Goal: Task Accomplishment & Management: Use online tool/utility

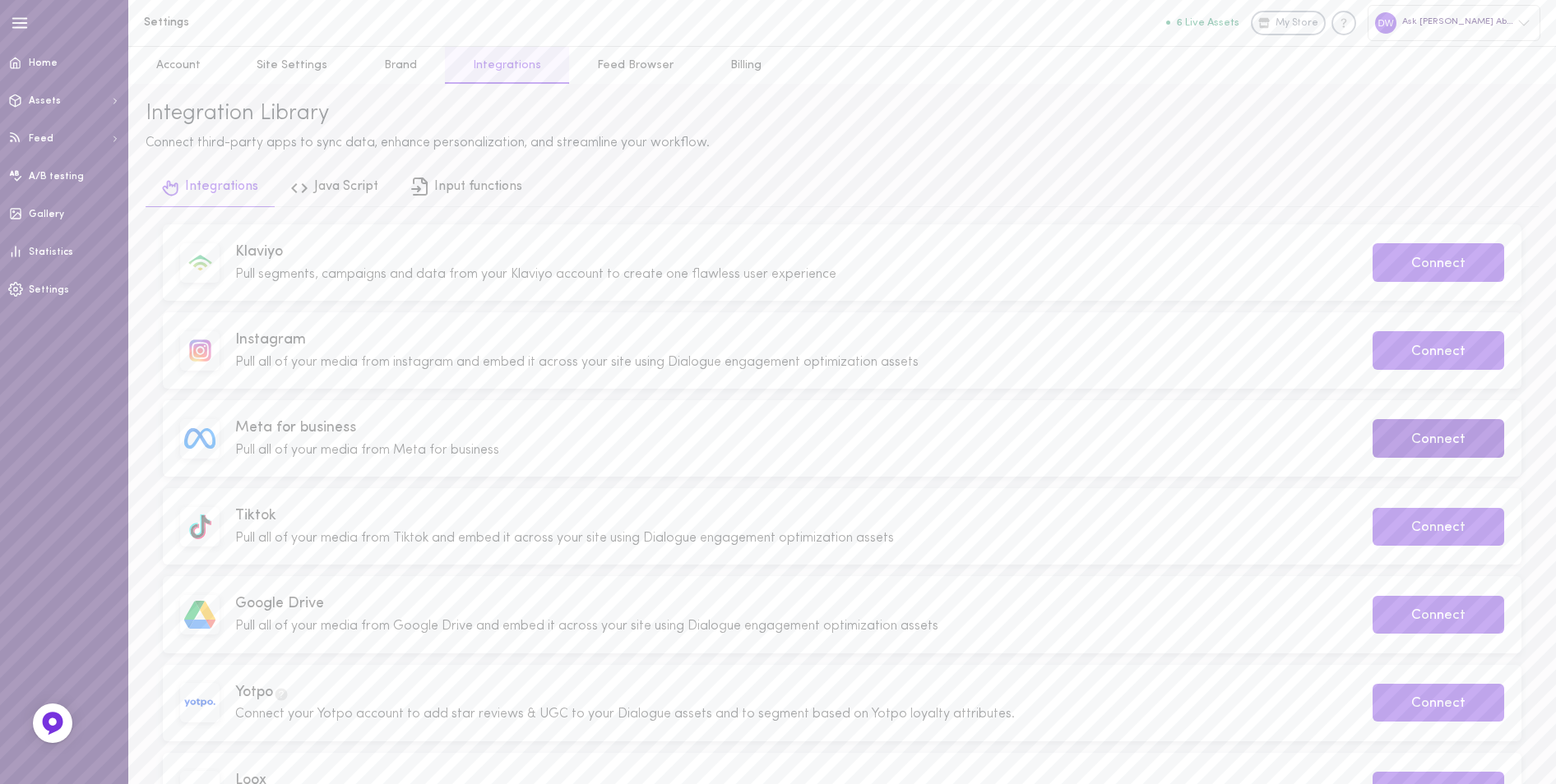
click at [1409, 453] on button "Connect" at bounding box center [1438, 438] width 131 height 39
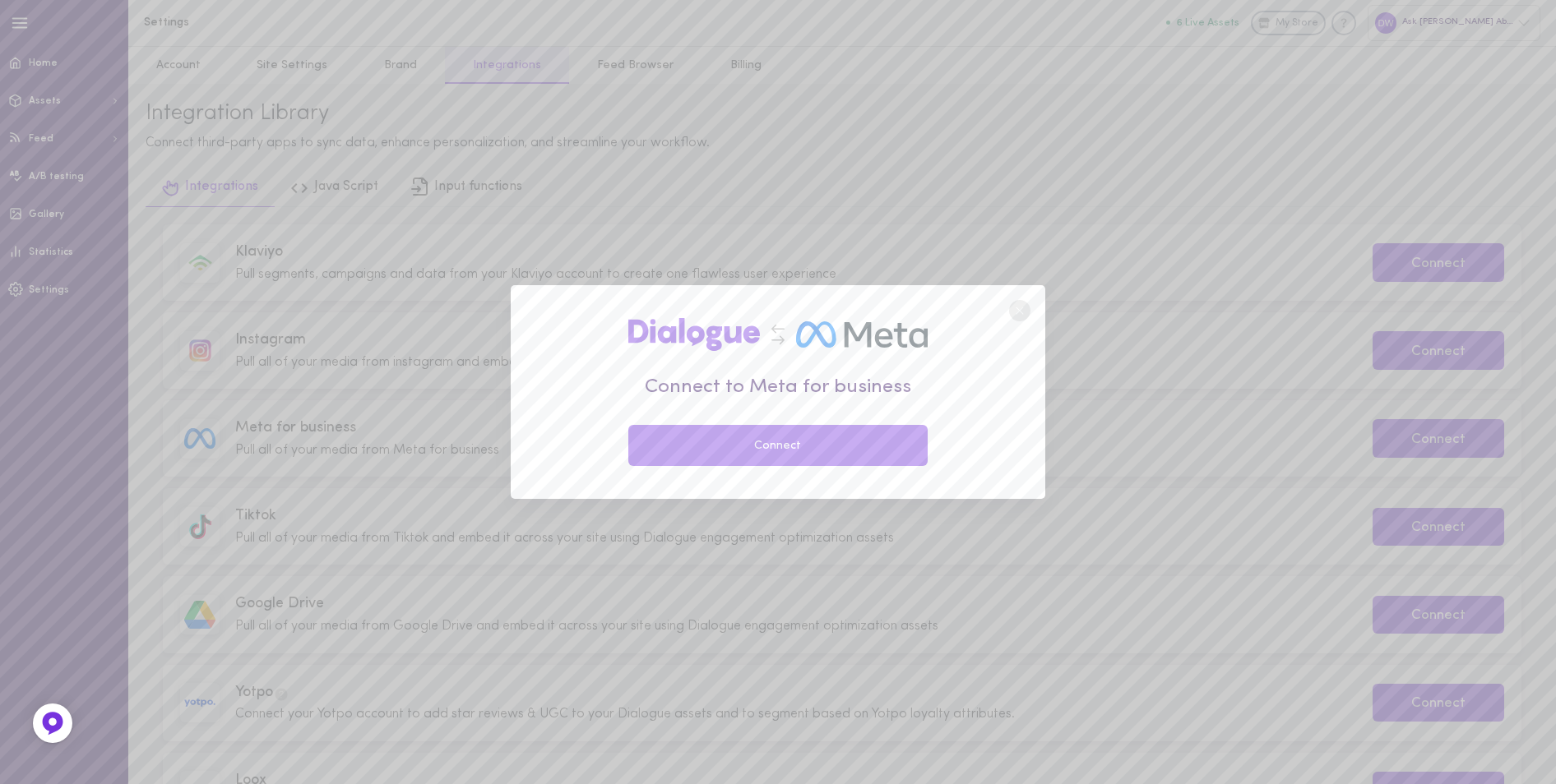
click at [849, 437] on button "Connect" at bounding box center [778, 445] width 299 height 41
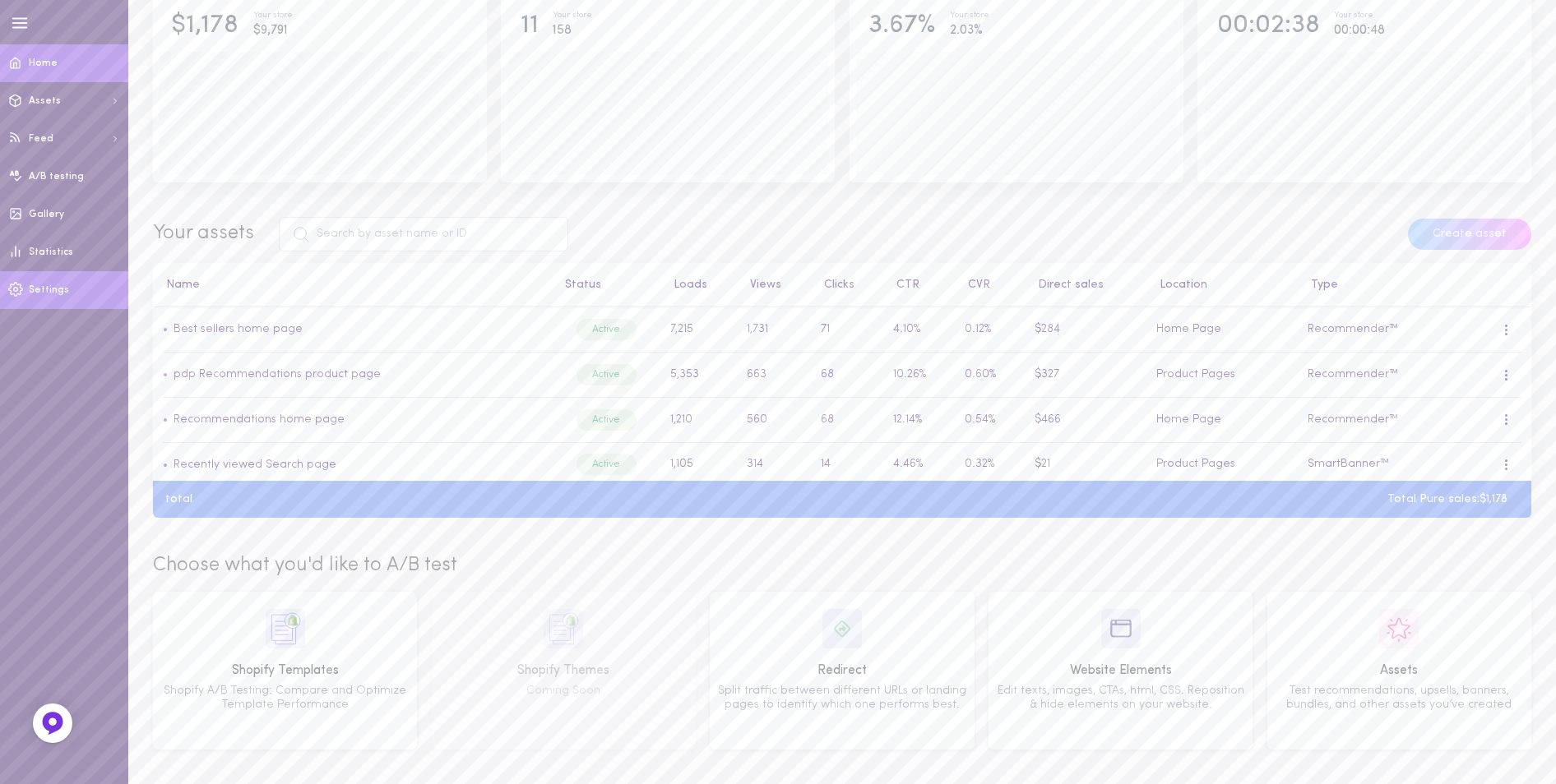
click at [65, 281] on link "Settings" at bounding box center [64, 290] width 128 height 38
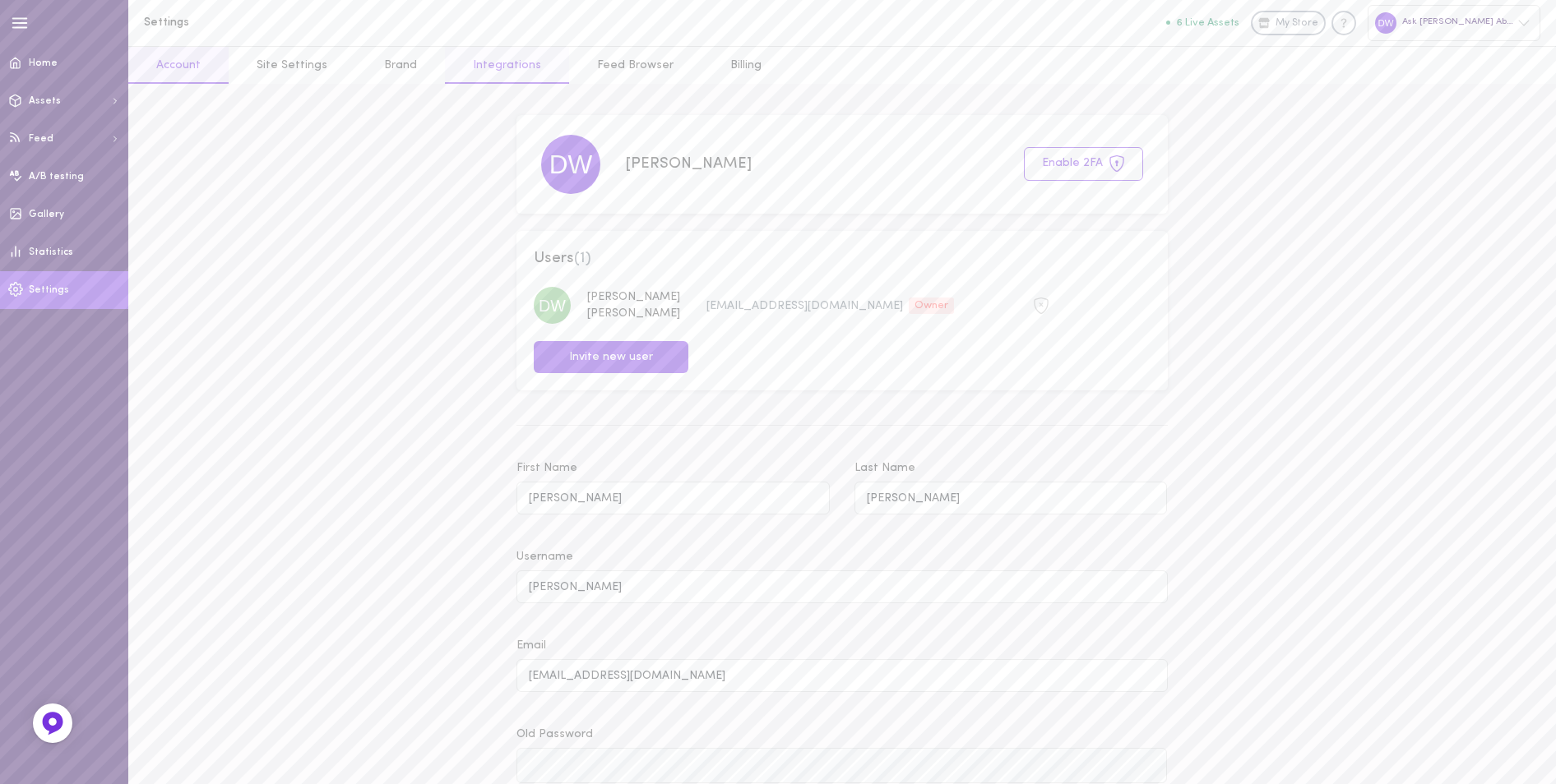
click at [484, 68] on link "Integrations" at bounding box center [507, 65] width 124 height 37
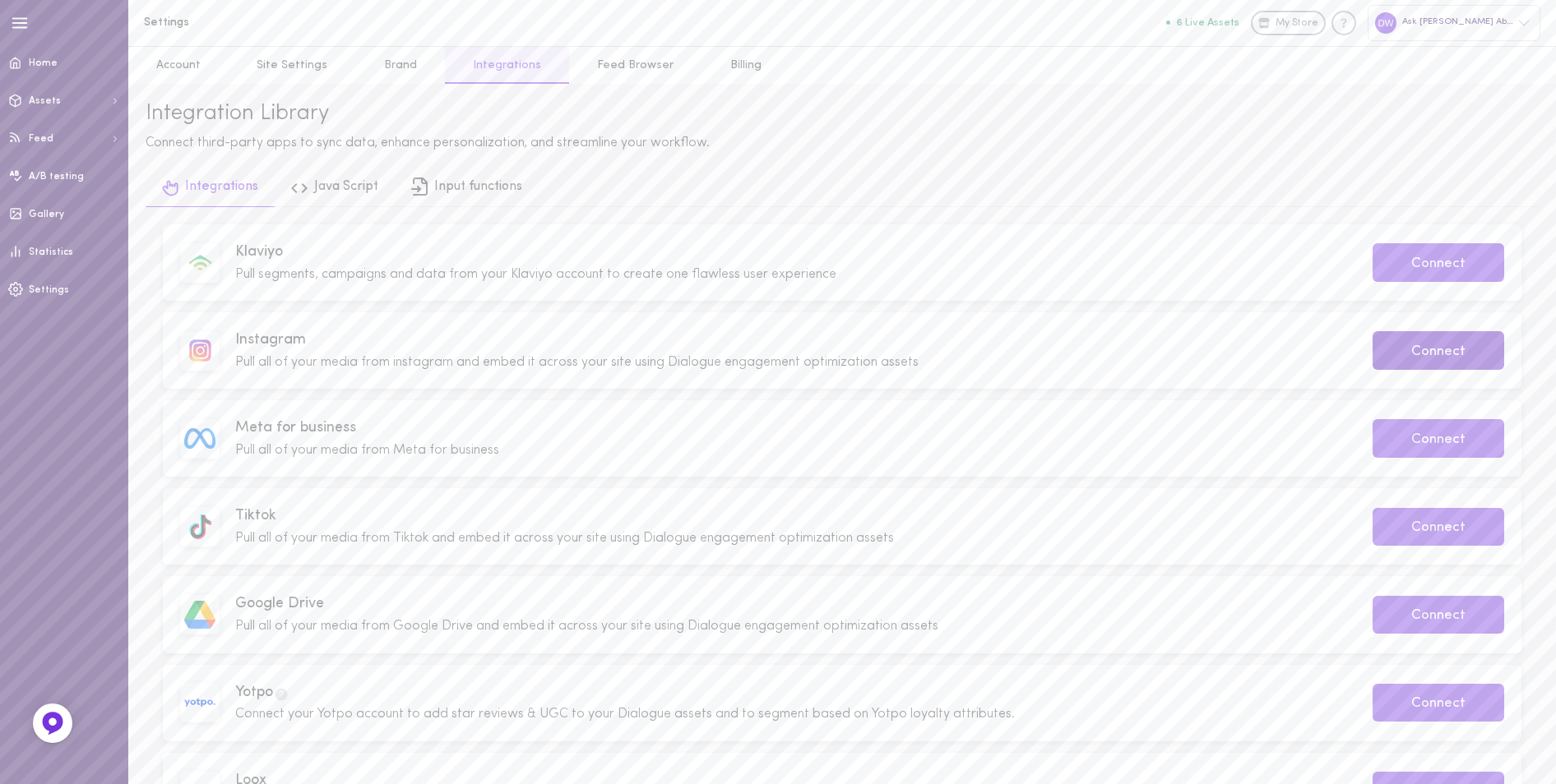
click at [1403, 359] on button "Connect" at bounding box center [1438, 350] width 131 height 39
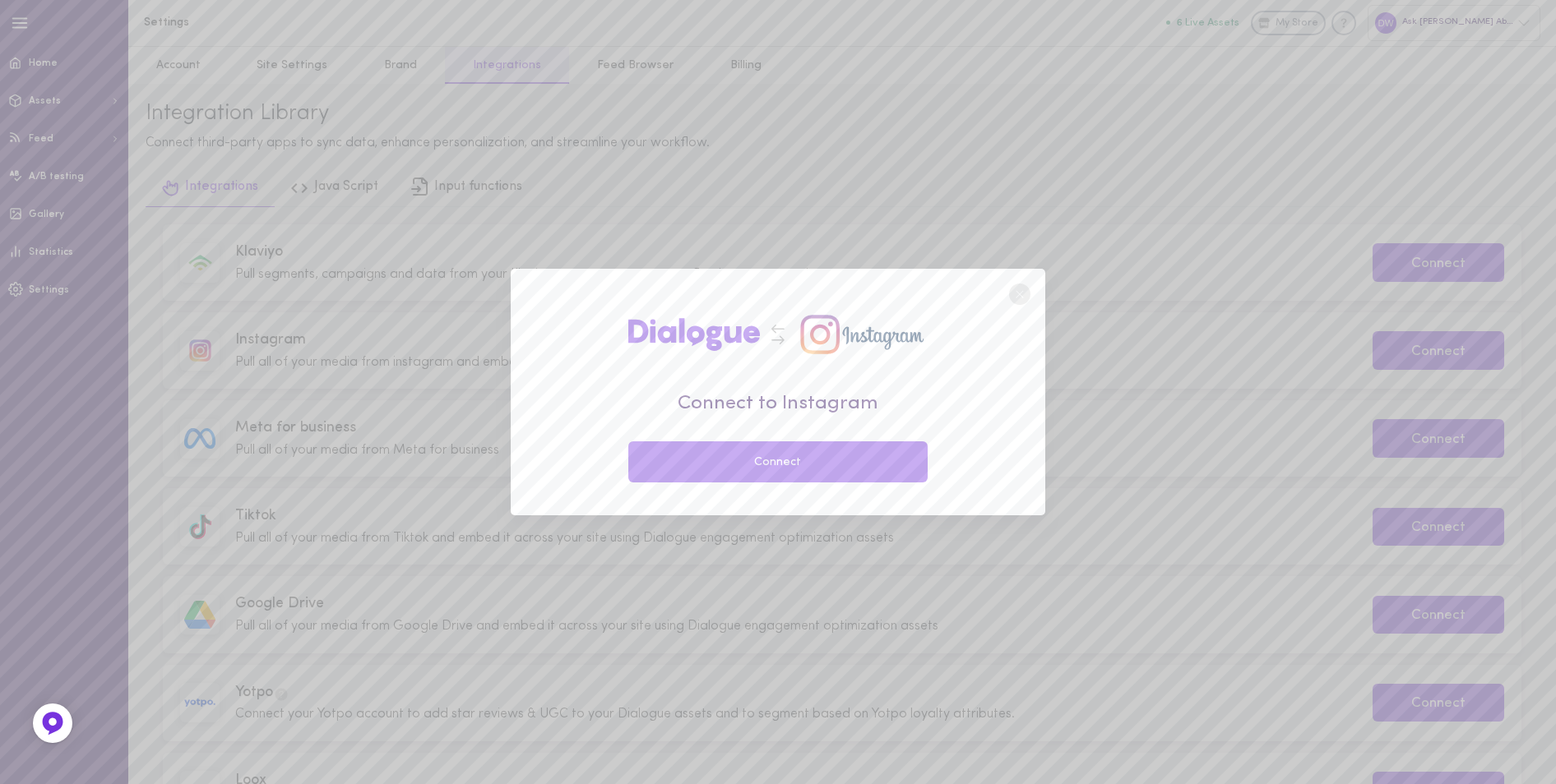
click at [842, 454] on button "Connect" at bounding box center [778, 462] width 299 height 41
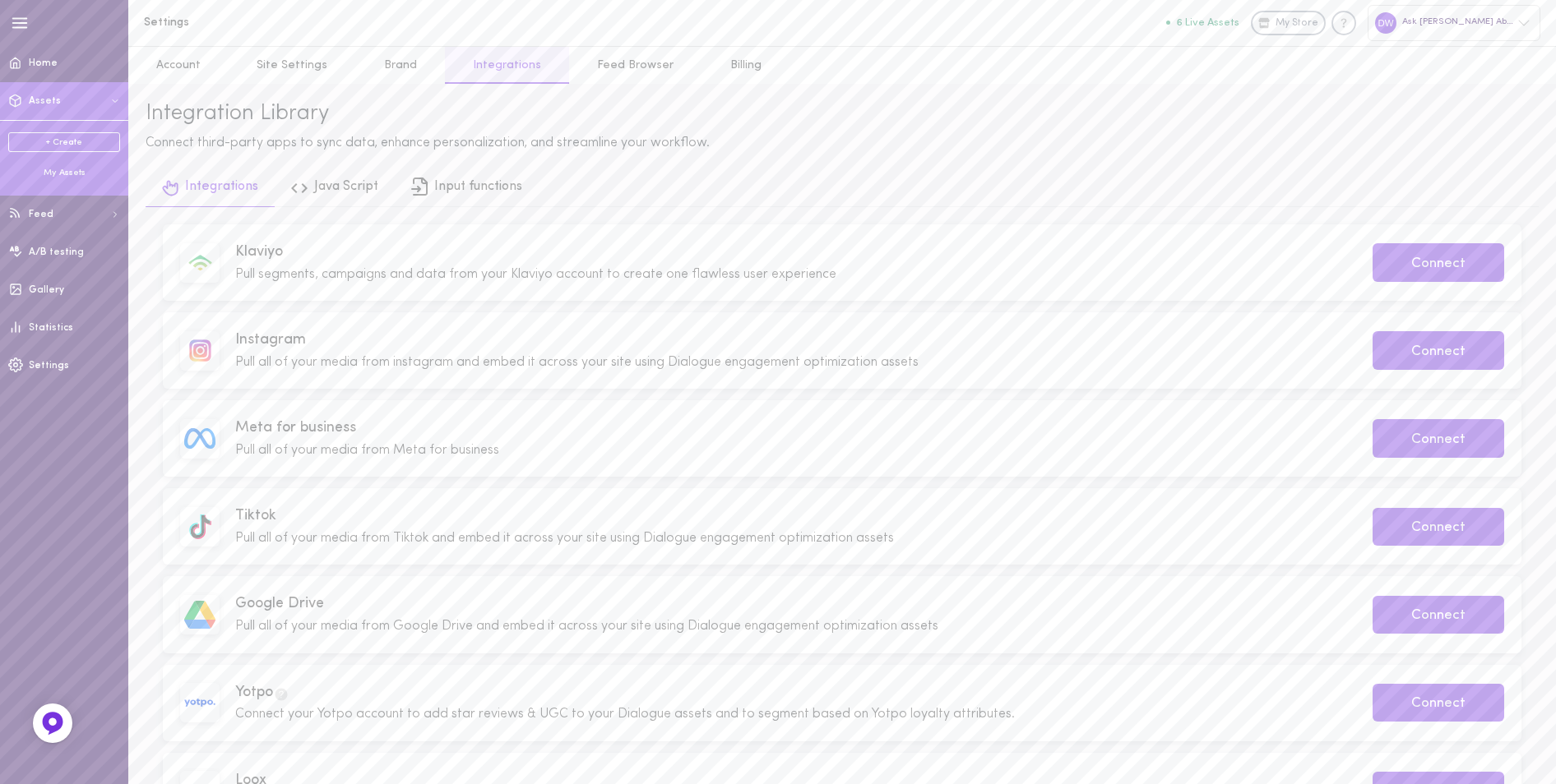
click at [77, 95] on button "Assets" at bounding box center [64, 102] width 128 height 38
click at [53, 169] on div "My Assets" at bounding box center [64, 173] width 112 height 12
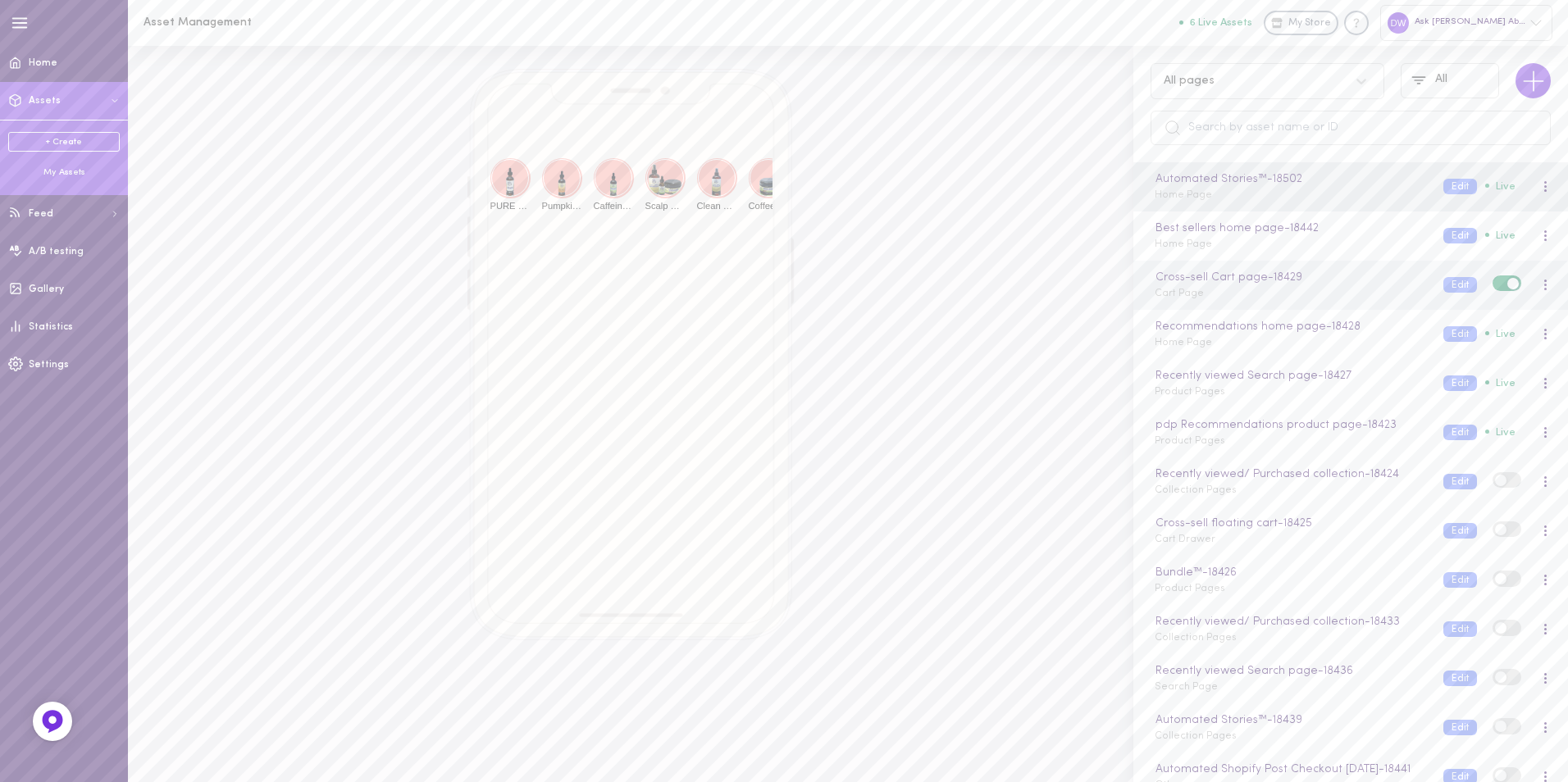
click at [1345, 300] on div "Cross-sell Cart page - 18429 Cart Page" at bounding box center [1286, 284] width 288 height 32
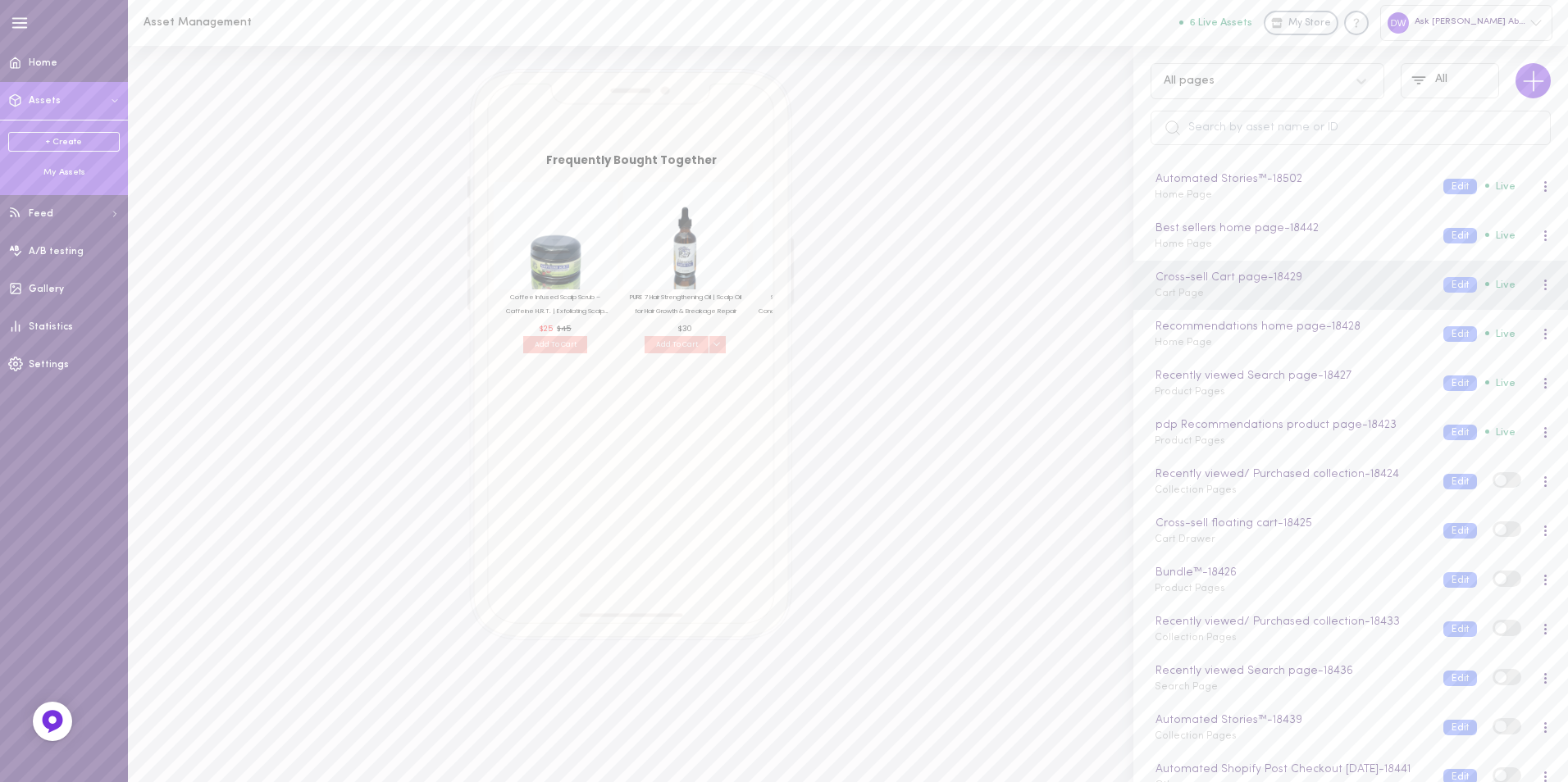
click at [77, 134] on link "+ Create" at bounding box center [63, 142] width 111 height 20
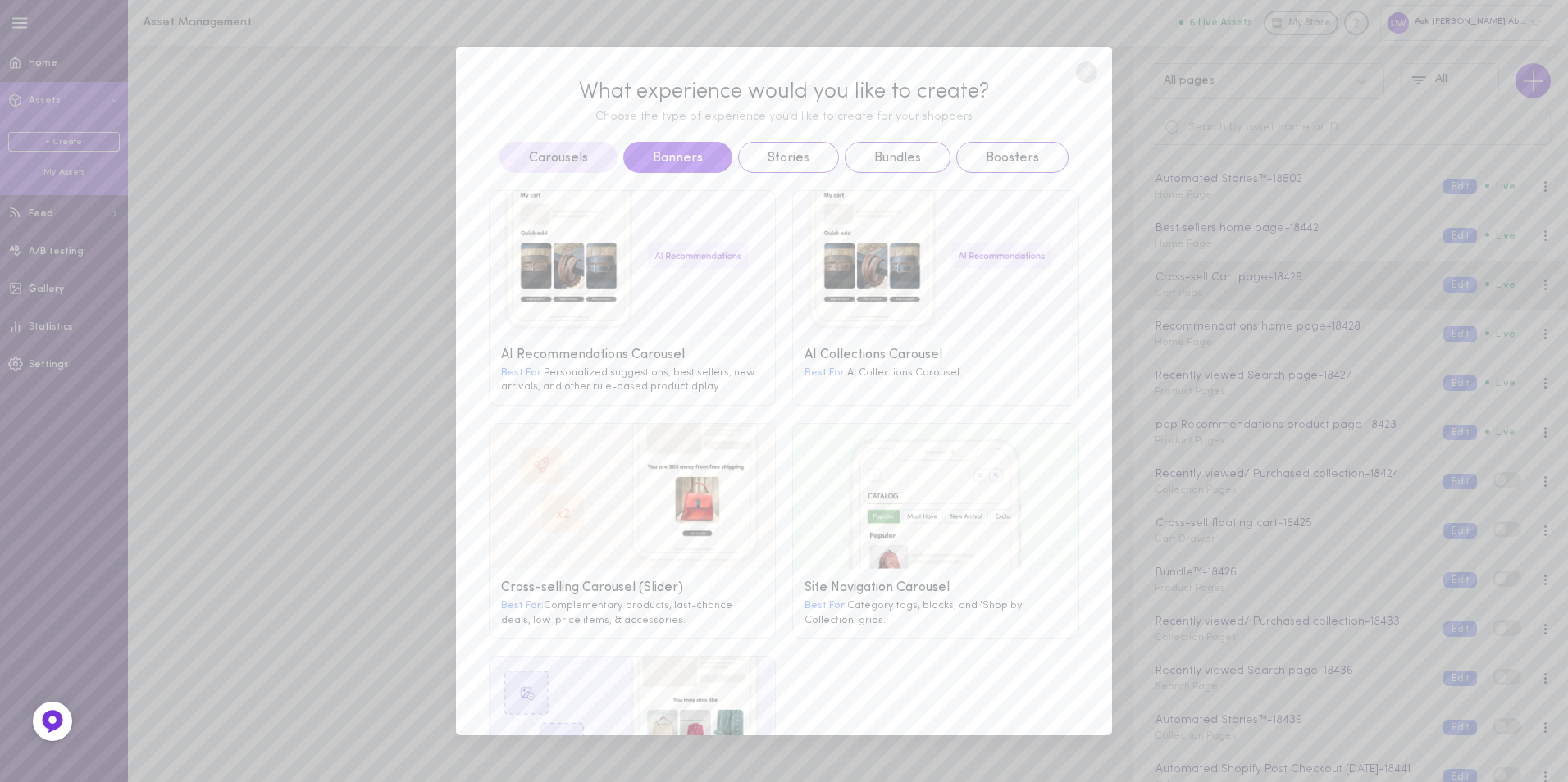
click at [676, 162] on button "Banners" at bounding box center [677, 157] width 109 height 31
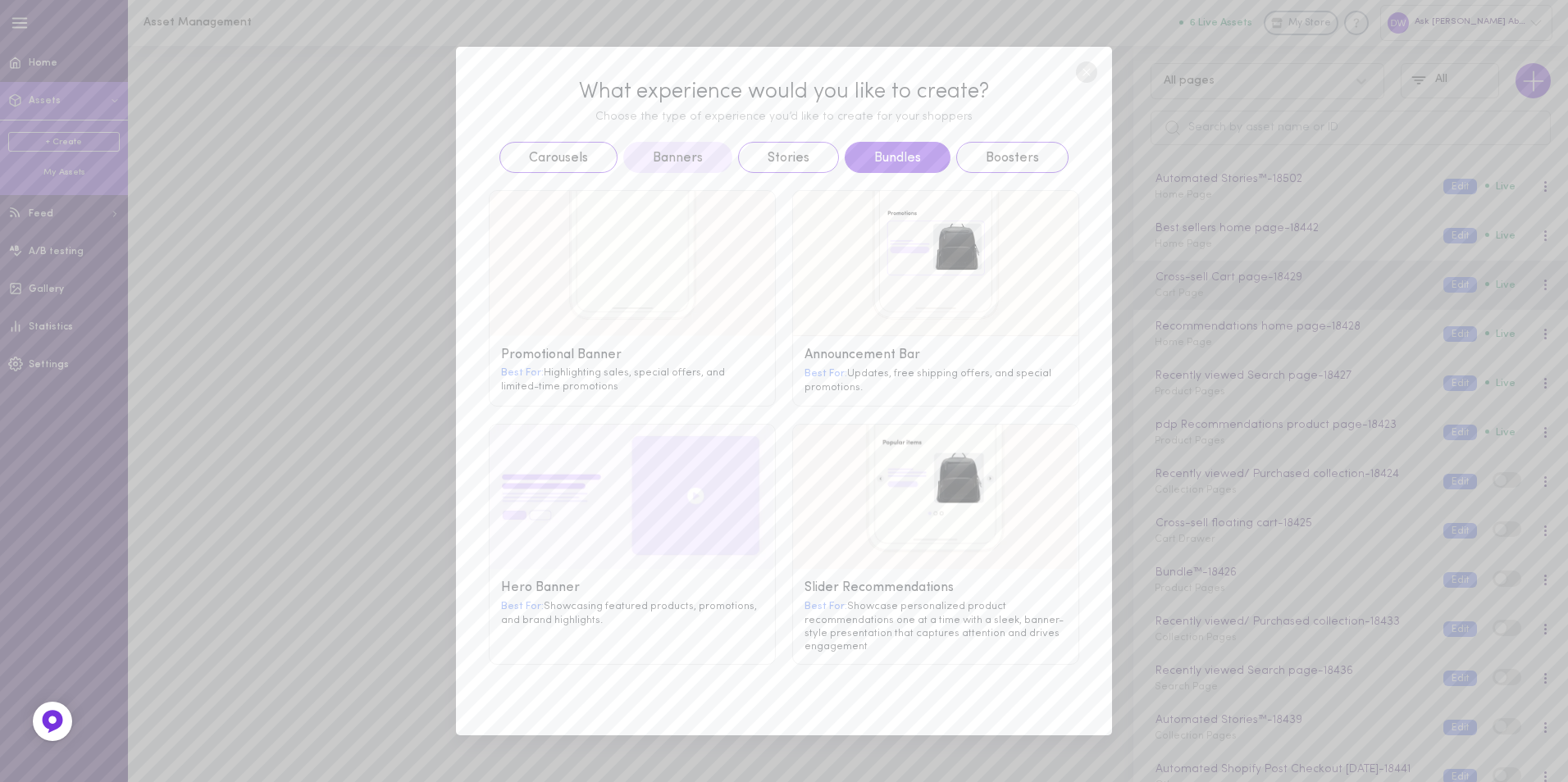
click at [916, 162] on button "Bundles" at bounding box center [897, 157] width 105 height 31
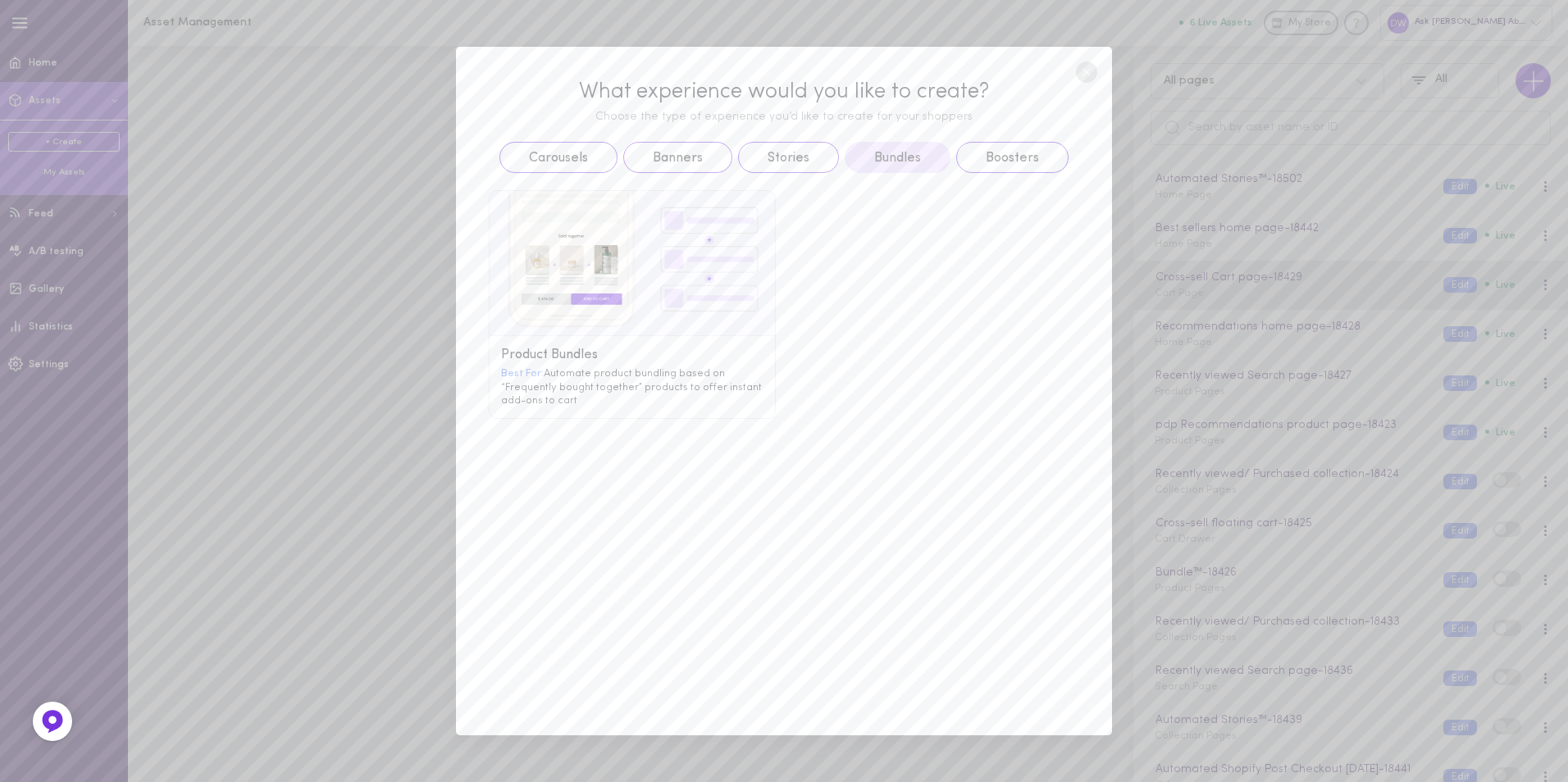
click at [1090, 71] on circle at bounding box center [1087, 73] width 21 height 21
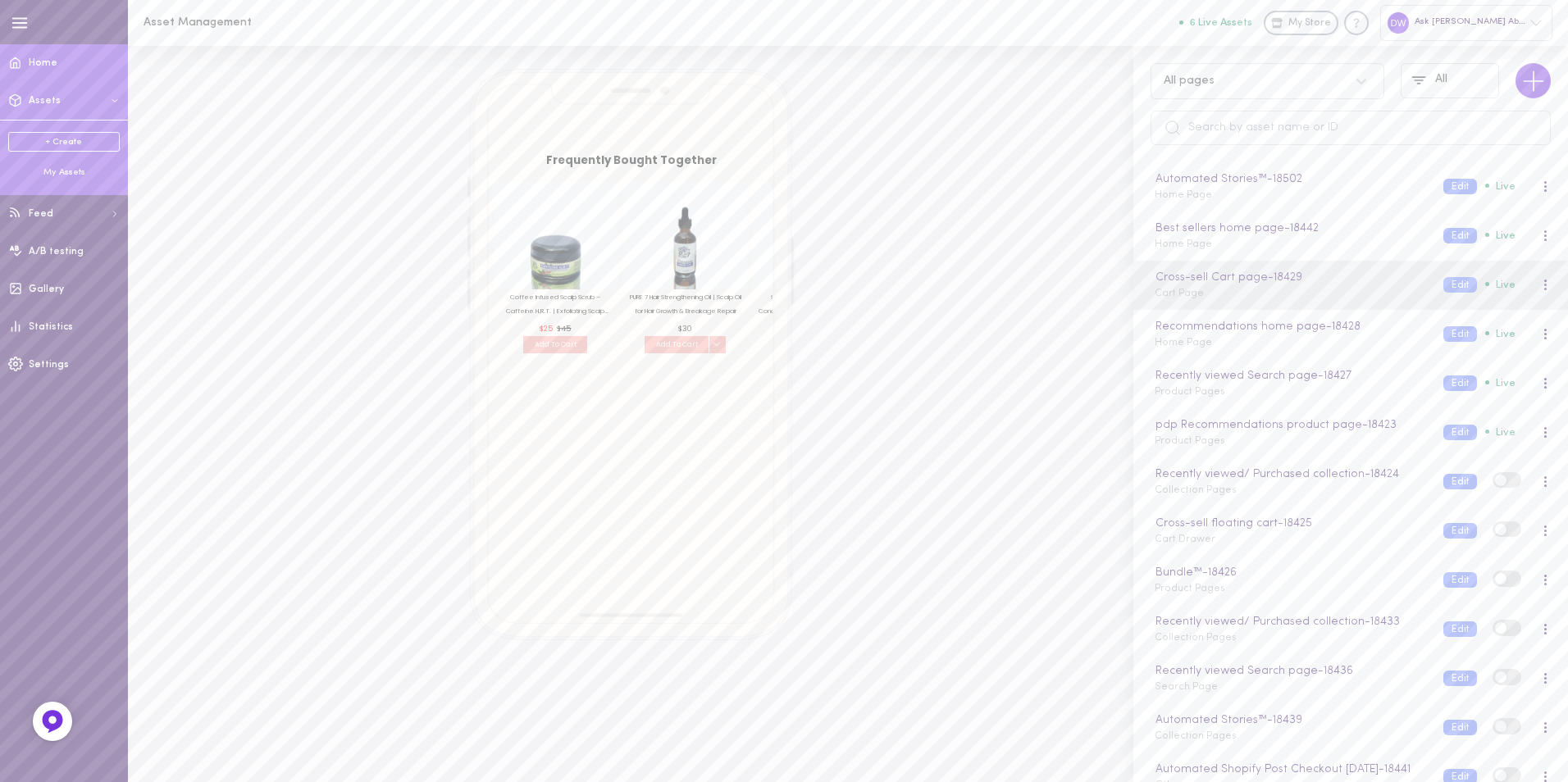
click at [50, 56] on link "Home" at bounding box center [63, 63] width 128 height 38
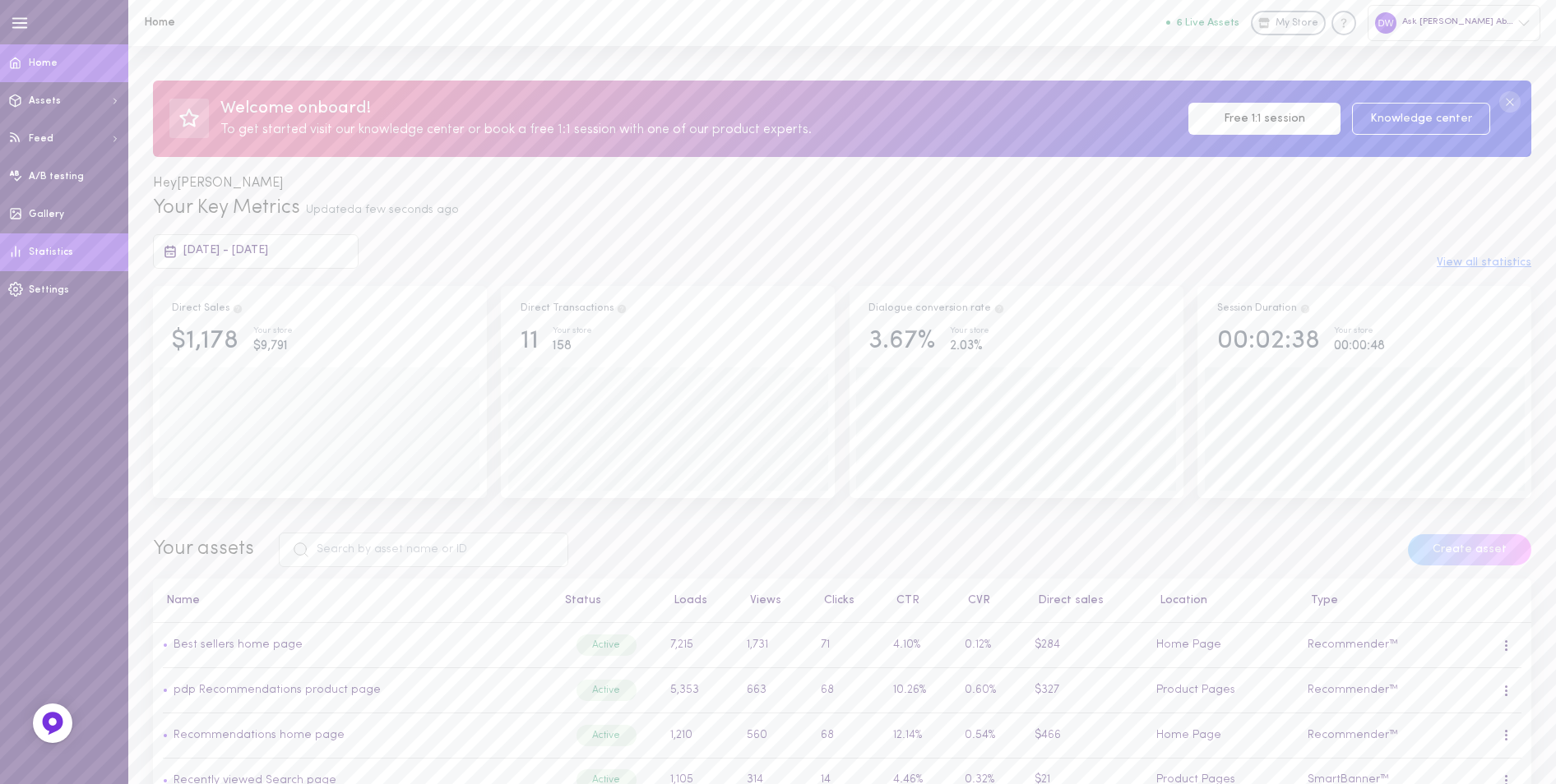
click at [67, 256] on span "Statistics" at bounding box center [51, 253] width 45 height 10
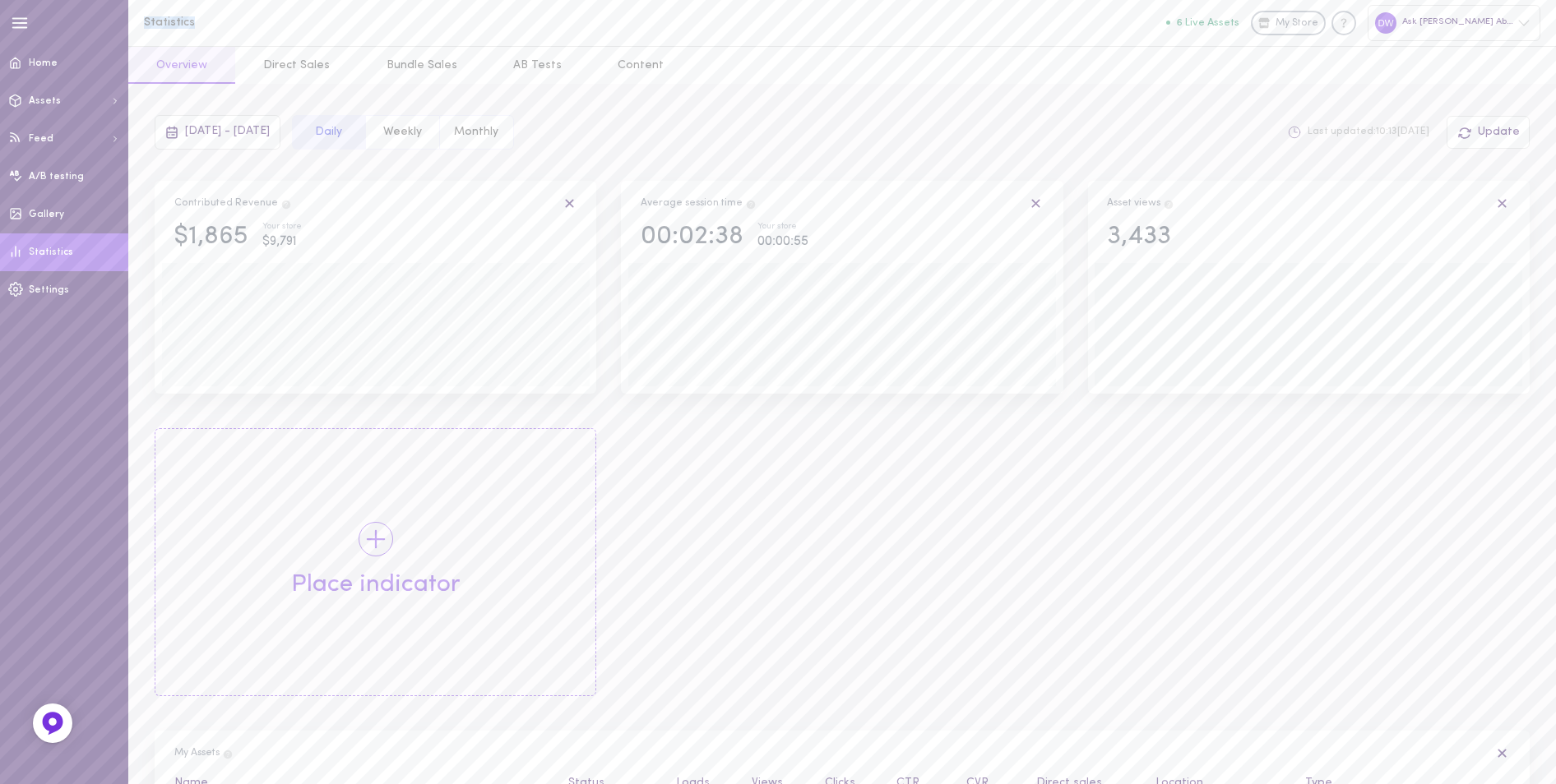
drag, startPoint x: 192, startPoint y: 24, endPoint x: 143, endPoint y: 24, distance: 49.0
click at [144, 24] on h1 "Statistics" at bounding box center [279, 22] width 271 height 12
drag, startPoint x: 143, startPoint y: 24, endPoint x: 271, endPoint y: 10, distance: 128.8
click at [271, 10] on div "Statistics 6 Live Assets My Store Ask Debbie About Hair & Health" at bounding box center [841, 23] width 1427 height 46
drag, startPoint x: 195, startPoint y: 21, endPoint x: 145, endPoint y: 24, distance: 50.1
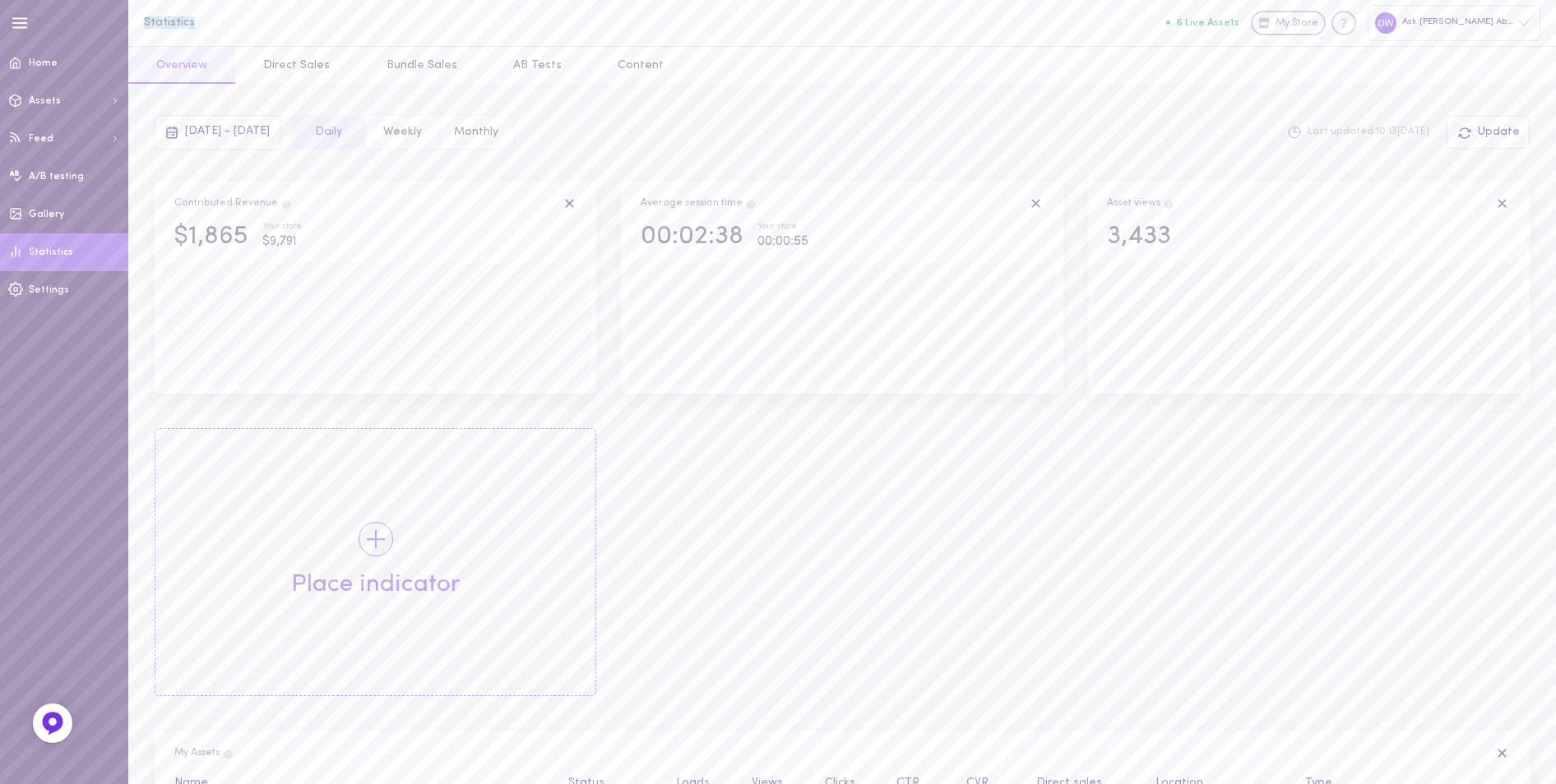
click at [145, 24] on h1 "Statistics" at bounding box center [279, 22] width 271 height 12
drag, startPoint x: 143, startPoint y: 24, endPoint x: 193, endPoint y: 27, distance: 50.1
click at [193, 27] on h1 "Statistics" at bounding box center [279, 22] width 271 height 12
drag, startPoint x: 193, startPoint y: 27, endPoint x: 585, endPoint y: 23, distance: 392.0
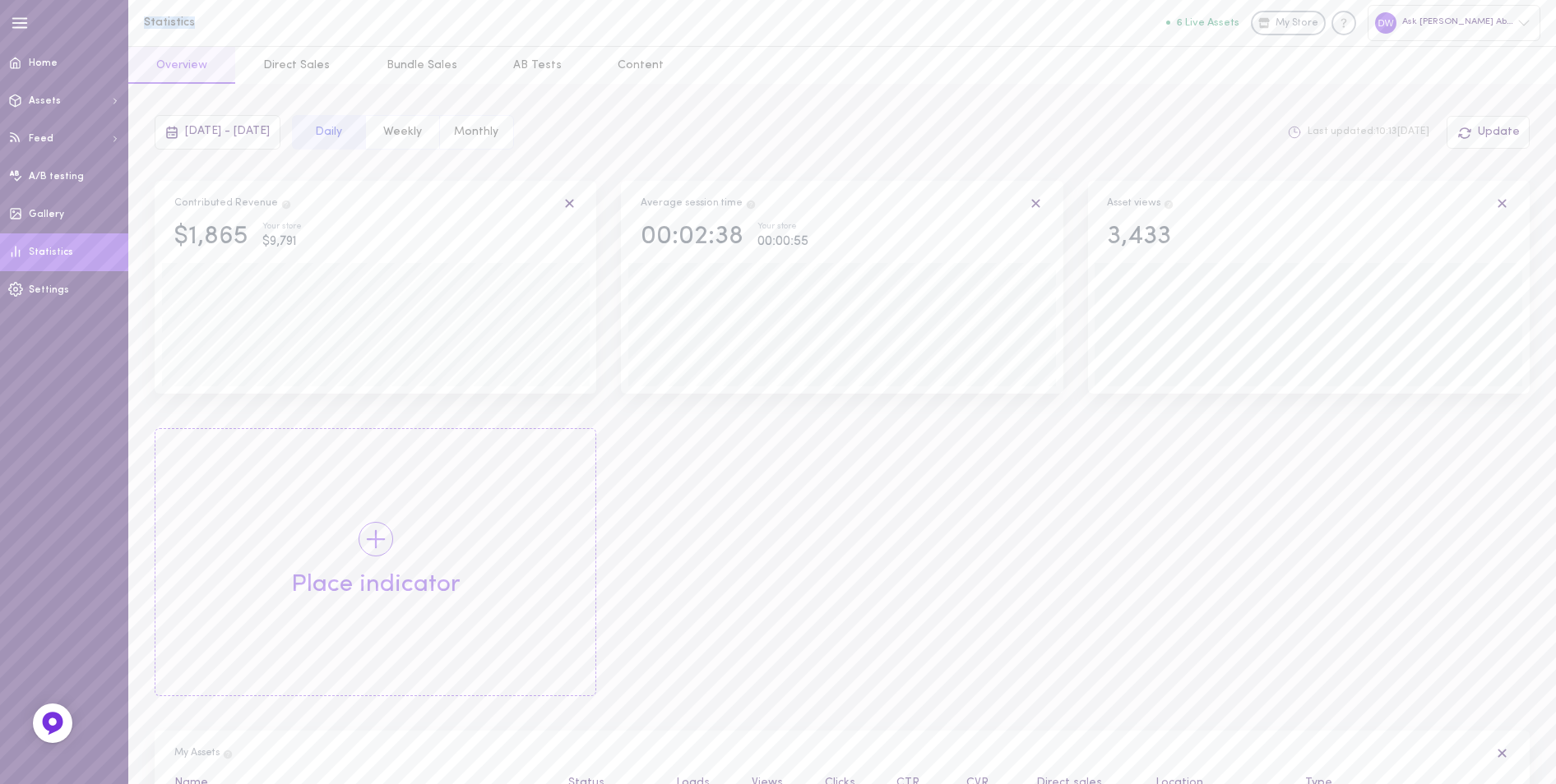
click at [585, 23] on div "Statistics 6 Live Assets My Store Ask Debbie About Hair & Health" at bounding box center [841, 23] width 1427 height 46
click at [245, 11] on div "Statistics 6 Live Assets My Store Ask Debbie About Hair & Health" at bounding box center [841, 23] width 1427 height 46
drag, startPoint x: 196, startPoint y: 21, endPoint x: 145, endPoint y: 26, distance: 51.2
click at [145, 26] on h1 "Statistics" at bounding box center [279, 22] width 271 height 12
drag, startPoint x: 145, startPoint y: 26, endPoint x: 539, endPoint y: 26, distance: 394.0
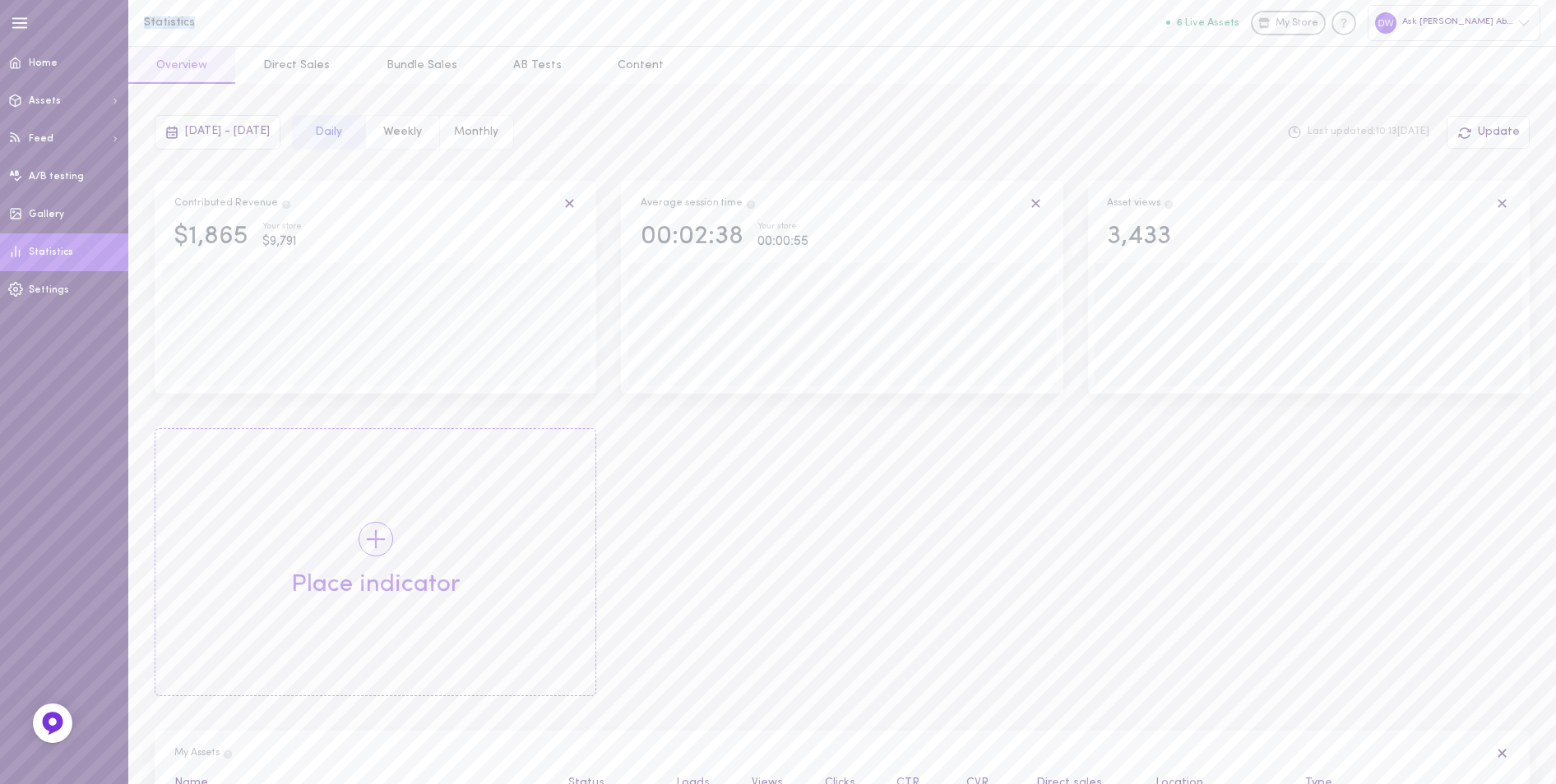
click at [539, 26] on div "Statistics 6 Live Assets My Store Ask Debbie About Hair & Health" at bounding box center [841, 23] width 1427 height 46
drag, startPoint x: 193, startPoint y: 20, endPoint x: 132, endPoint y: 23, distance: 61.1
click at [132, 23] on div "Statistics 6 Live Assets My Store Ask Debbie About Hair & Health" at bounding box center [841, 23] width 1427 height 46
drag, startPoint x: 132, startPoint y: 23, endPoint x: 381, endPoint y: 20, distance: 249.0
click at [381, 20] on h1 "Statistics" at bounding box center [279, 22] width 271 height 12
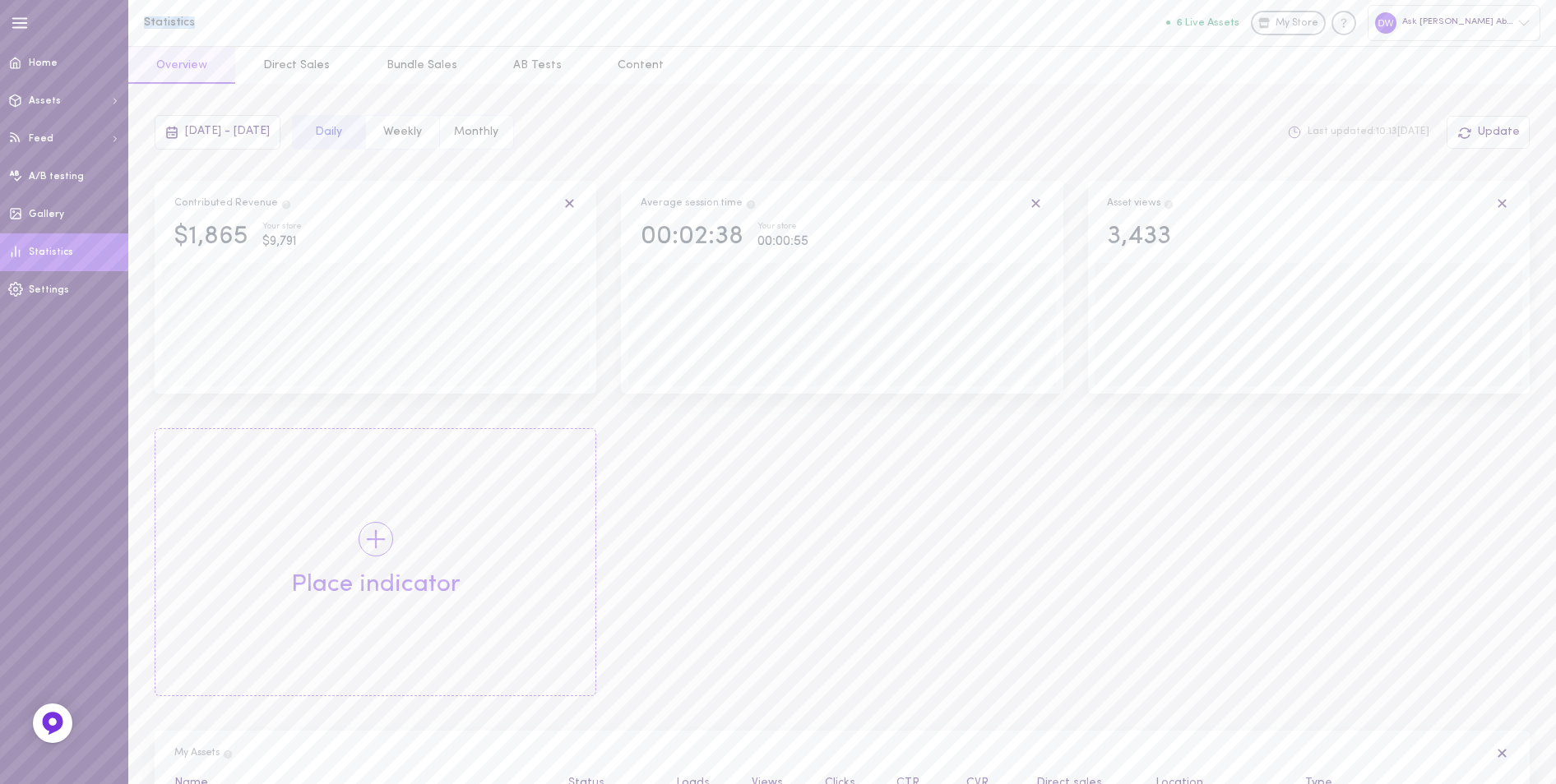
drag, startPoint x: 226, startPoint y: 24, endPoint x: 134, endPoint y: 25, distance: 92.0
click at [134, 25] on div "Statistics 6 Live Assets My Store Ask Debbie About Hair & Health" at bounding box center [841, 23] width 1427 height 46
drag, startPoint x: 134, startPoint y: 25, endPoint x: 418, endPoint y: 29, distance: 284.0
click at [418, 29] on div "Statistics 6 Live Assets My Store Ask Debbie About Hair & Health" at bounding box center [841, 23] width 1427 height 46
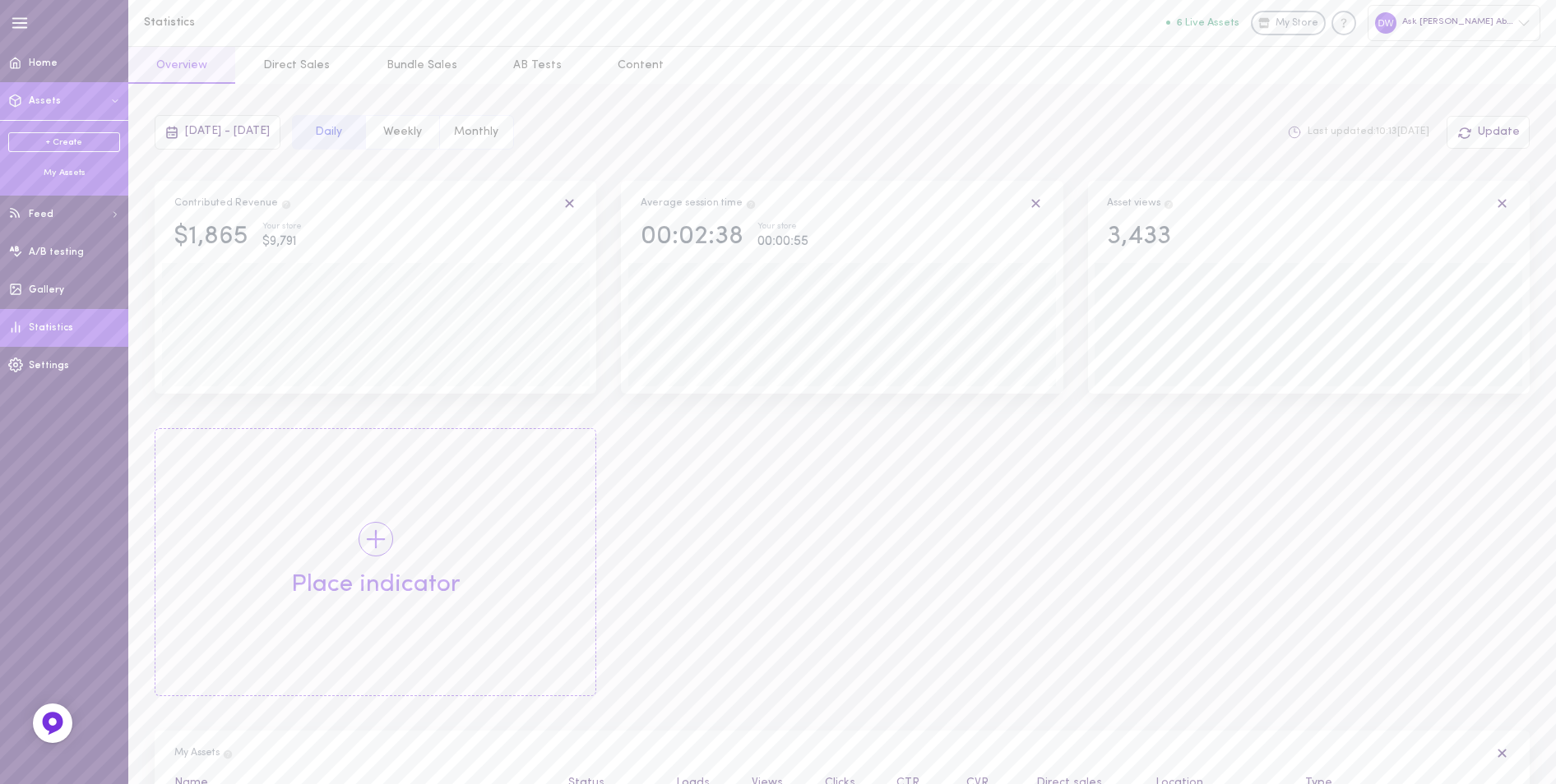
click at [62, 175] on div "My Assets" at bounding box center [64, 173] width 112 height 12
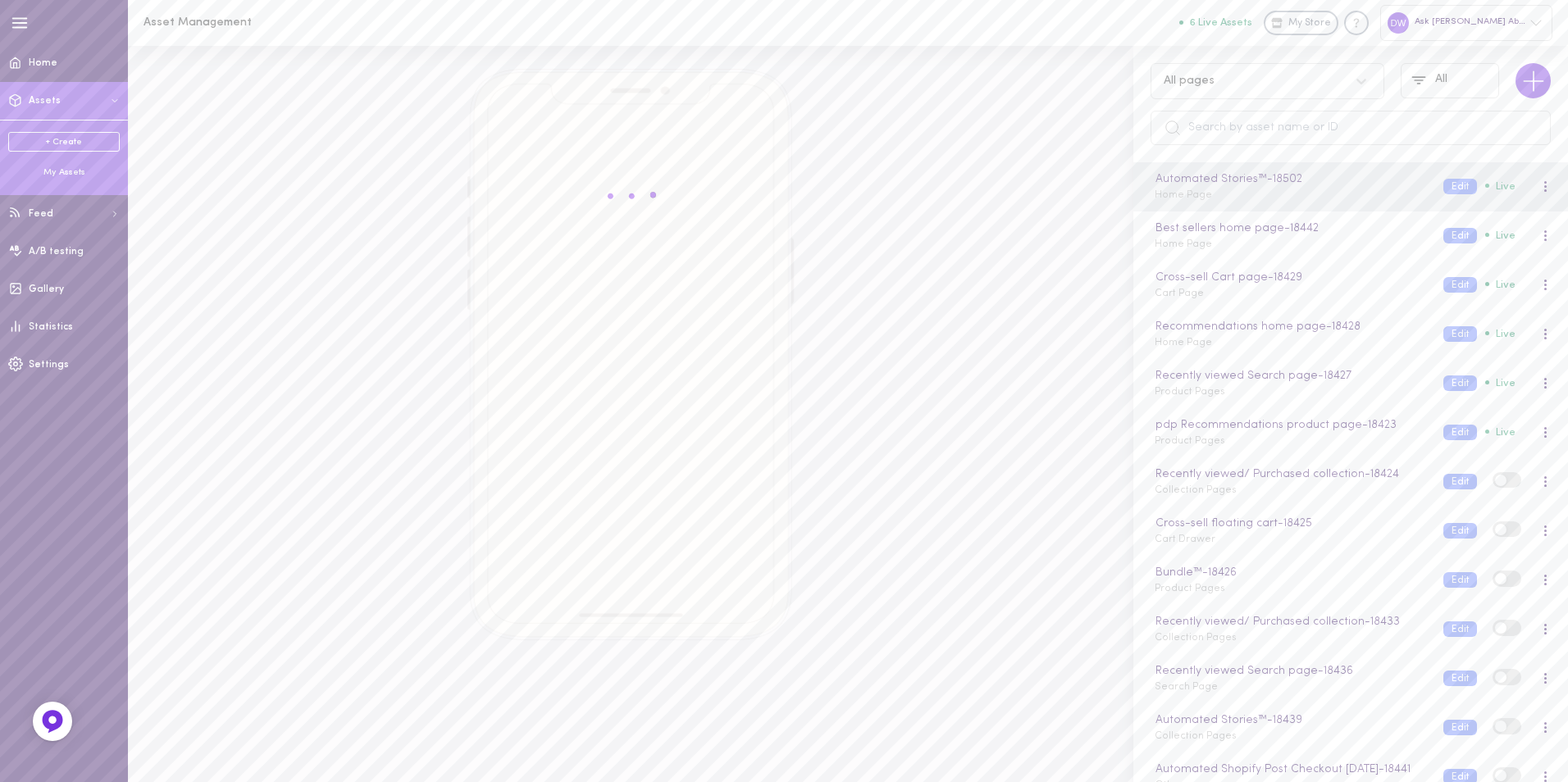
click at [74, 139] on link "+ Create" at bounding box center [63, 142] width 111 height 20
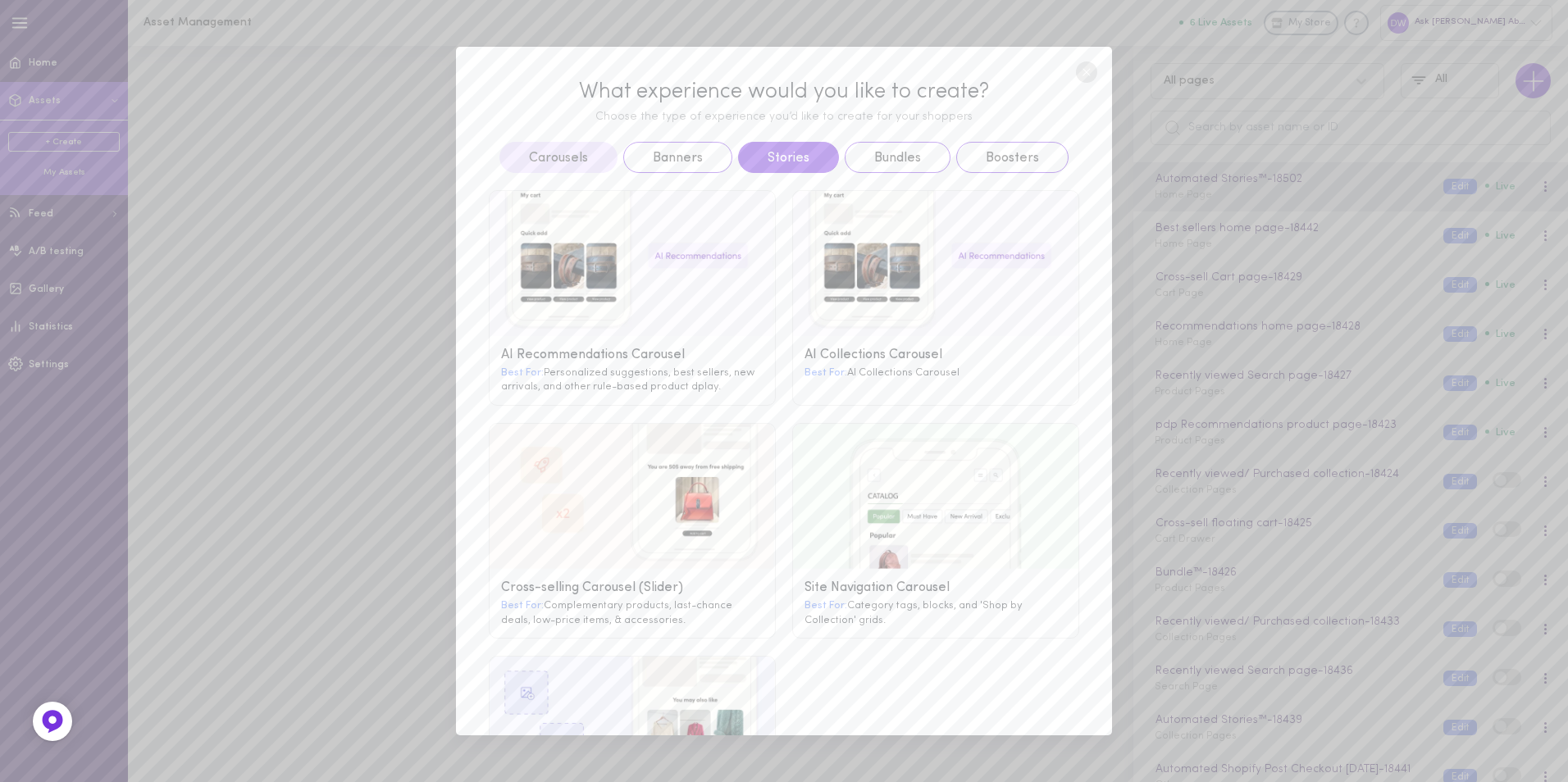
click at [789, 143] on button "Stories" at bounding box center [789, 157] width 101 height 31
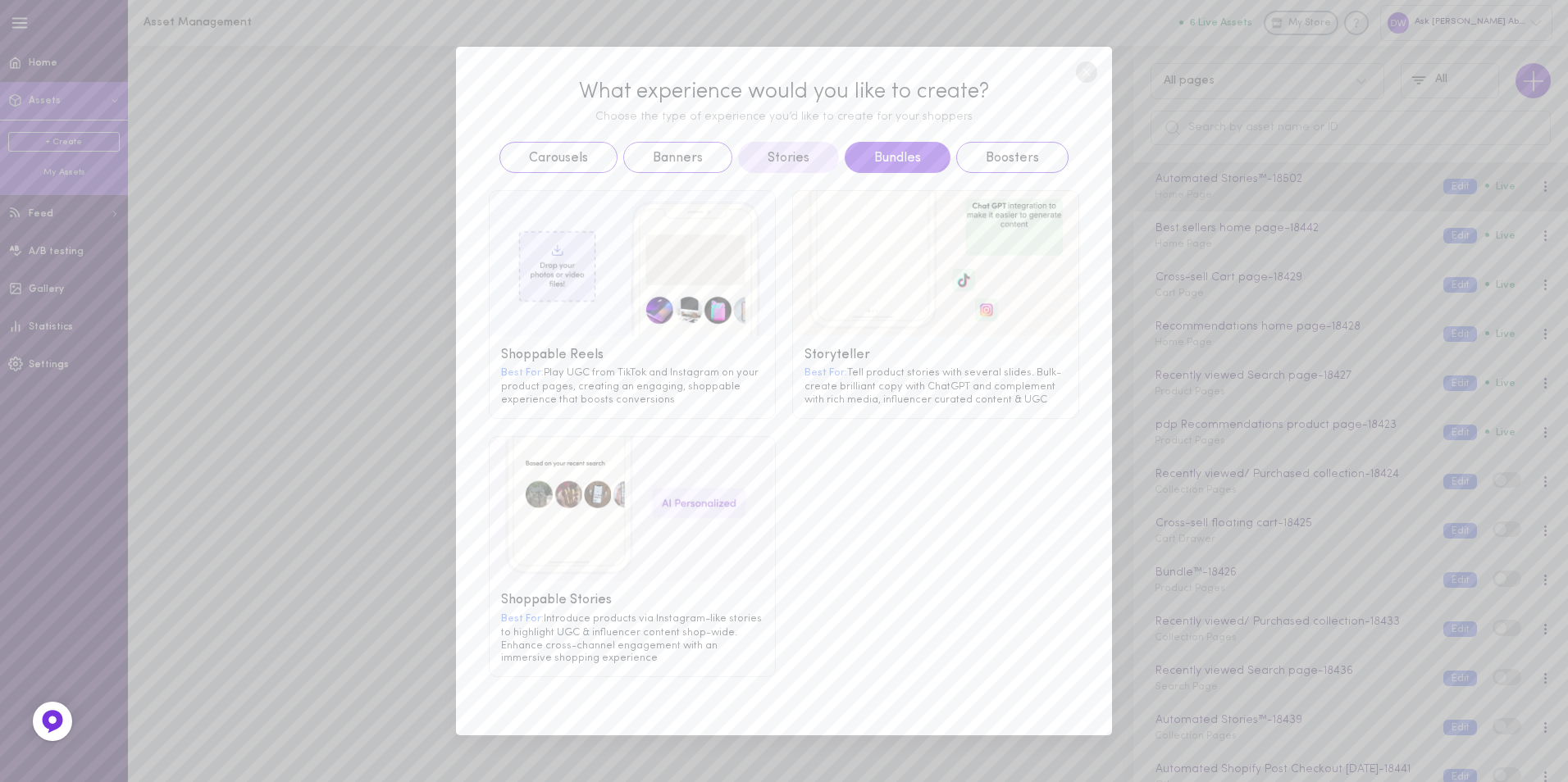
click at [887, 155] on button "Bundles" at bounding box center [897, 157] width 105 height 31
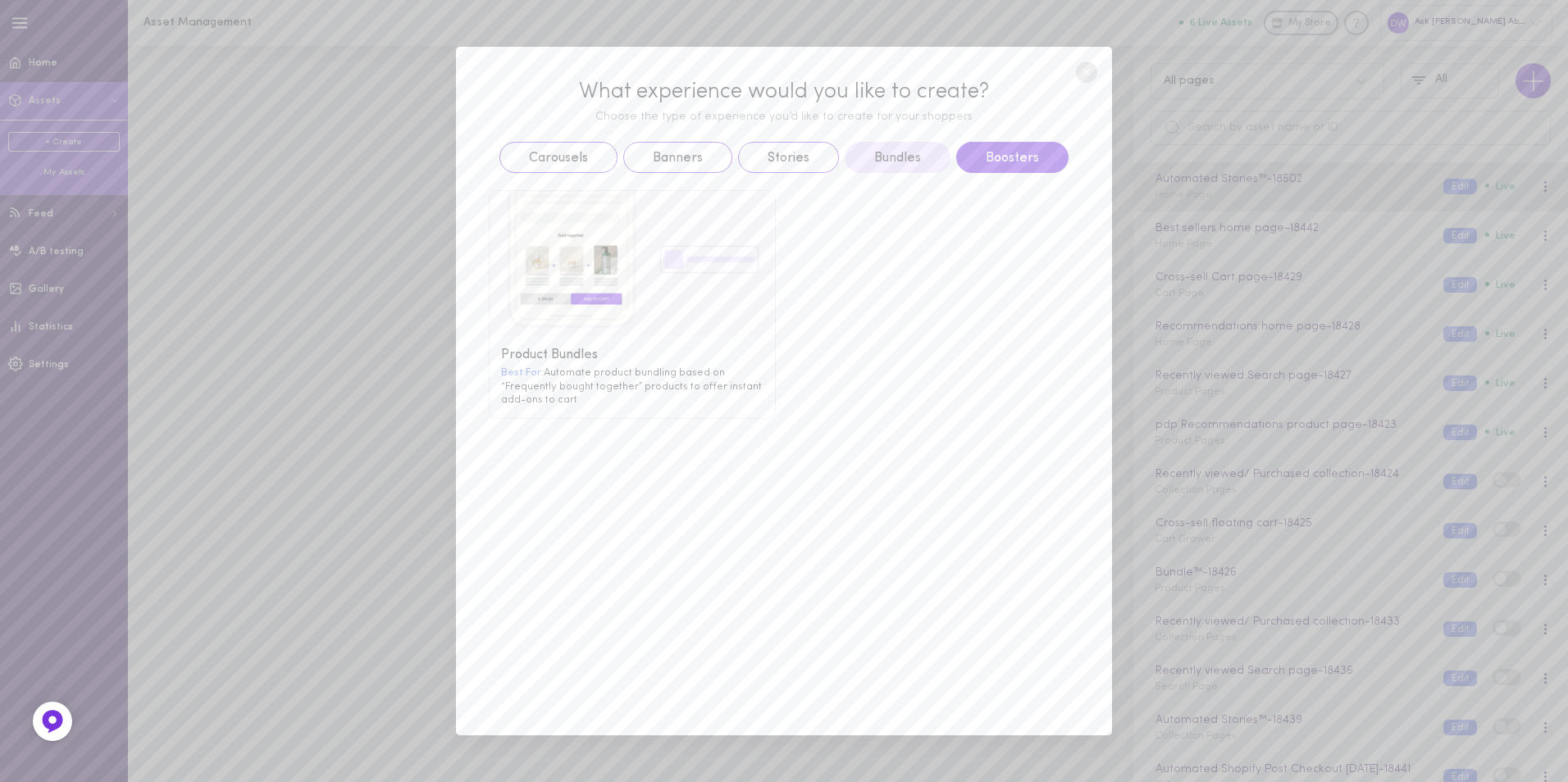
click at [985, 155] on button "Boosters" at bounding box center [1012, 157] width 112 height 31
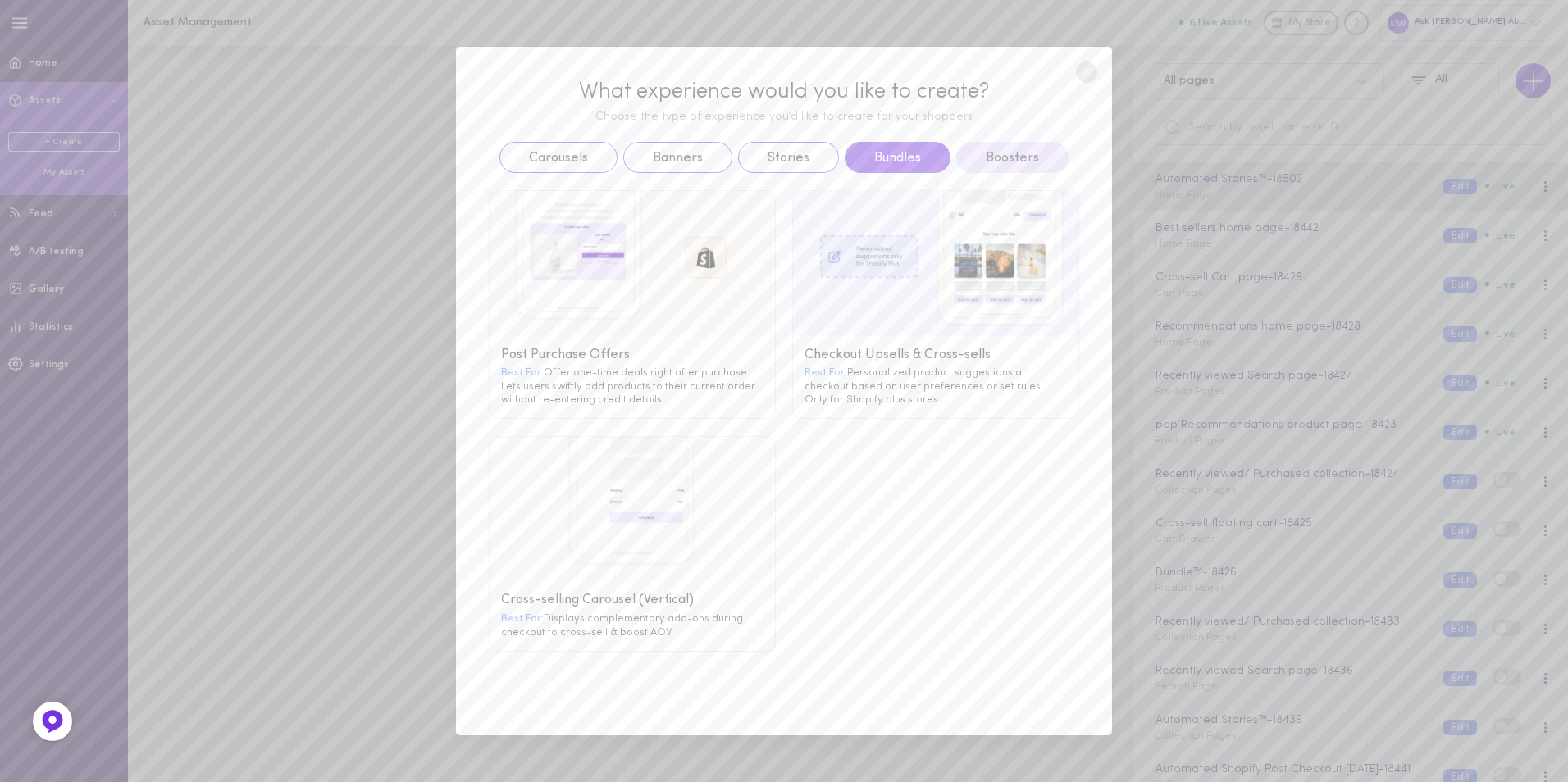
click at [867, 144] on button "Bundles" at bounding box center [897, 157] width 105 height 31
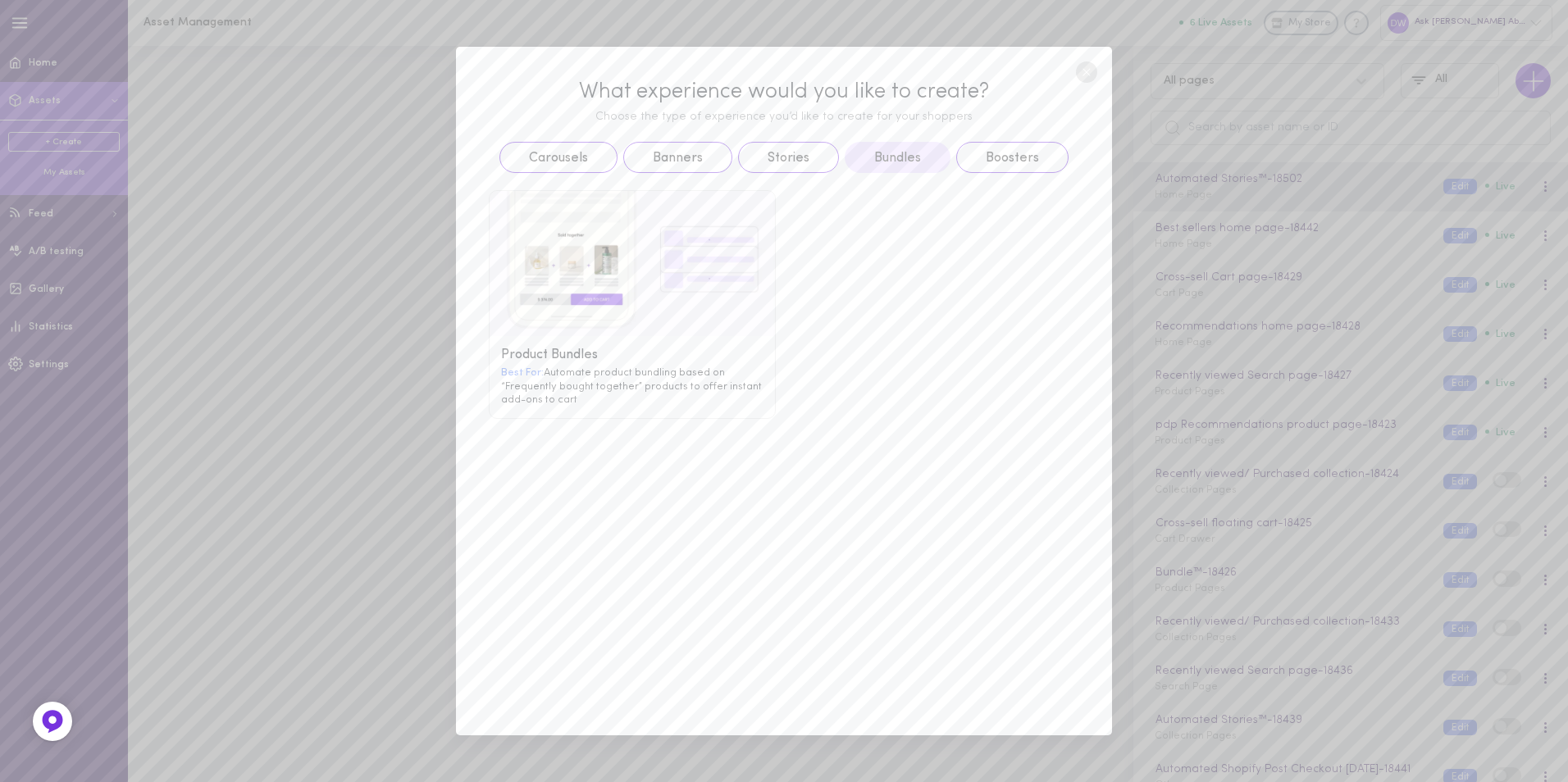
click at [592, 294] on g at bounding box center [632, 264] width 285 height 145
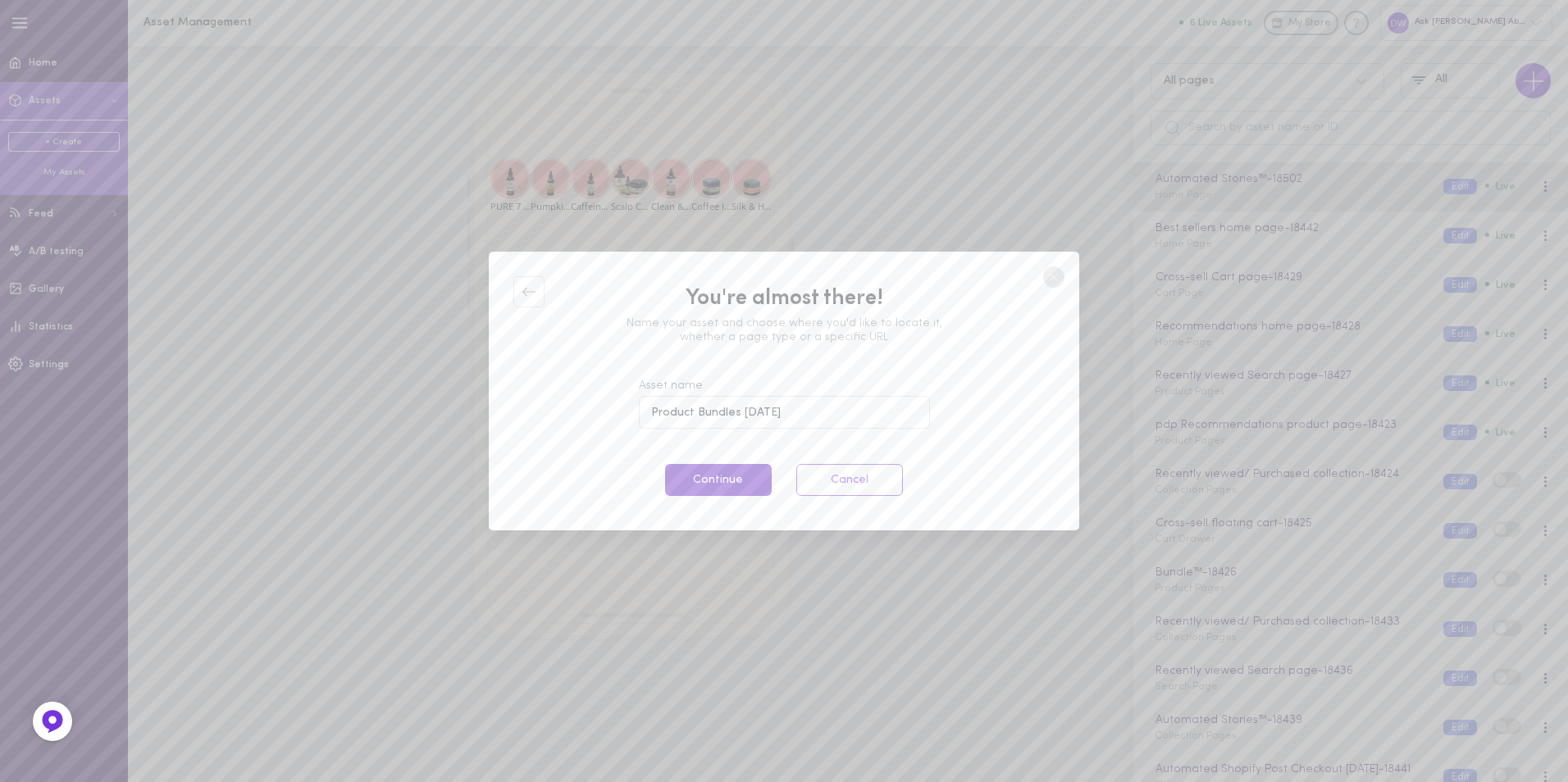
click at [755, 479] on button "Continue" at bounding box center [718, 480] width 106 height 32
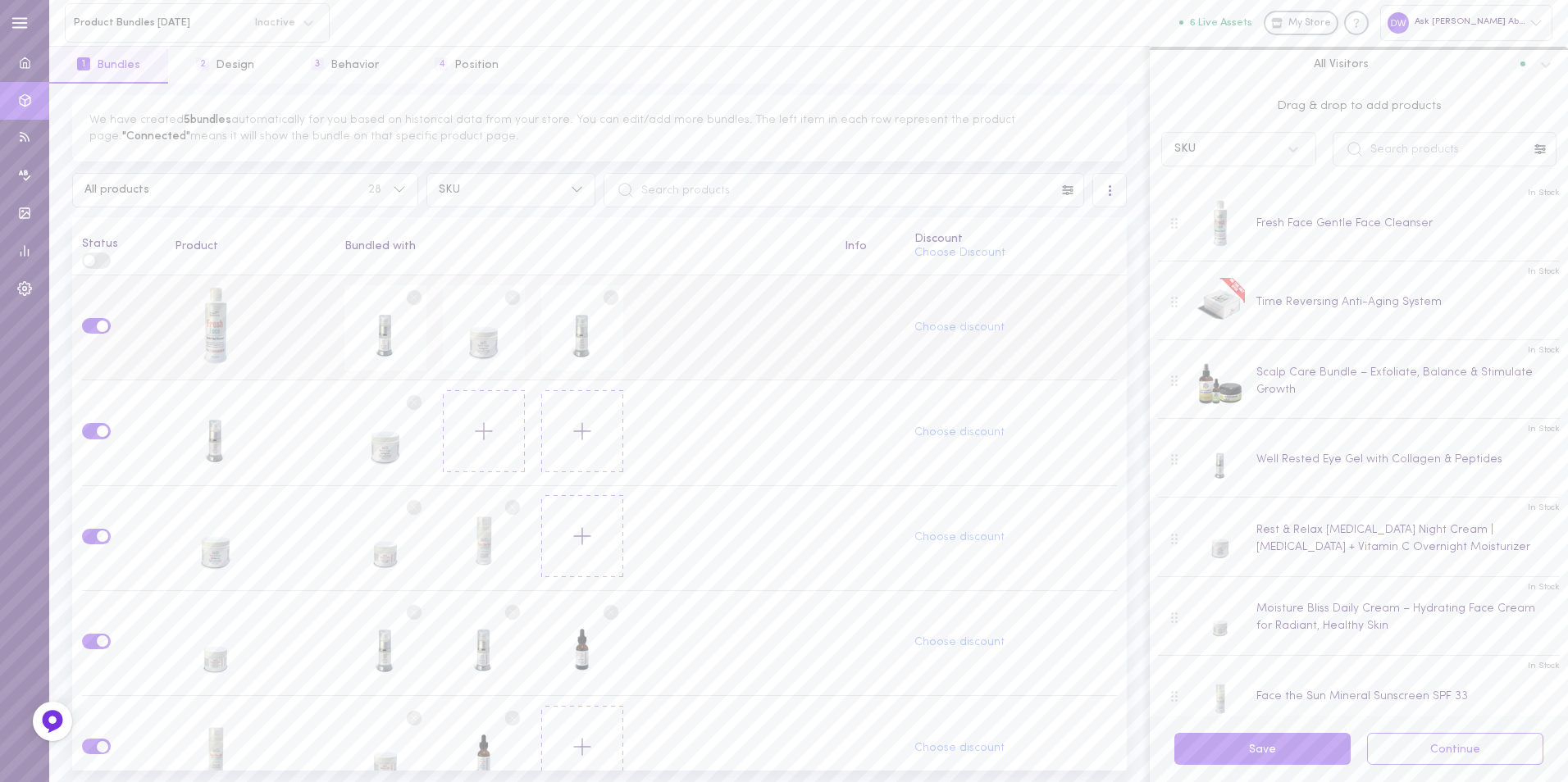
click at [411, 293] on circle at bounding box center [414, 297] width 16 height 16
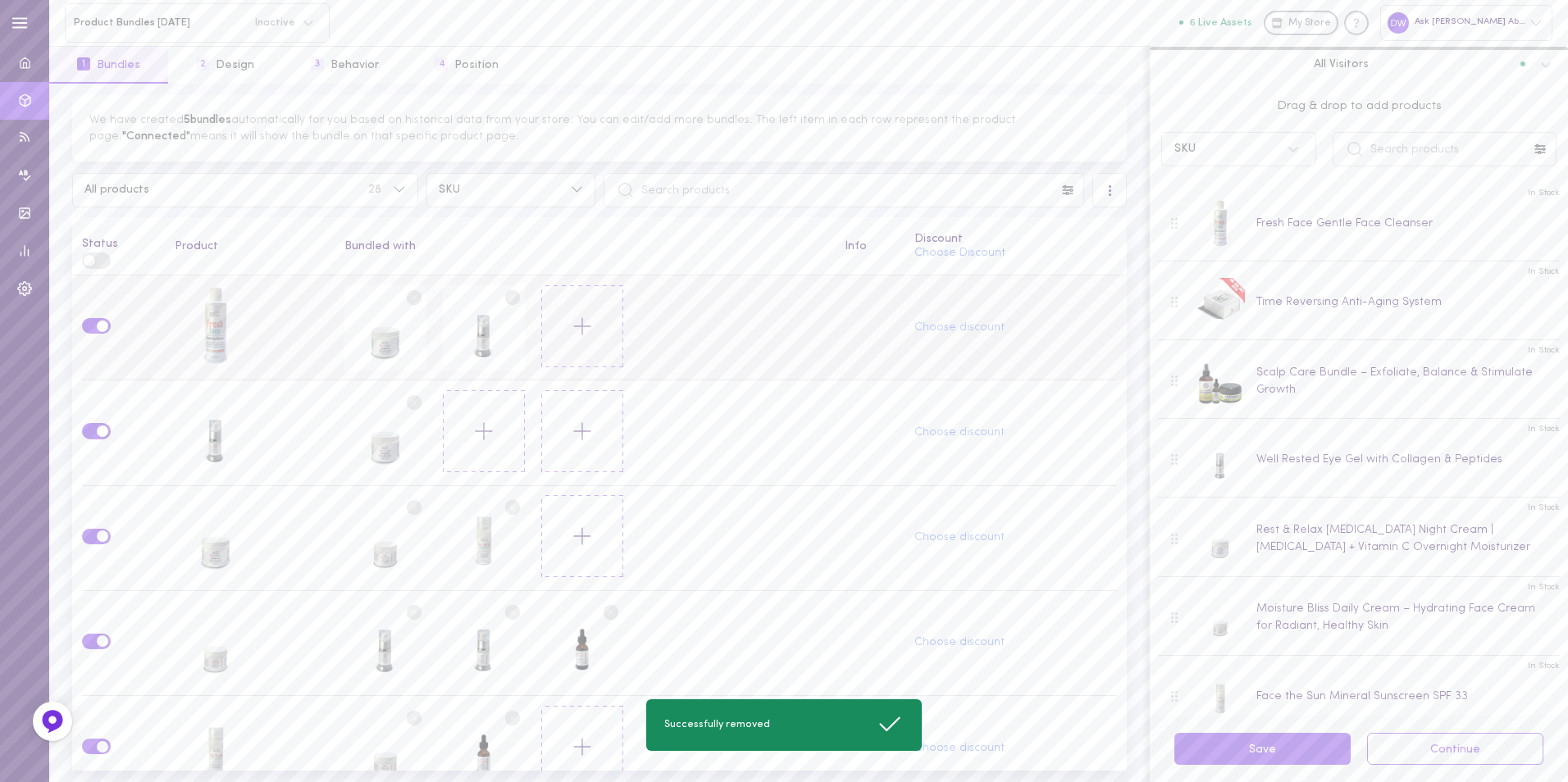
click at [412, 295] on line at bounding box center [414, 297] width 5 height 5
click at [401, 299] on button at bounding box center [386, 328] width 82 height 82
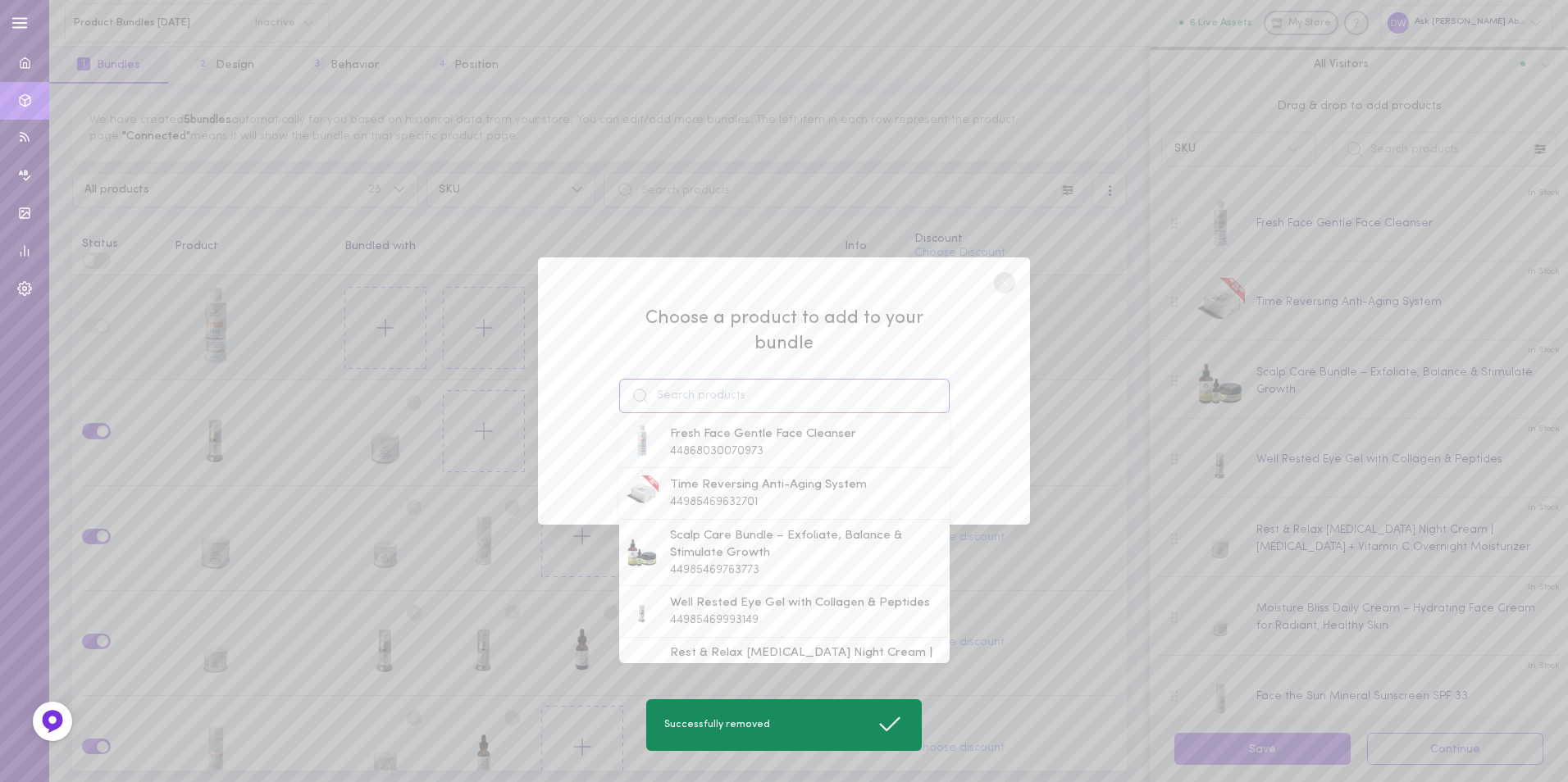
click at [803, 380] on input at bounding box center [784, 396] width 330 height 35
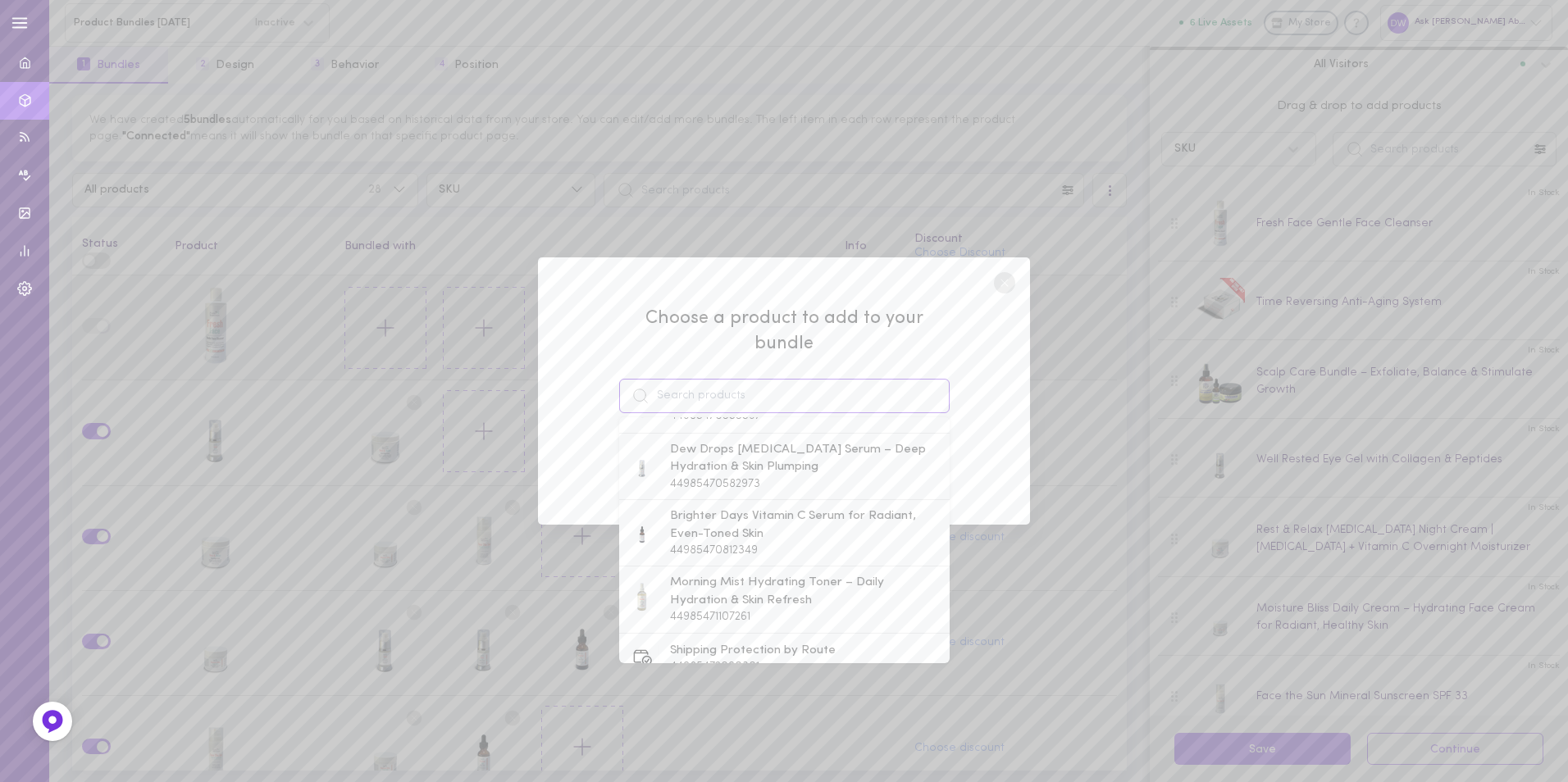
scroll to position [410, 0]
click at [830, 576] on span "Morning Mist Hydrating Toner – Daily Hydration & Skin Refresh" at bounding box center [806, 588] width 272 height 35
type input "Morning Mist Hydrating Toner – Daily Hydration & Skin Refresh"
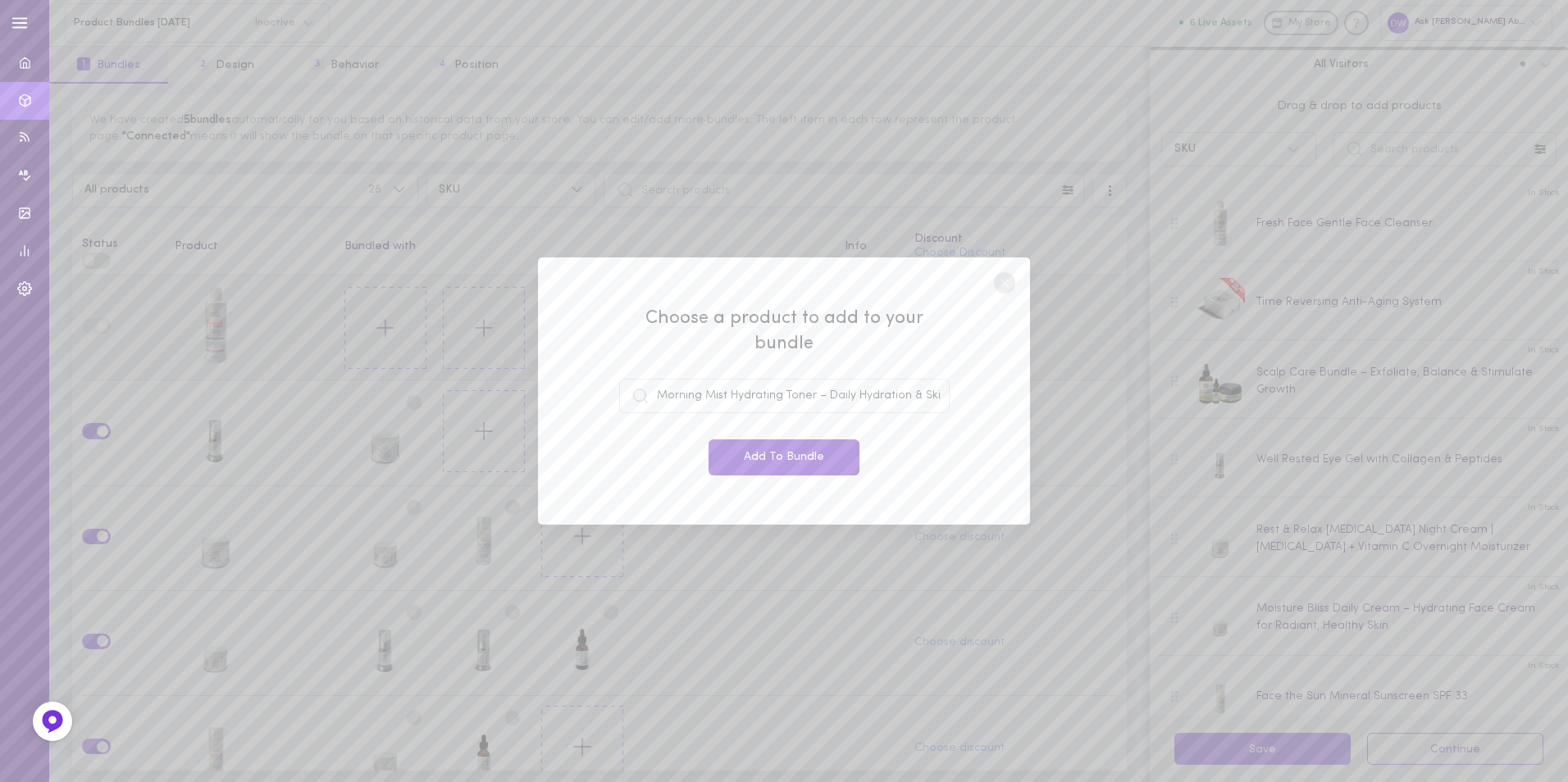
click at [828, 447] on button "Add To Bundle" at bounding box center [784, 457] width 151 height 36
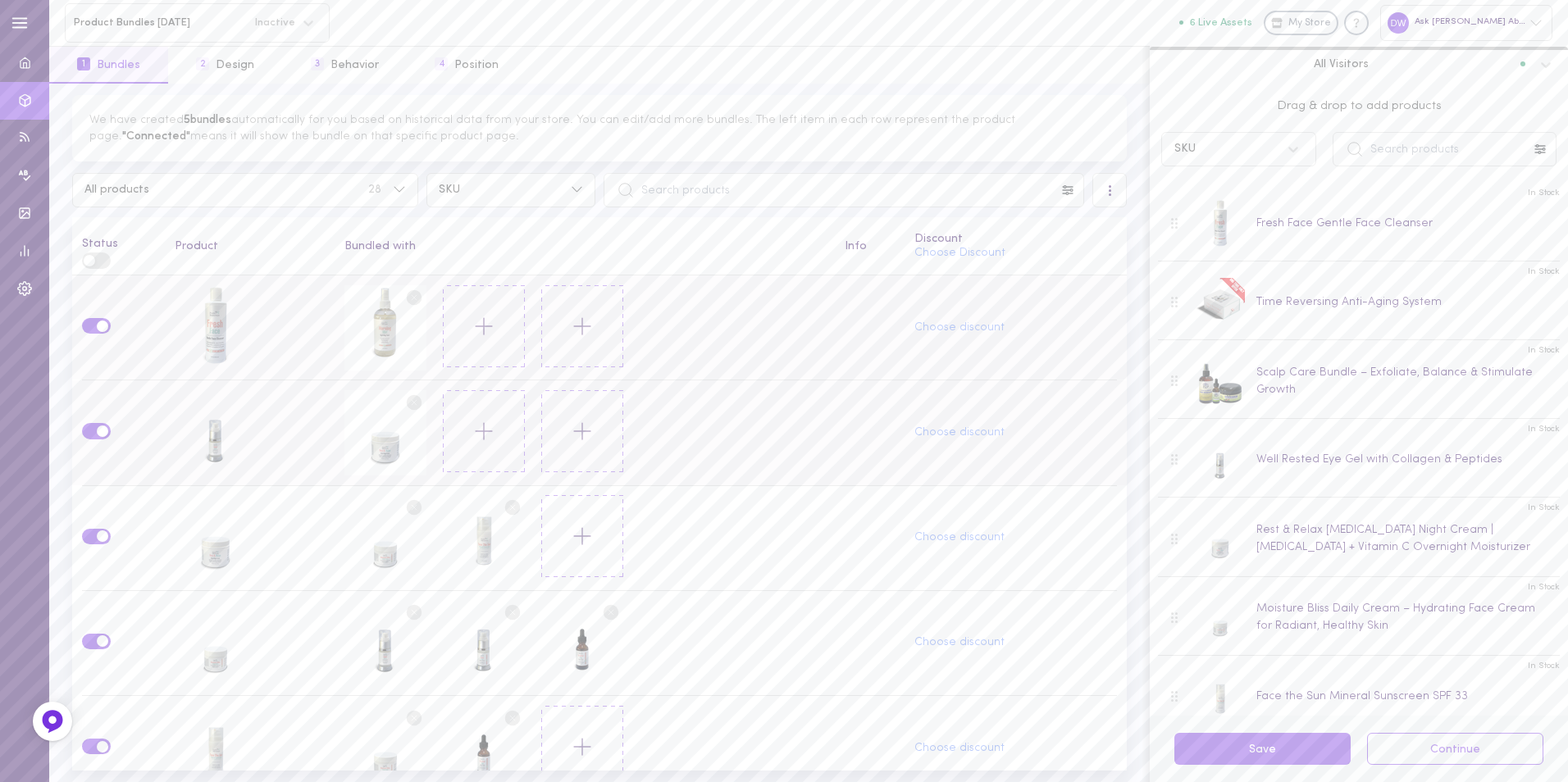
click at [414, 396] on circle at bounding box center [414, 403] width 16 height 16
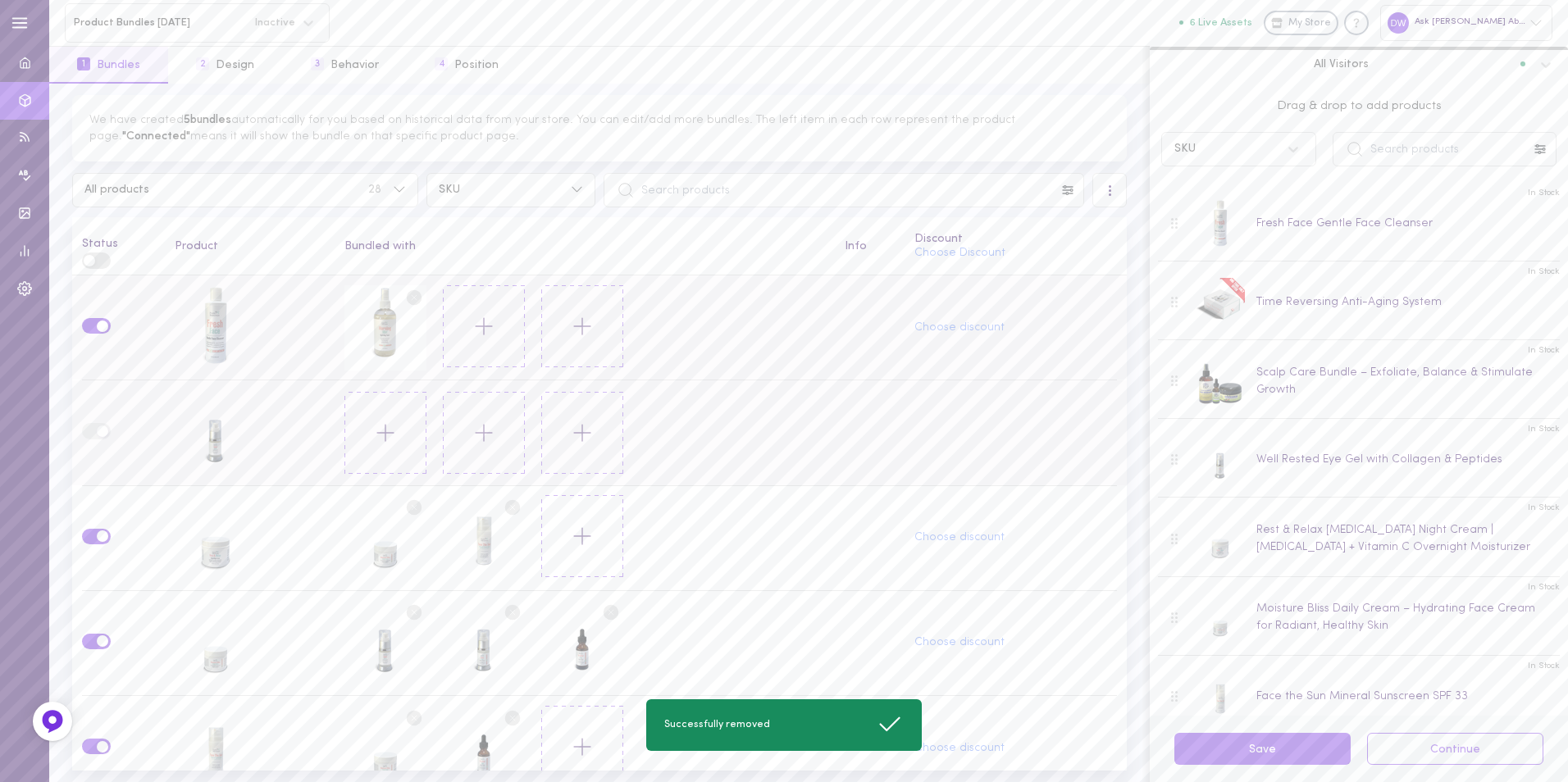
click at [393, 413] on button at bounding box center [386, 433] width 82 height 82
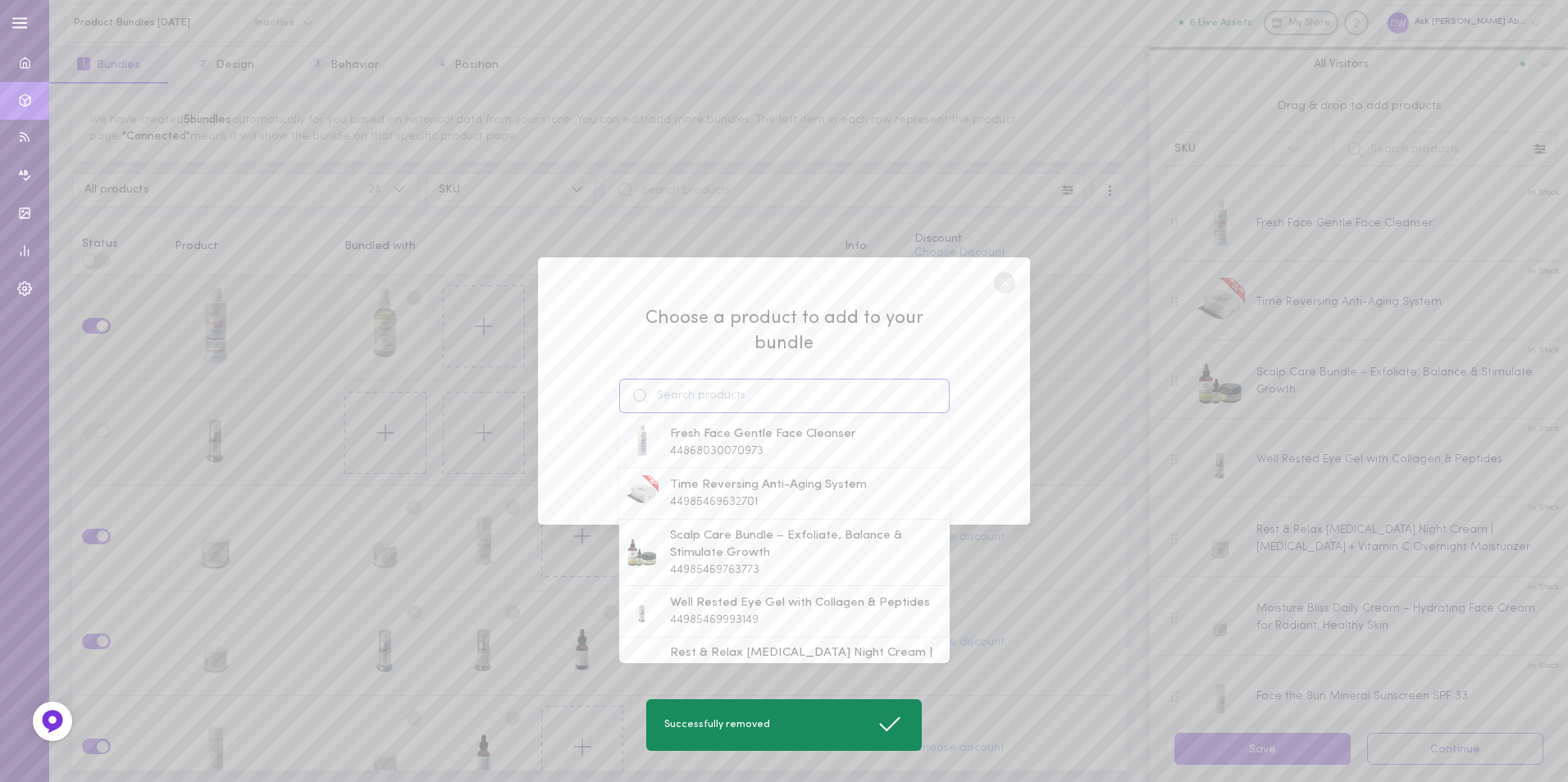
click at [791, 384] on input at bounding box center [784, 396] width 330 height 35
click at [809, 515] on span "Well Rested Eye Gel with Collagen & Peptides" at bounding box center [799, 522] width 260 height 18
type input "Well Rested Eye Gel with Collagen & Peptides"
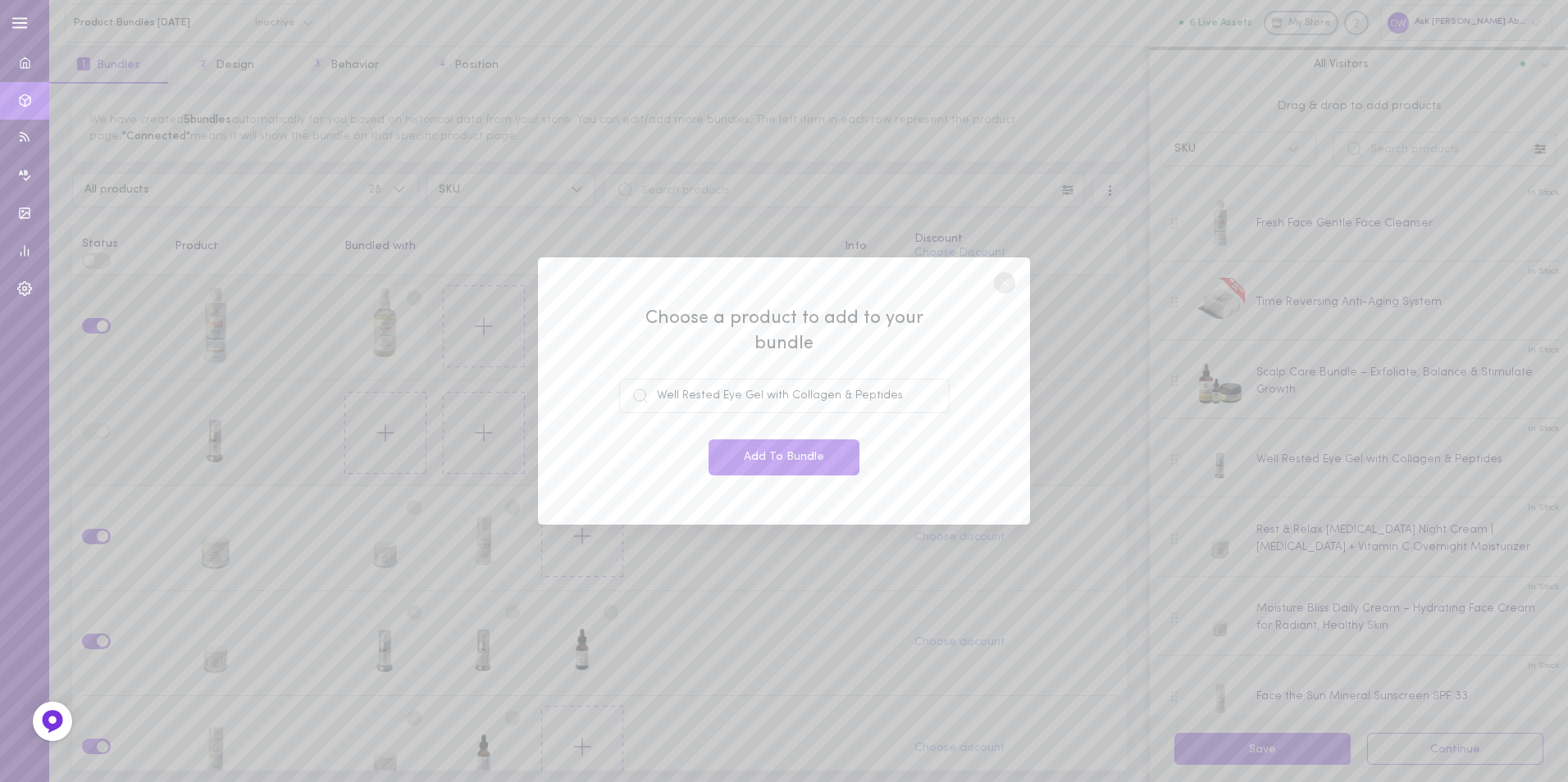
click at [759, 448] on button "Add To Bundle" at bounding box center [784, 457] width 151 height 36
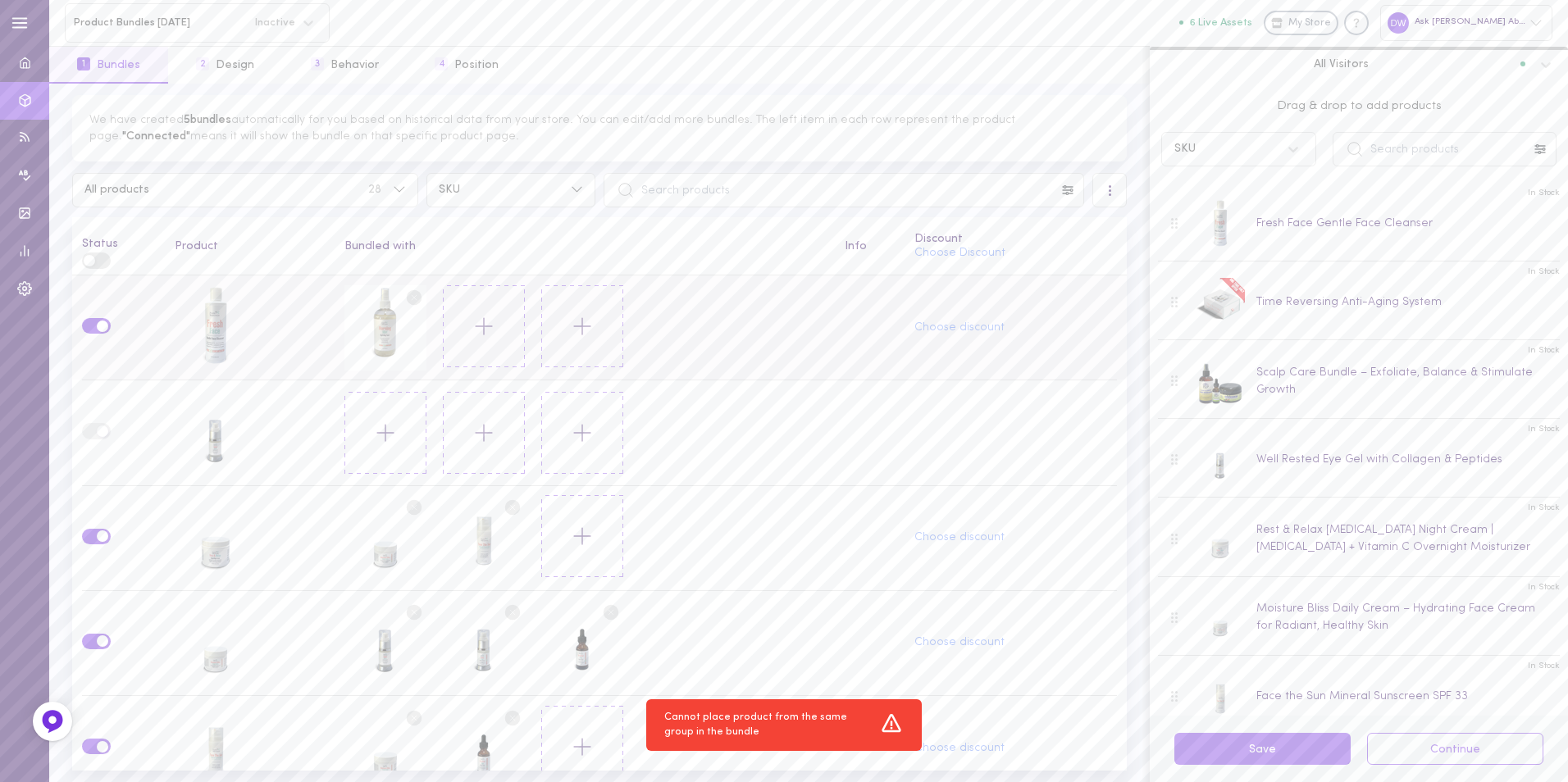
click at [485, 426] on icon at bounding box center [484, 433] width 28 height 28
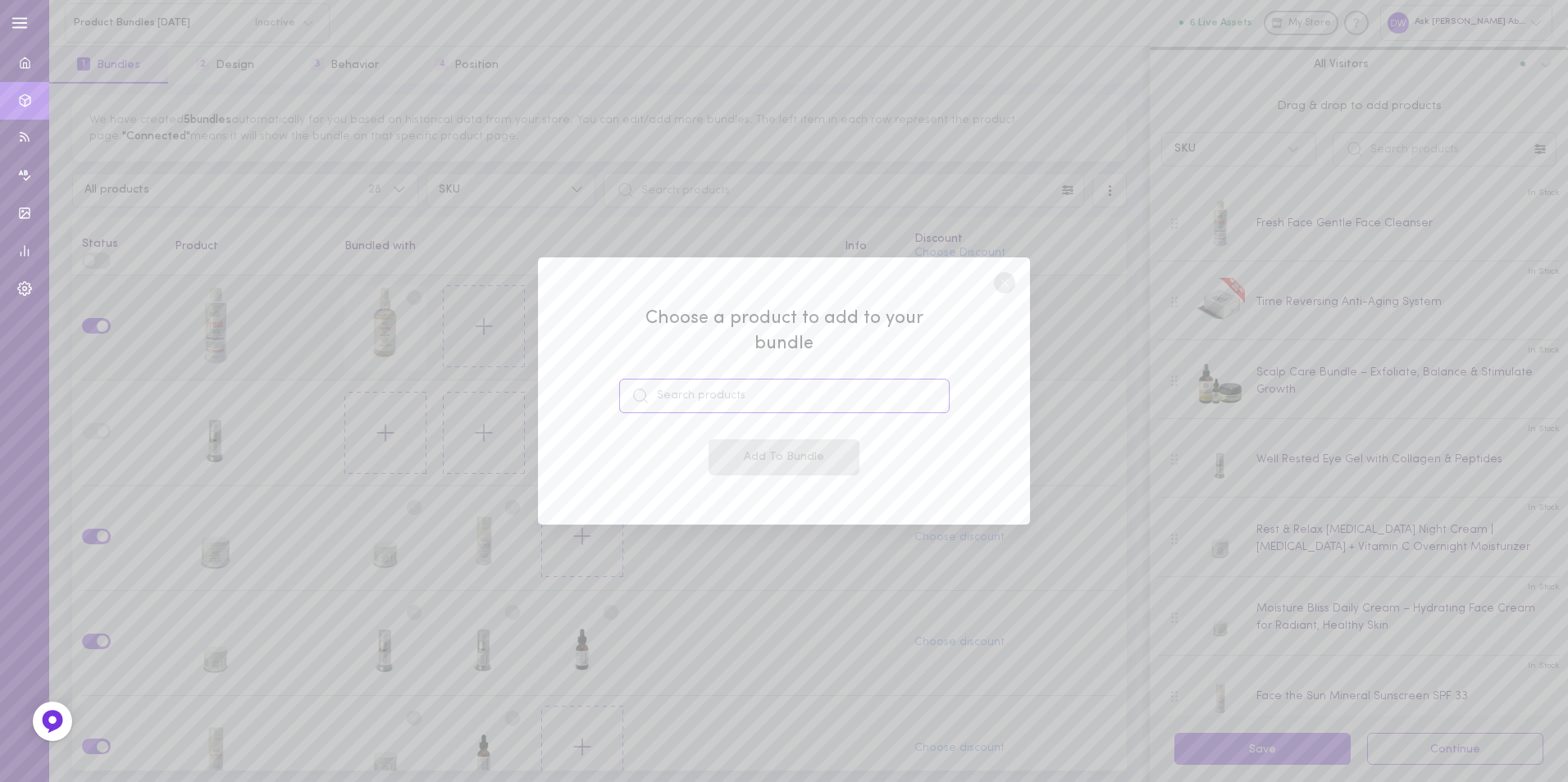
click at [812, 382] on input at bounding box center [784, 396] width 330 height 35
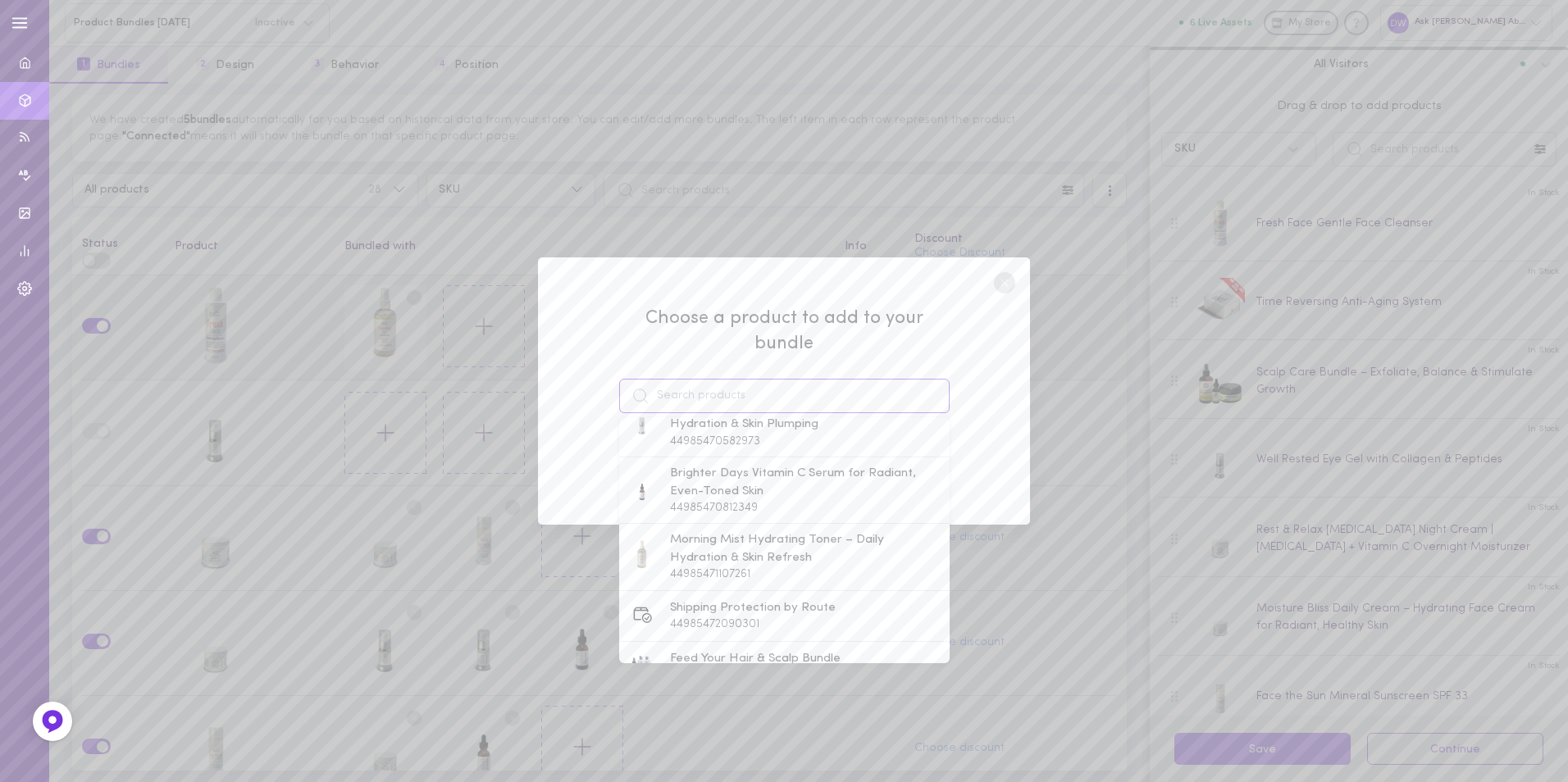
scroll to position [492, 0]
click at [812, 431] on span "Brighter Days Vitamin C Serum for Radiant, Even-Toned Skin" at bounding box center [806, 438] width 272 height 35
type input "Brighter Days Vitamin C Serum for Radiant, Even-Toned Skin"
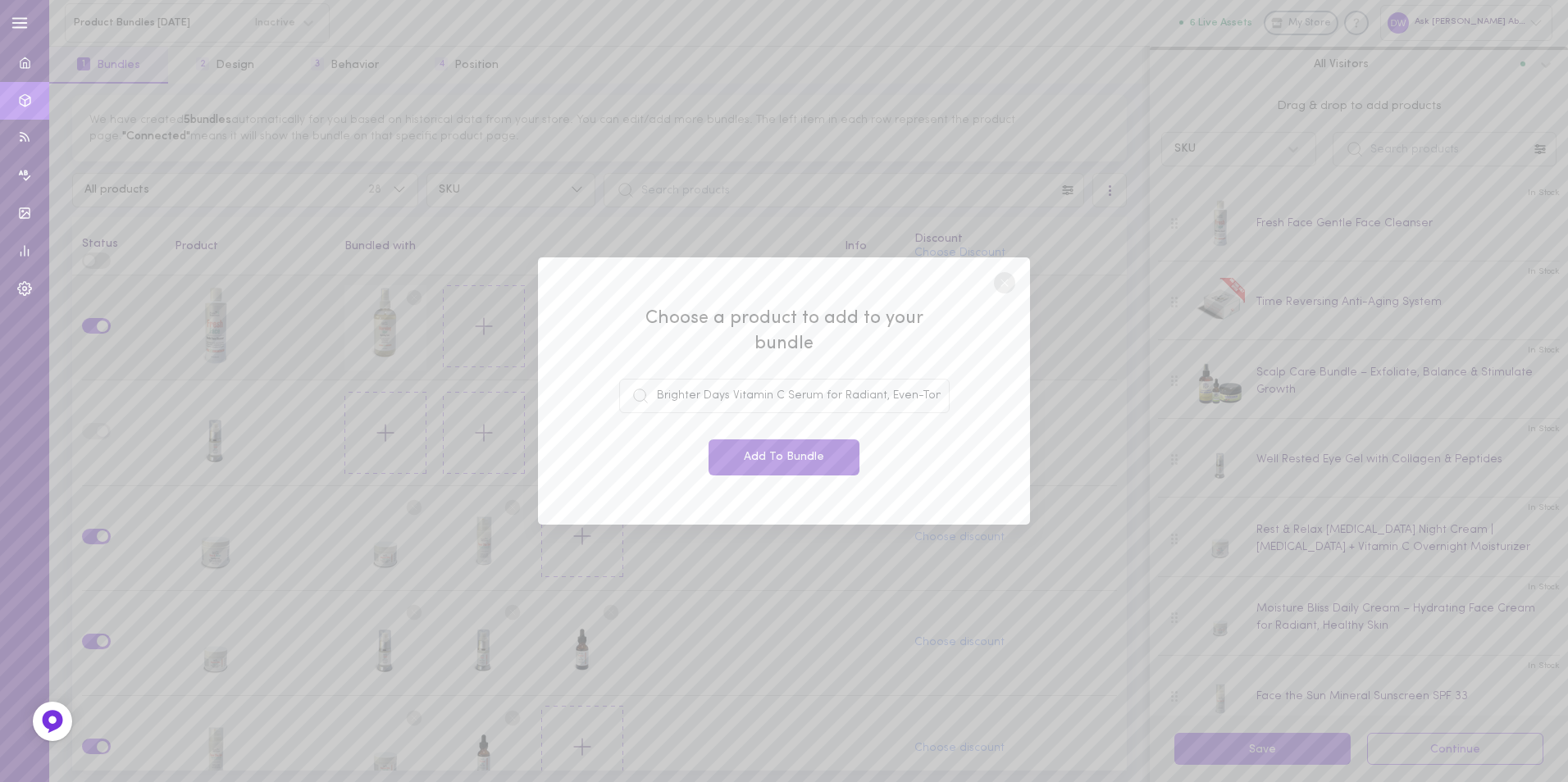
click at [810, 446] on button "Add To Bundle" at bounding box center [784, 457] width 151 height 36
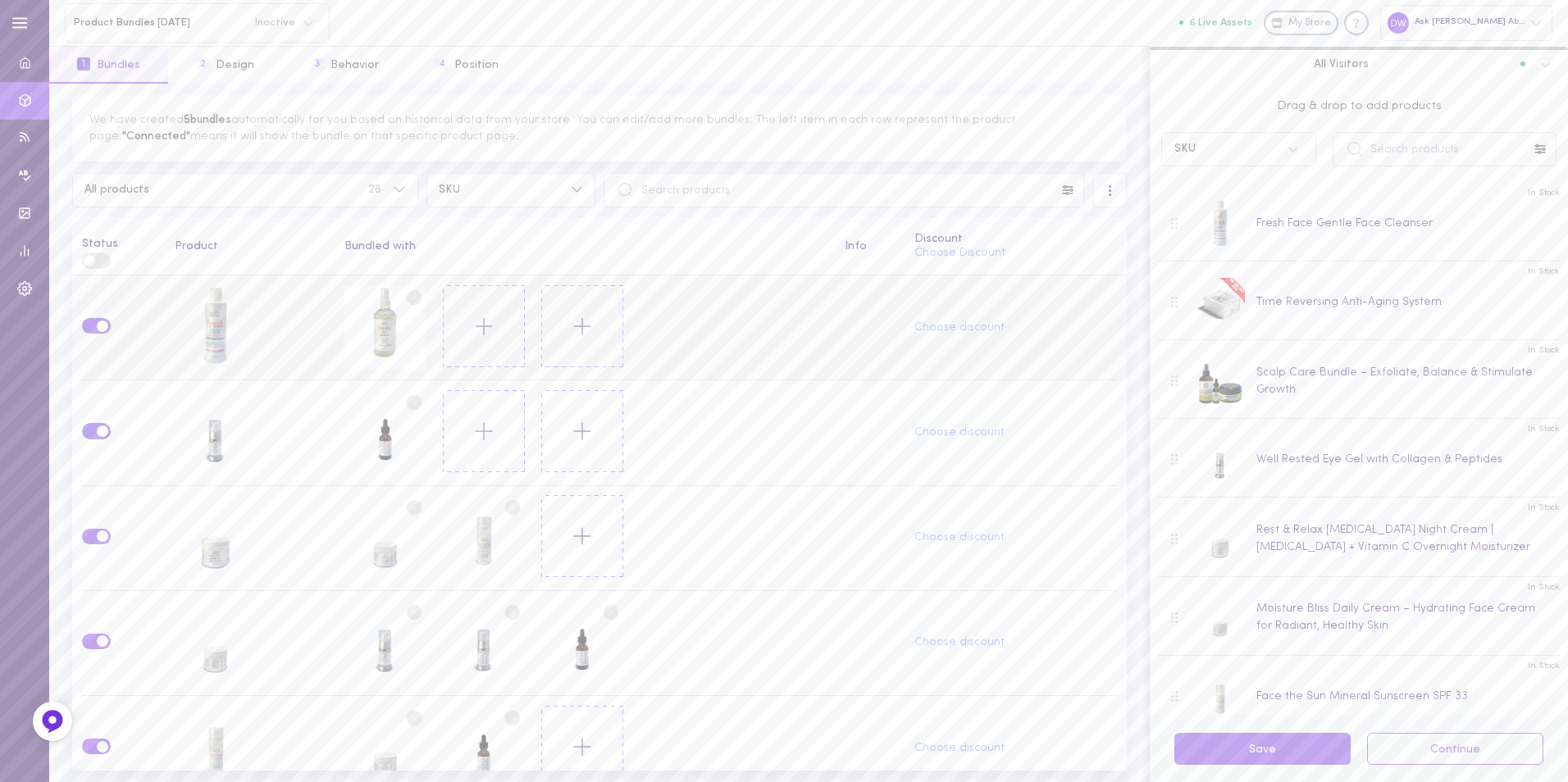
click at [497, 429] on button at bounding box center [484, 432] width 82 height 82
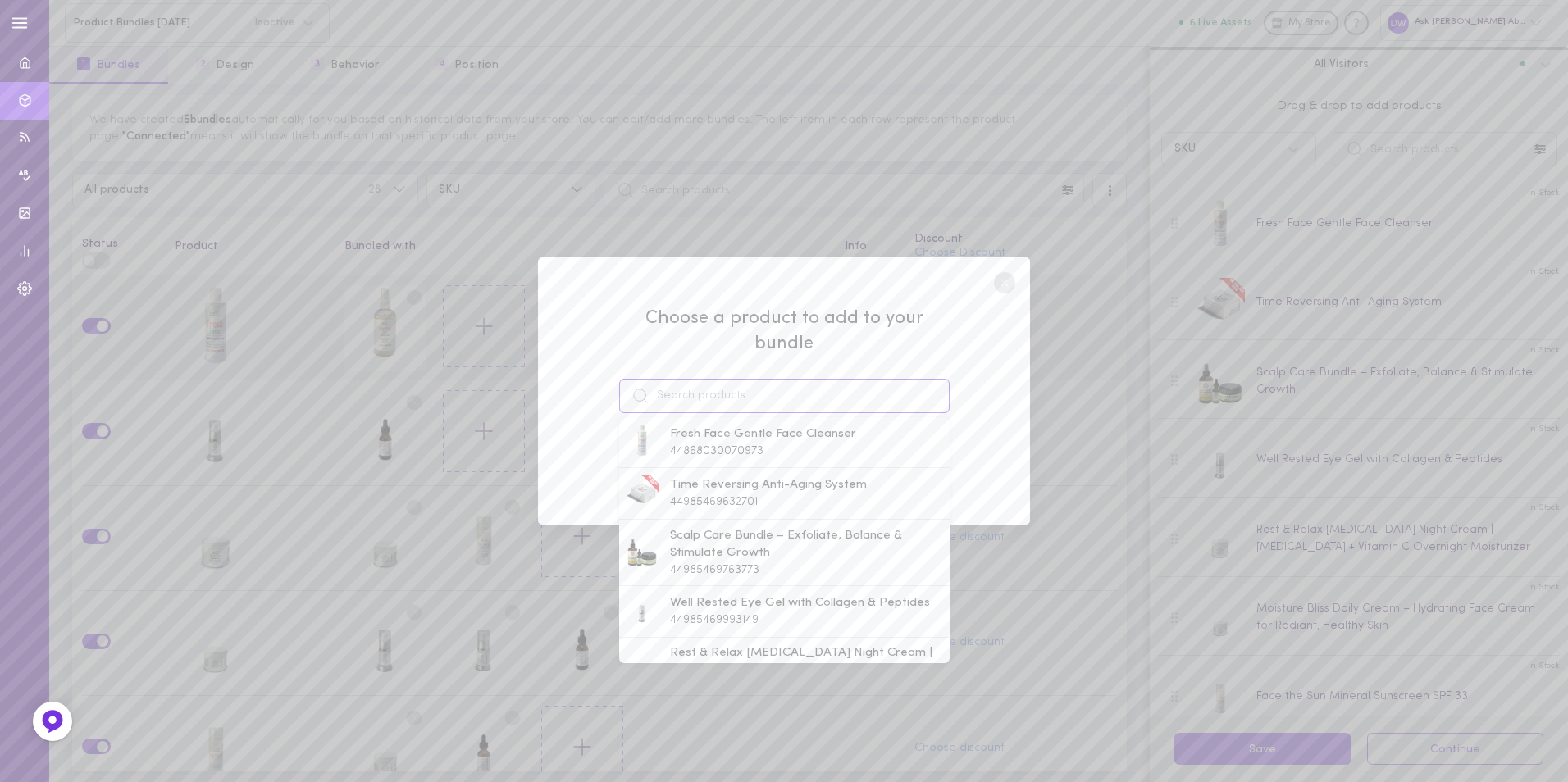
click at [783, 389] on input at bounding box center [784, 396] width 330 height 35
click at [996, 293] on circle at bounding box center [1004, 283] width 21 height 21
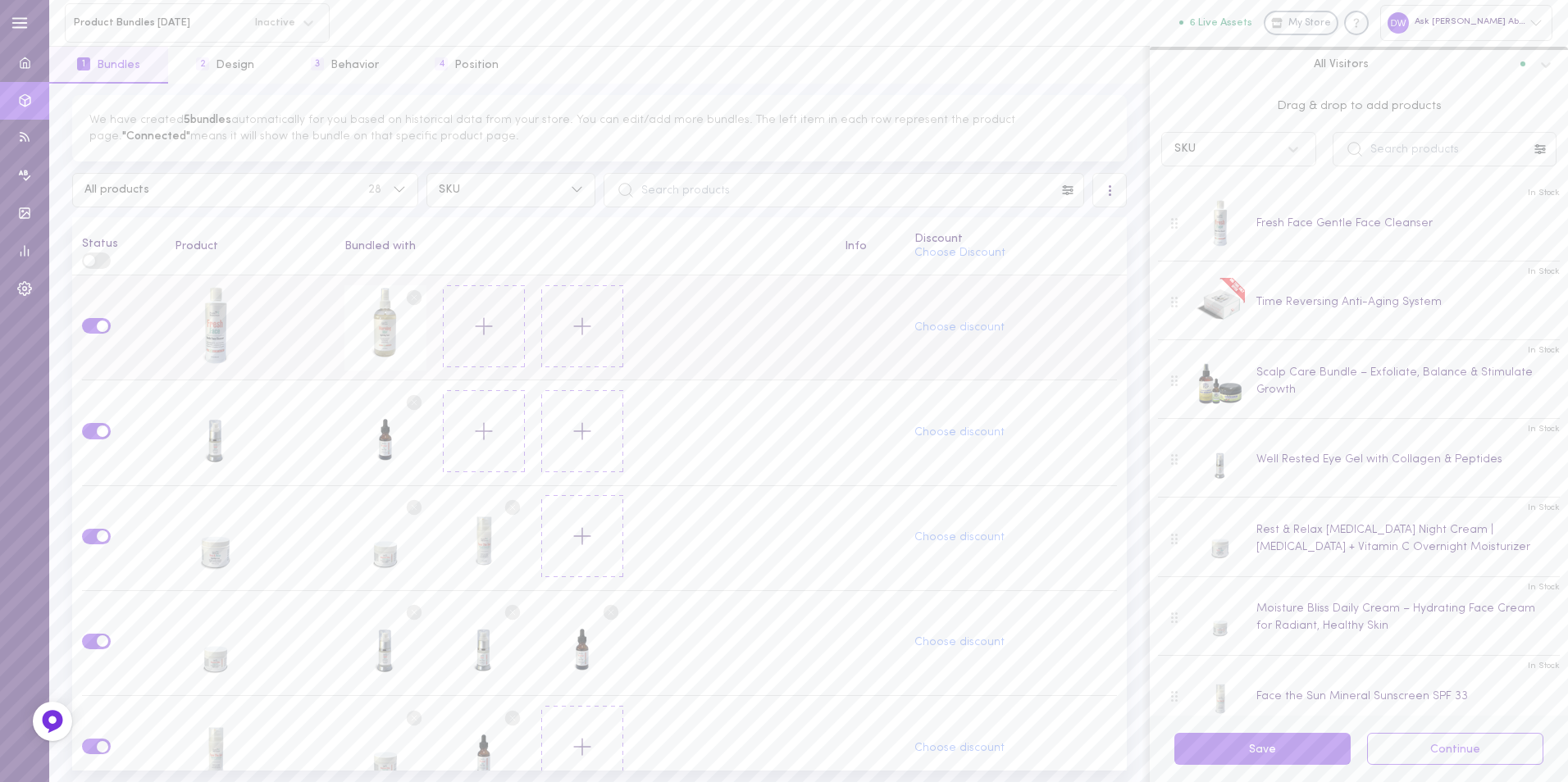
click at [496, 409] on button at bounding box center [484, 432] width 82 height 82
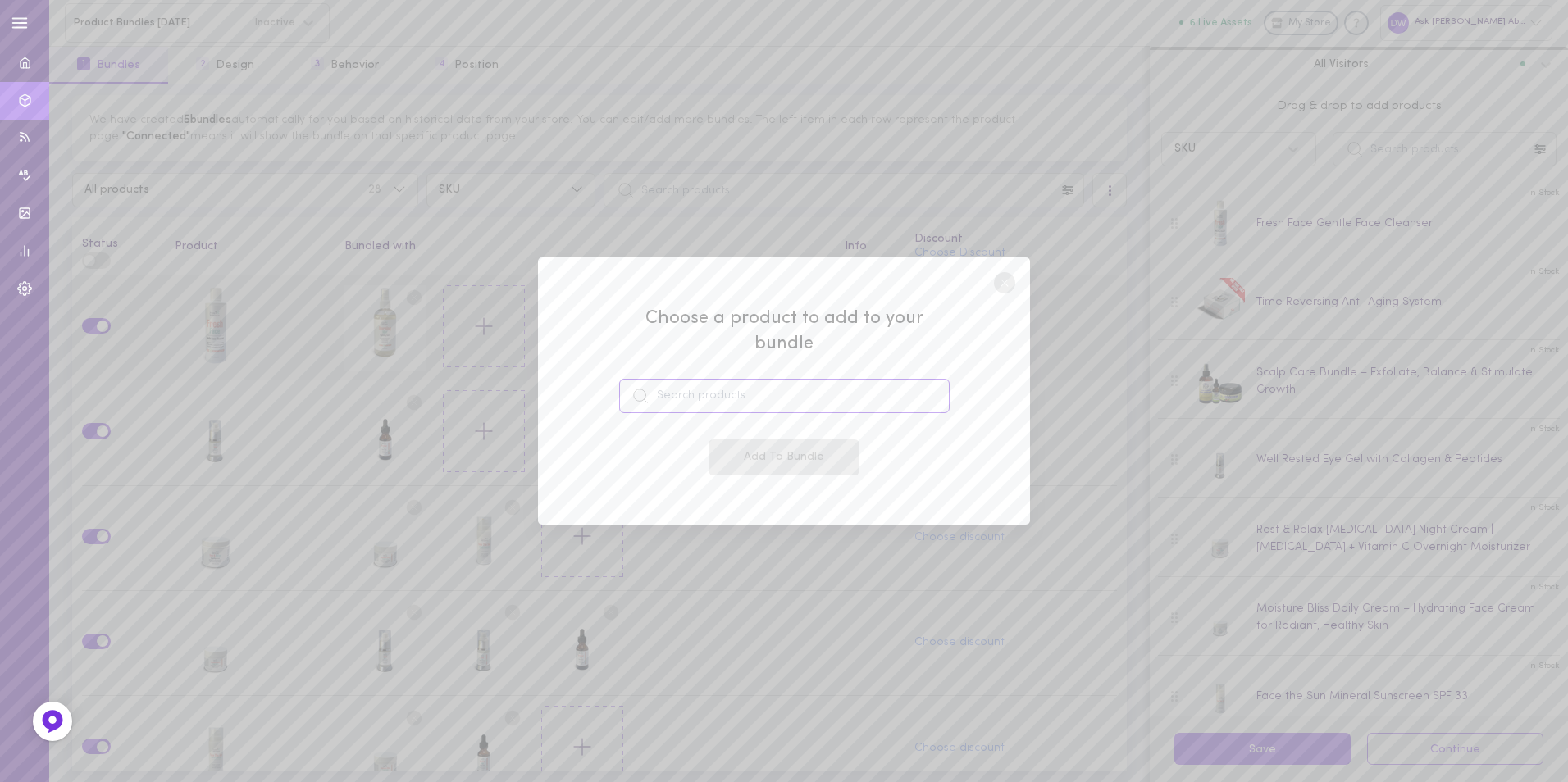
click at [781, 380] on input at bounding box center [784, 396] width 330 height 35
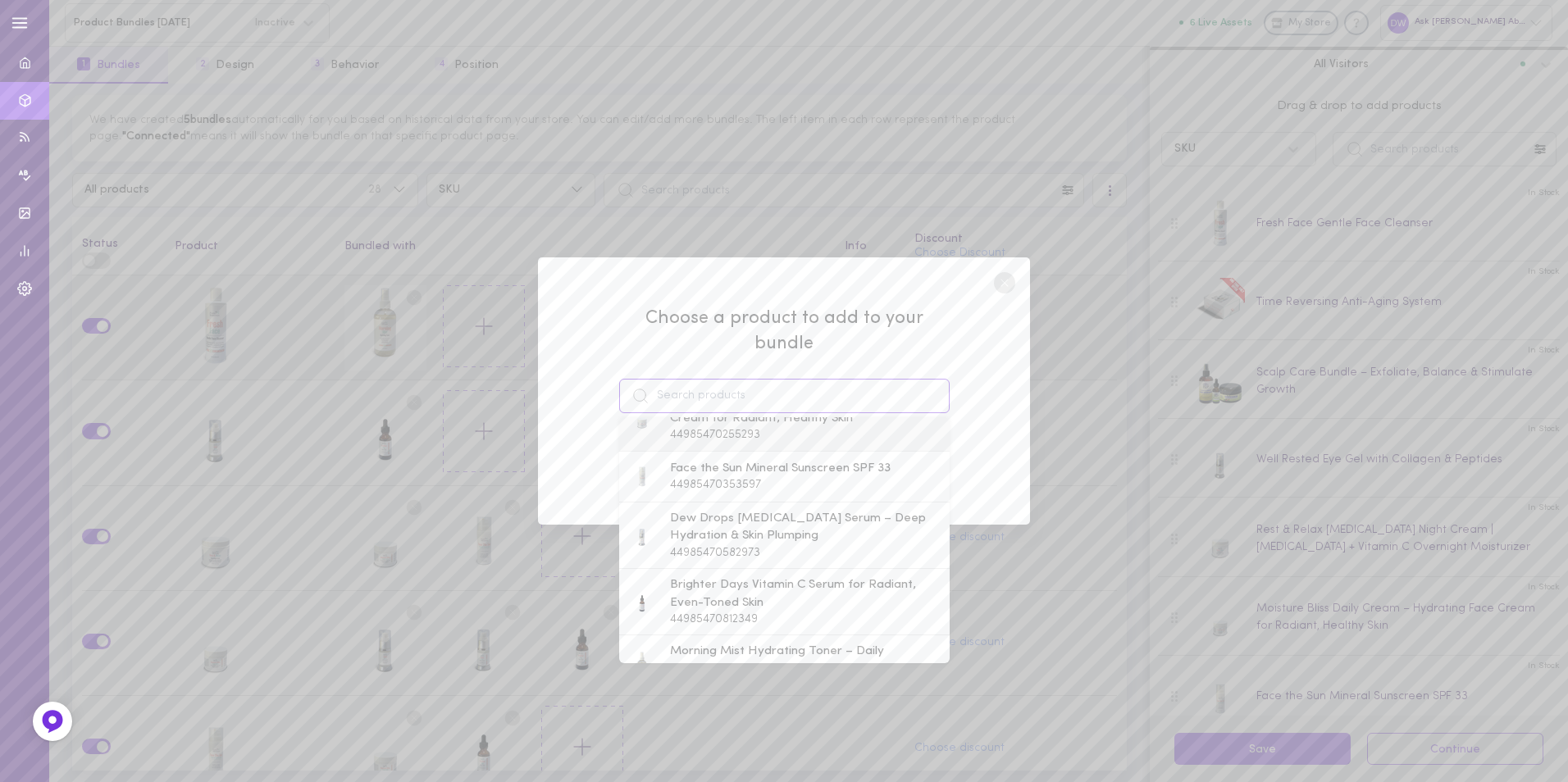
scroll to position [410, 0]
click at [794, 447] on span "Dew Drops Hyaluronic Acid Serum – Deep Hydration & Skin Plumping" at bounding box center [806, 454] width 272 height 35
type input "Dew Drops Hyaluronic Acid Serum – Deep Hydration & Skin Plumping"
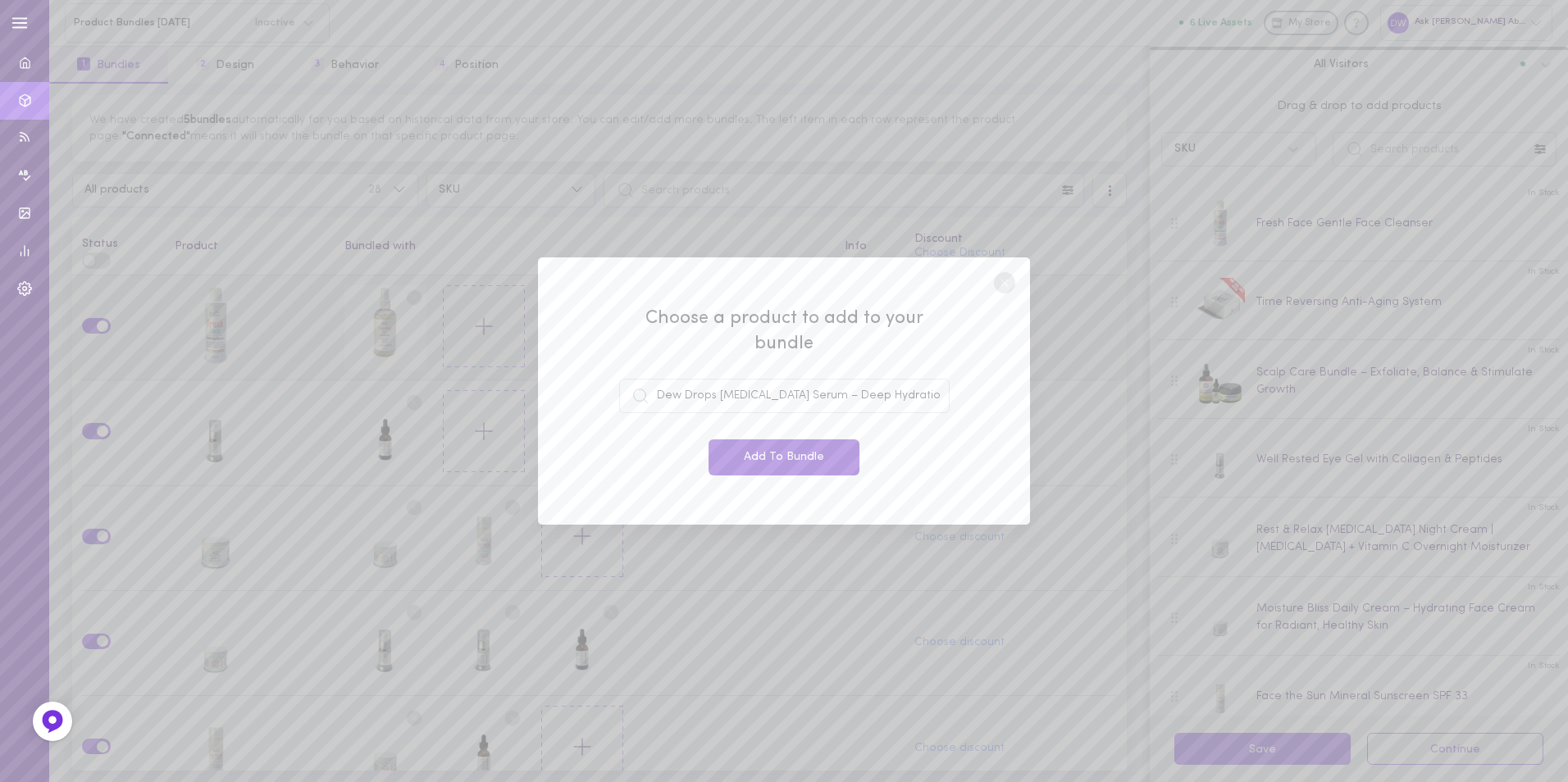
click at [805, 439] on button "Add To Bundle" at bounding box center [784, 457] width 151 height 36
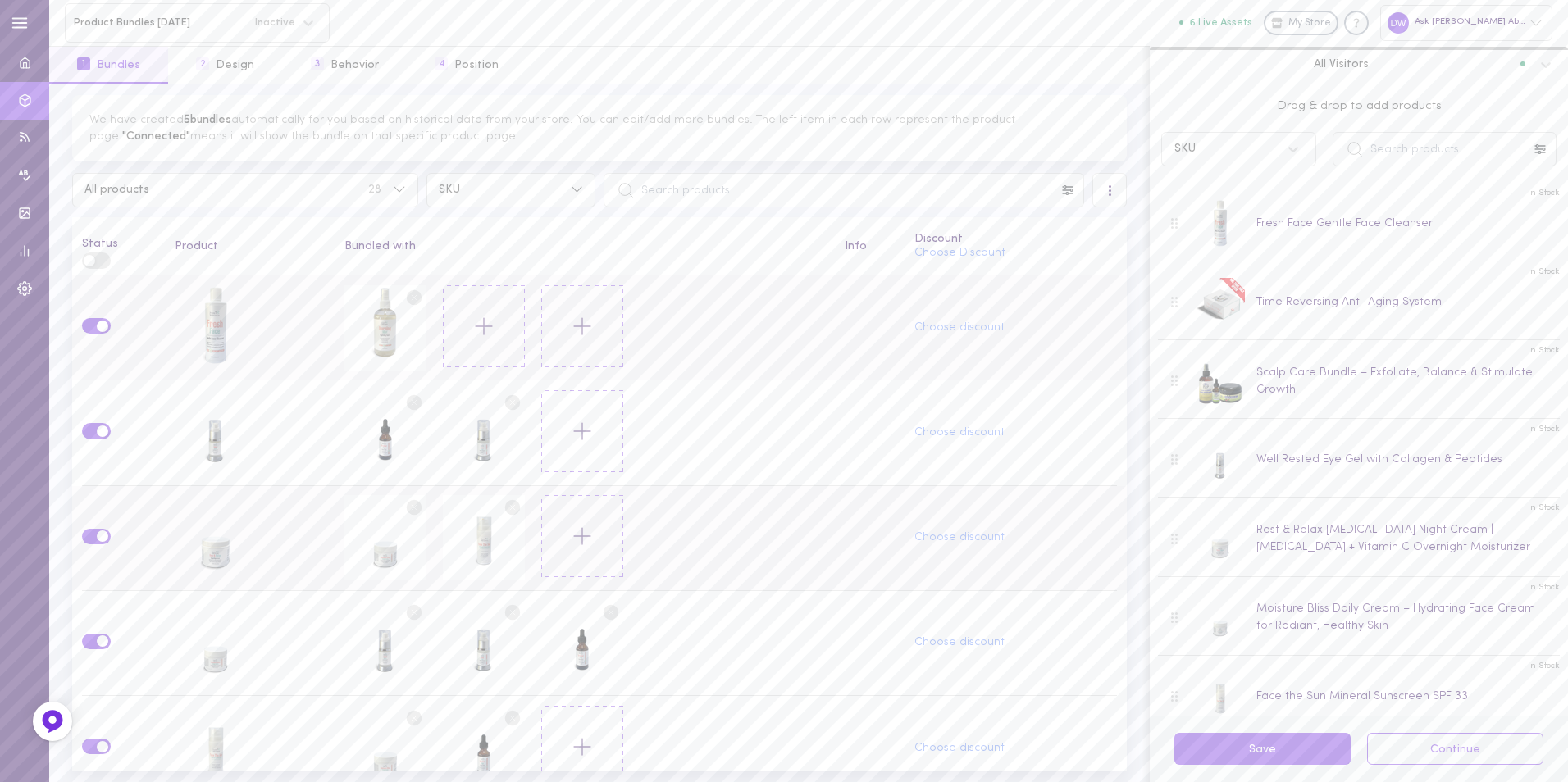
click at [508, 501] on circle at bounding box center [512, 508] width 16 height 16
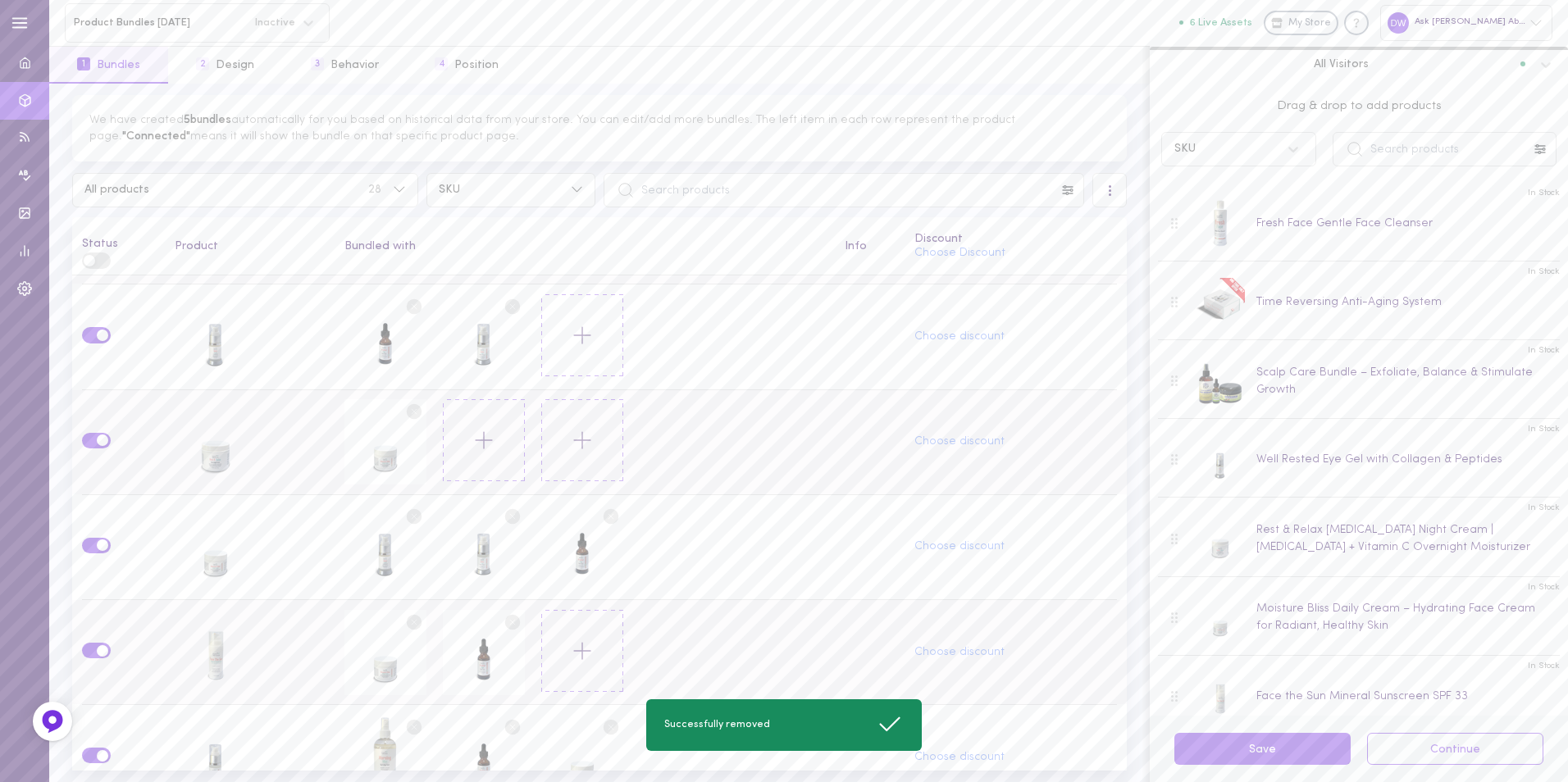
scroll to position [164, 0]
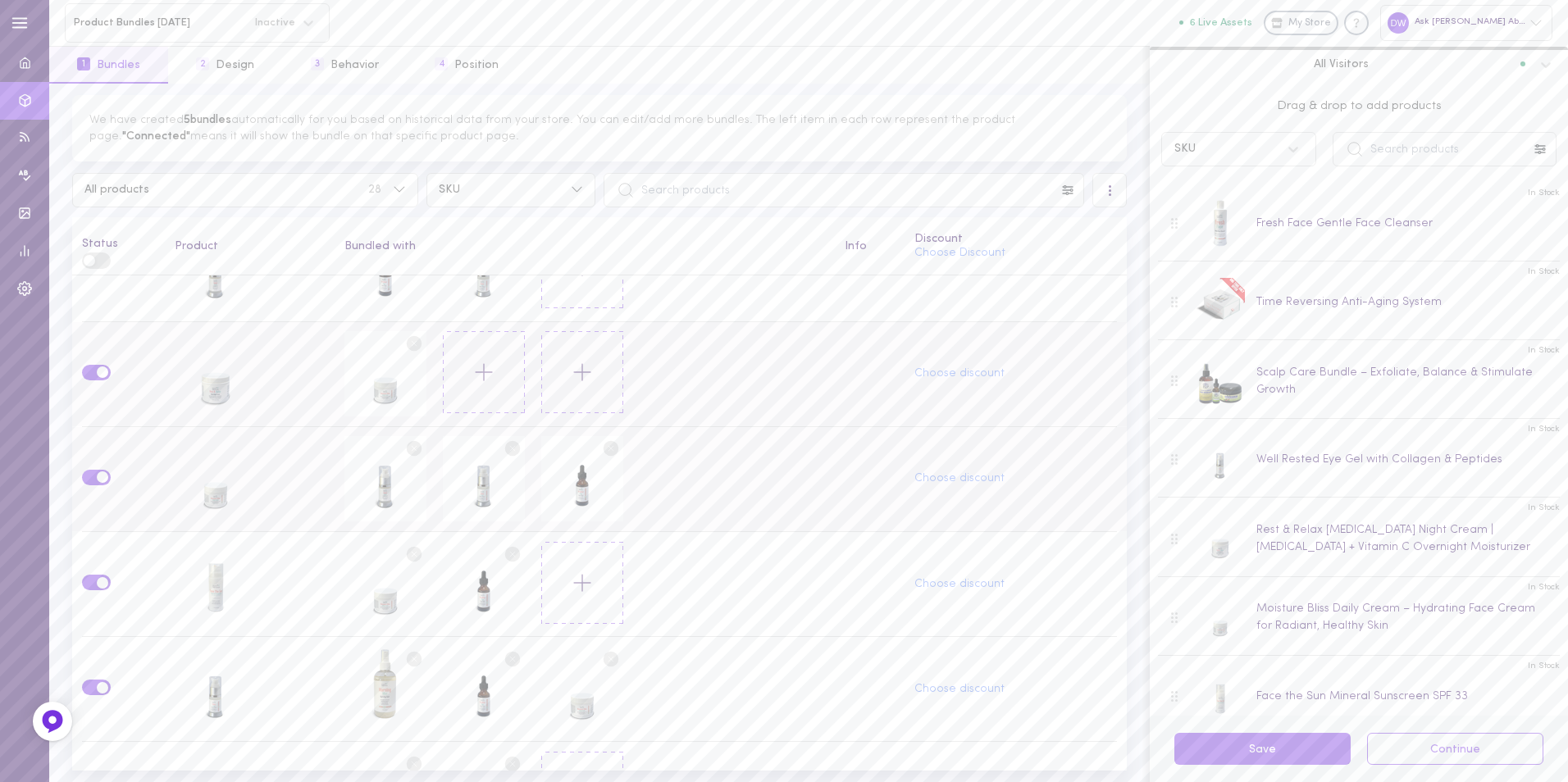
click at [406, 445] on circle at bounding box center [414, 448] width 16 height 16
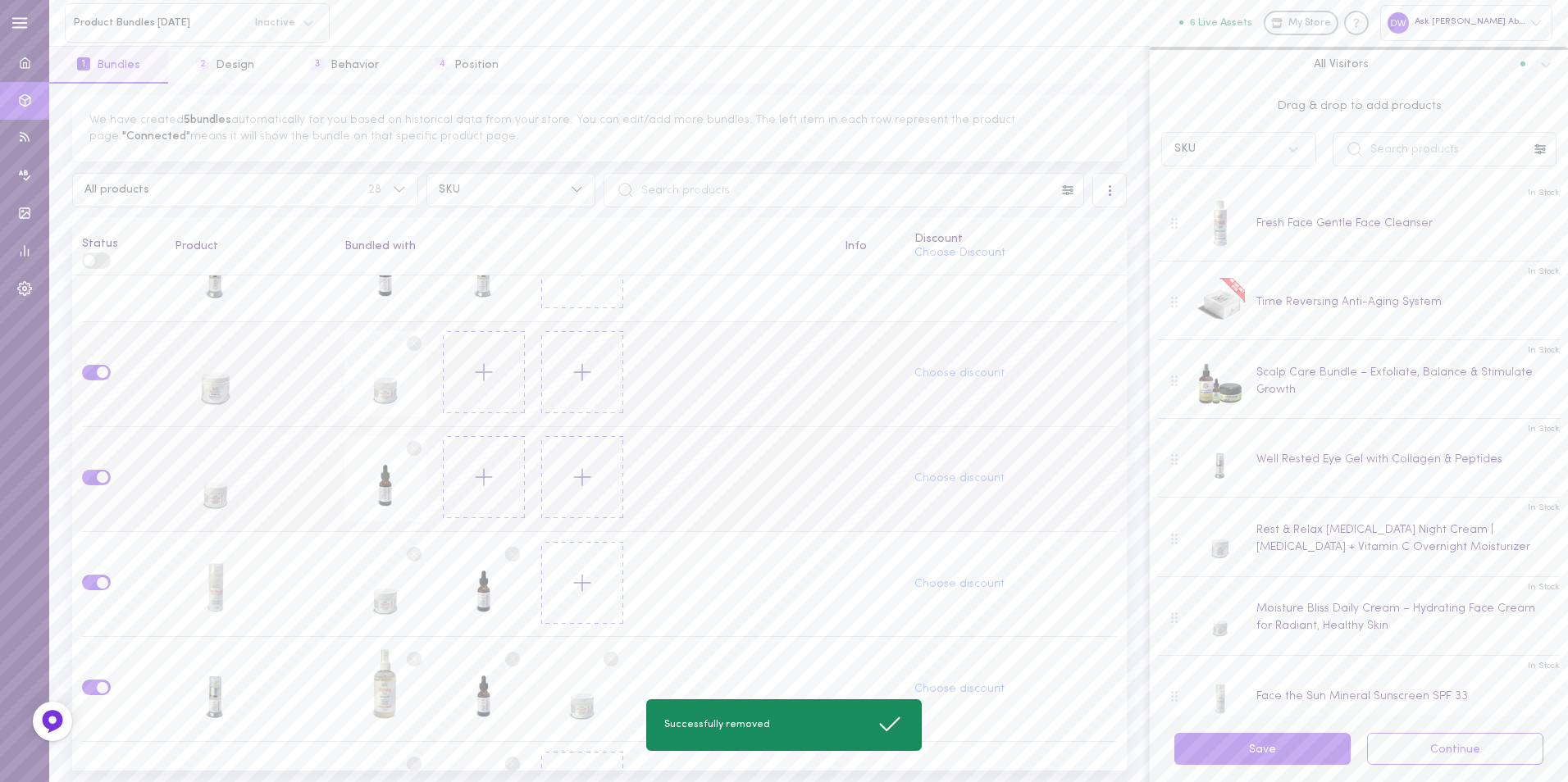
click at [407, 445] on circle at bounding box center [414, 448] width 16 height 16
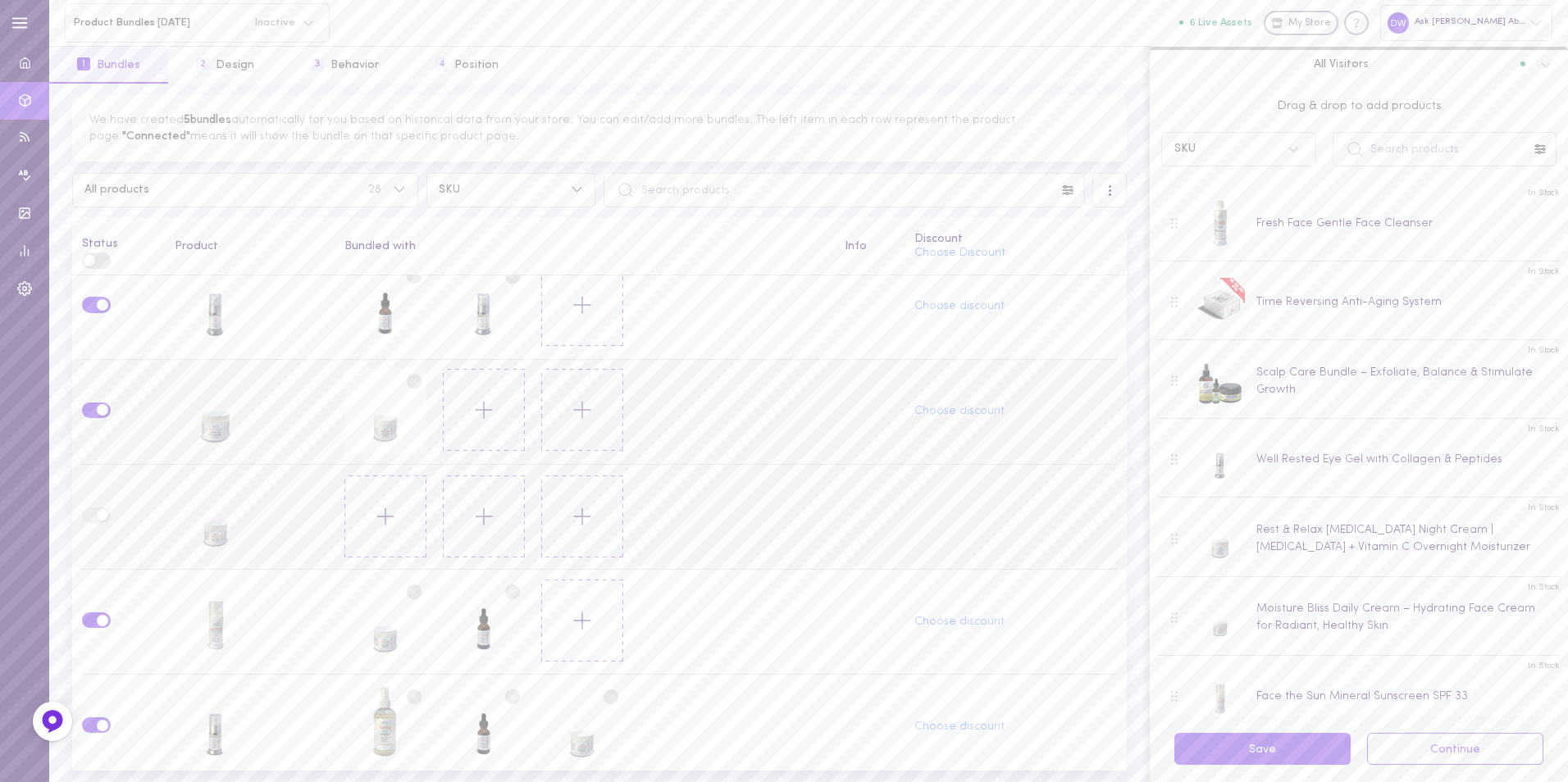
scroll to position [0, 0]
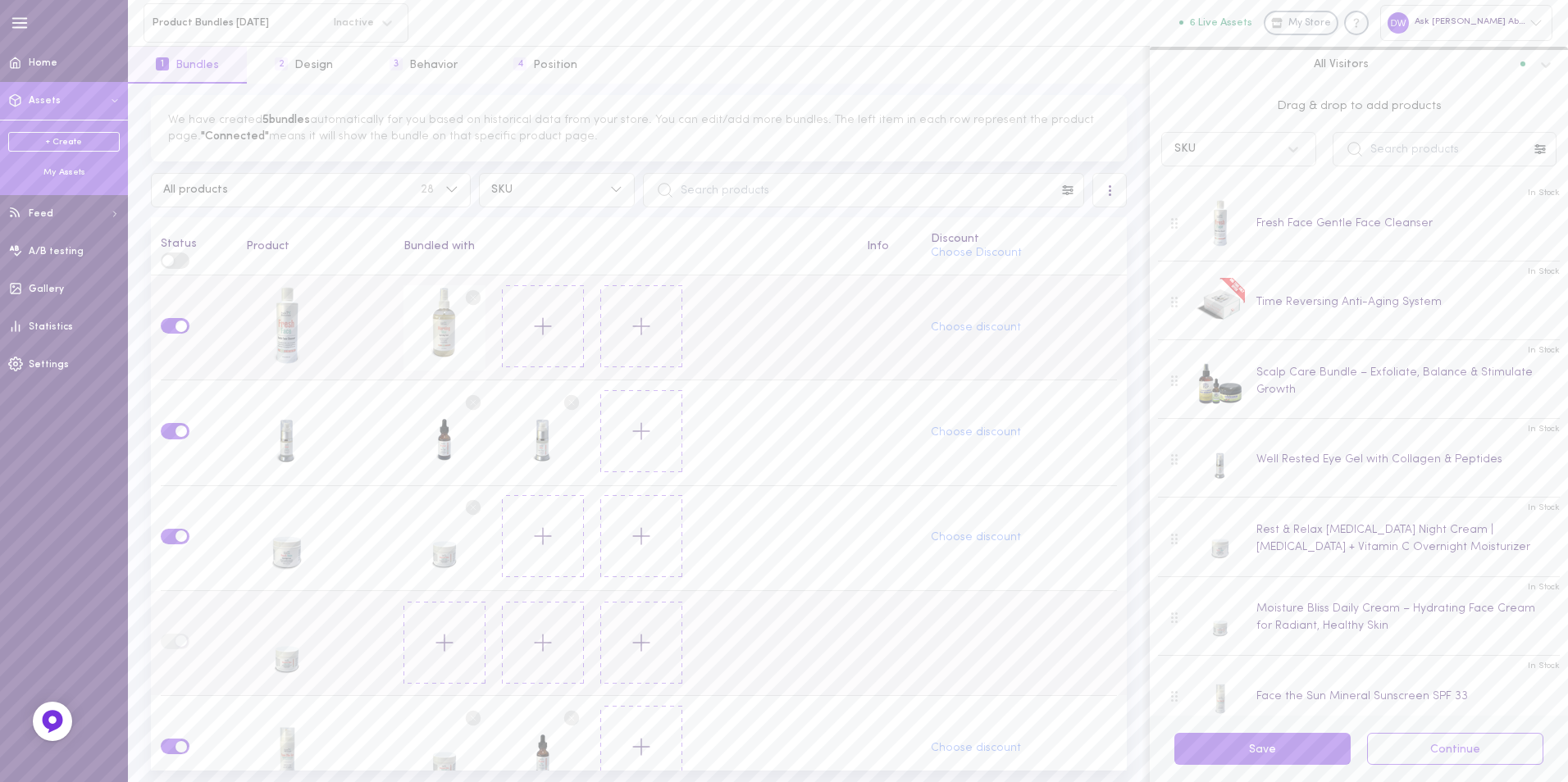
click at [59, 171] on div "My Assets" at bounding box center [63, 172] width 111 height 12
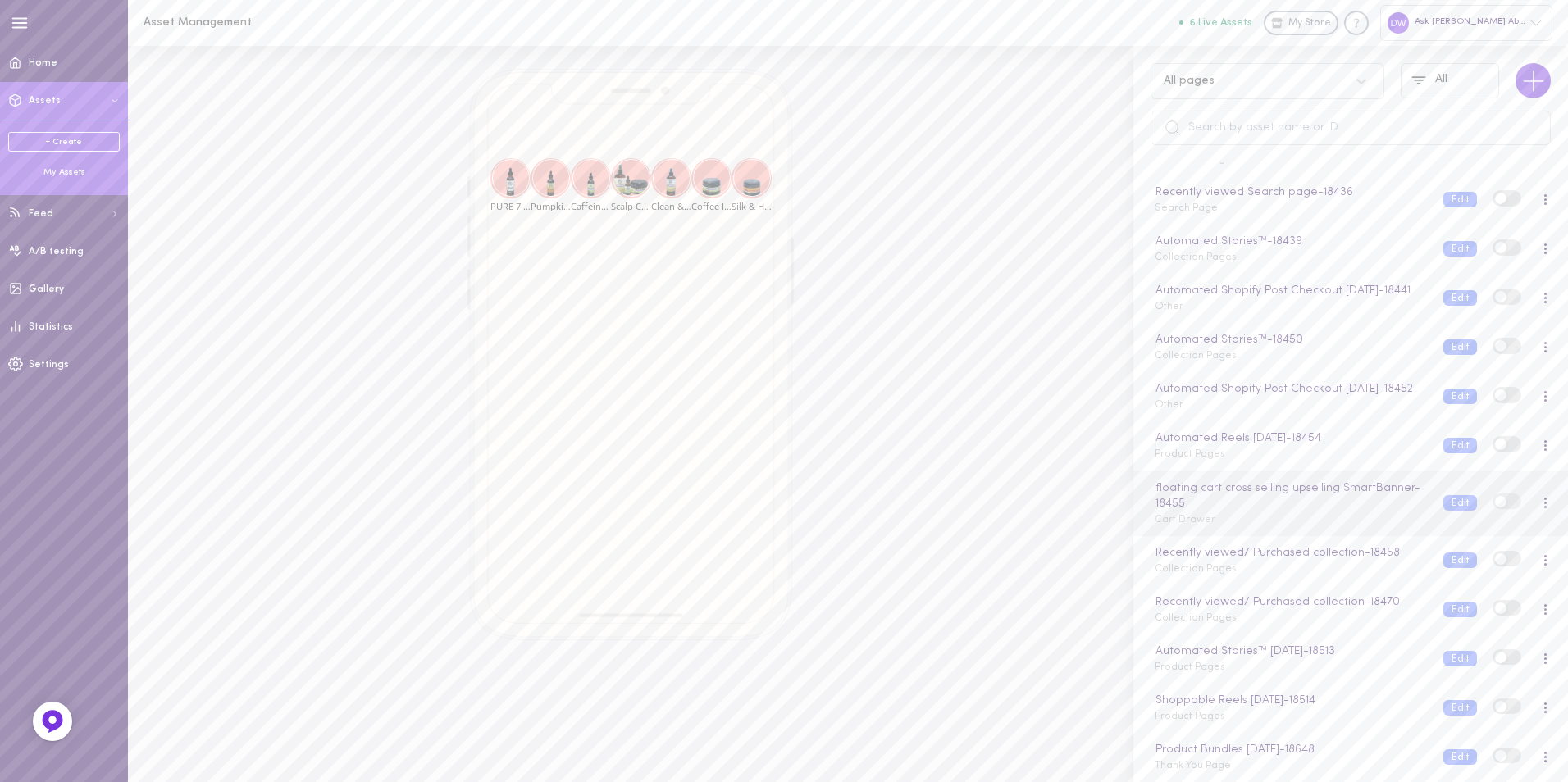
scroll to position [511, 0]
click at [1536, 761] on div at bounding box center [1545, 758] width 35 height 18
click at [1543, 758] on div at bounding box center [1545, 756] width 4 height 12
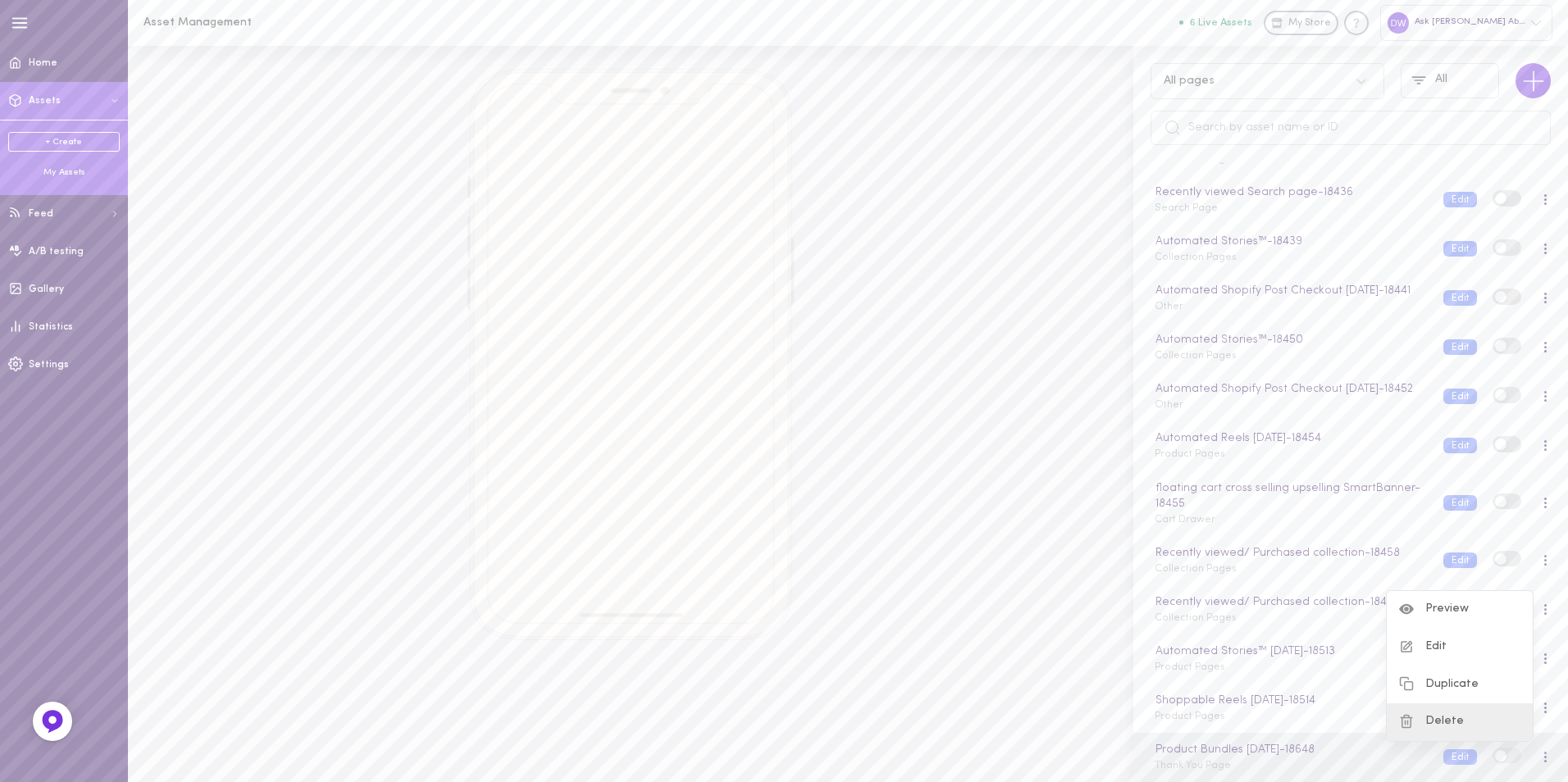
click at [1503, 719] on div "Delete" at bounding box center [1459, 723] width 146 height 38
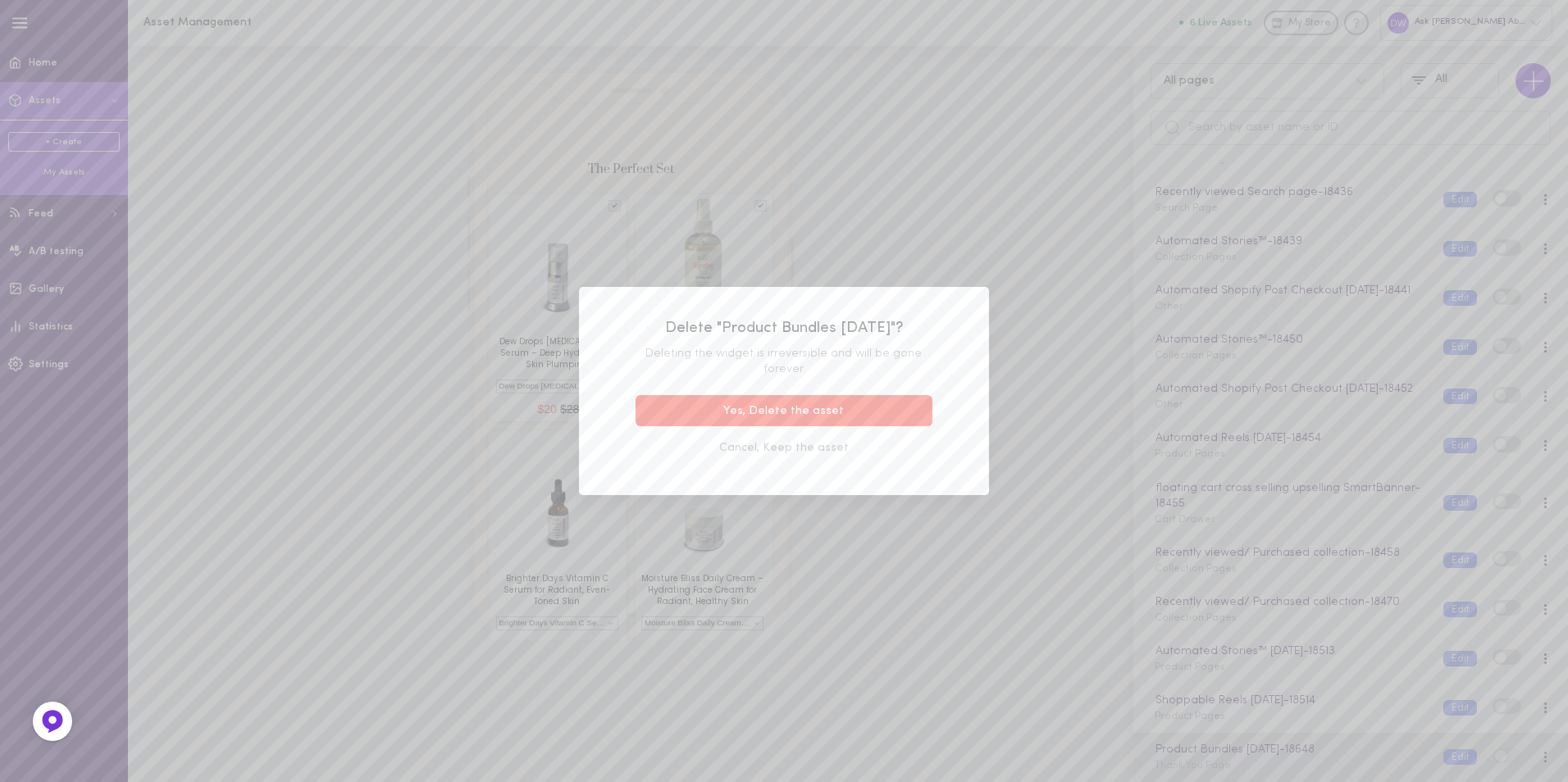
click at [867, 408] on button "Yes, Delete the asset" at bounding box center [784, 411] width 297 height 32
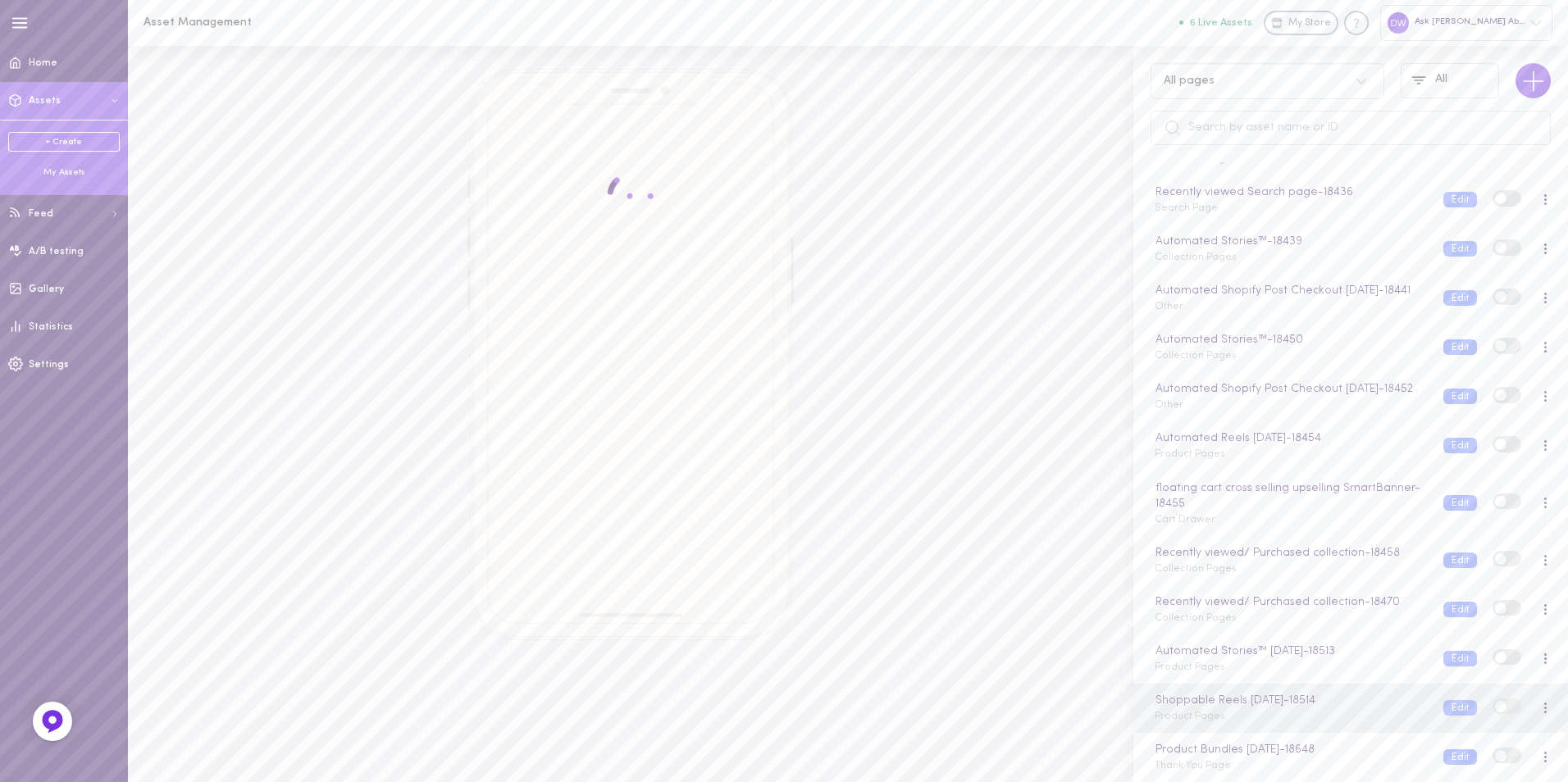
scroll to position [461, 0]
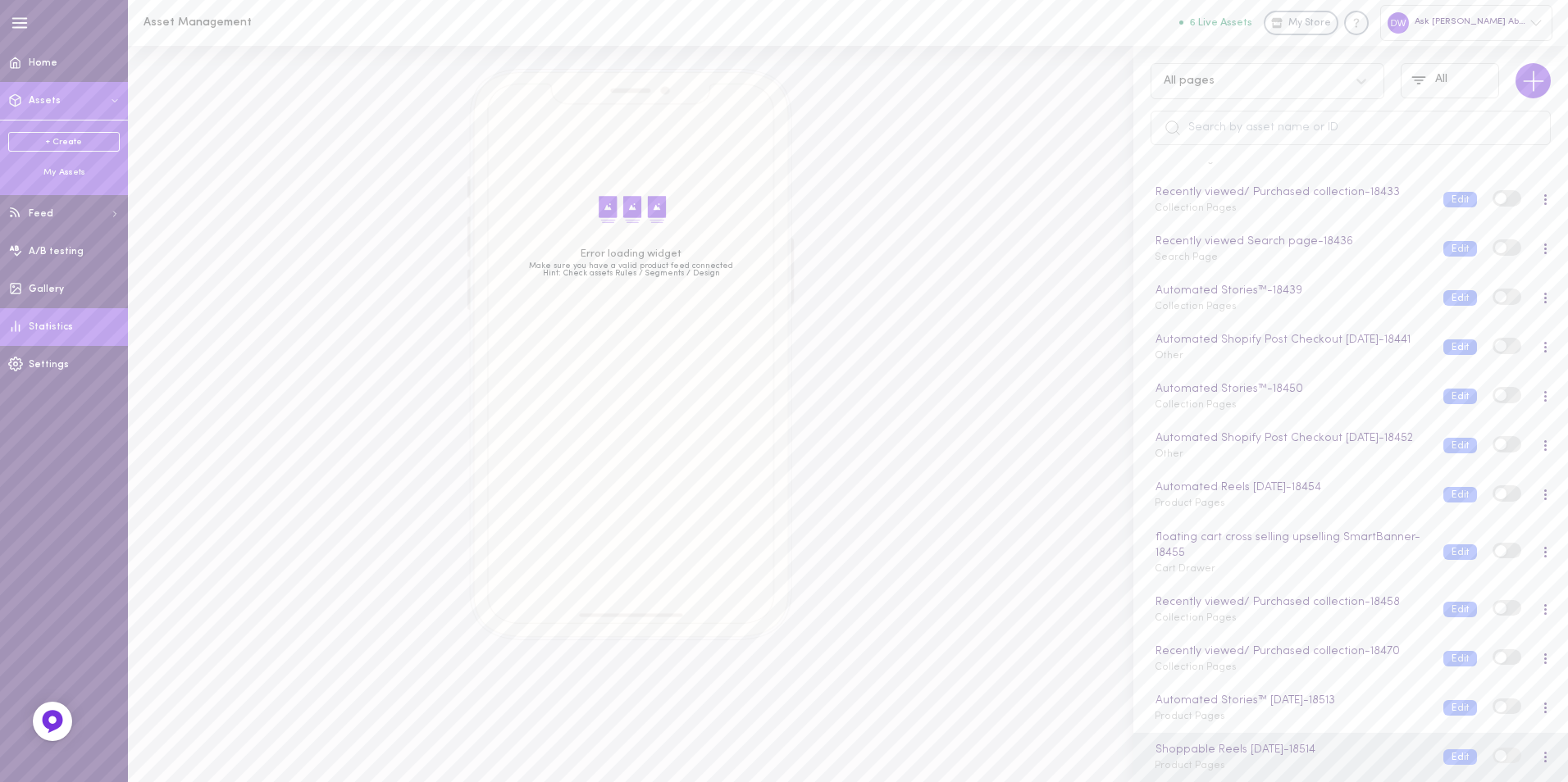
click at [49, 322] on span "Statistics" at bounding box center [51, 327] width 44 height 10
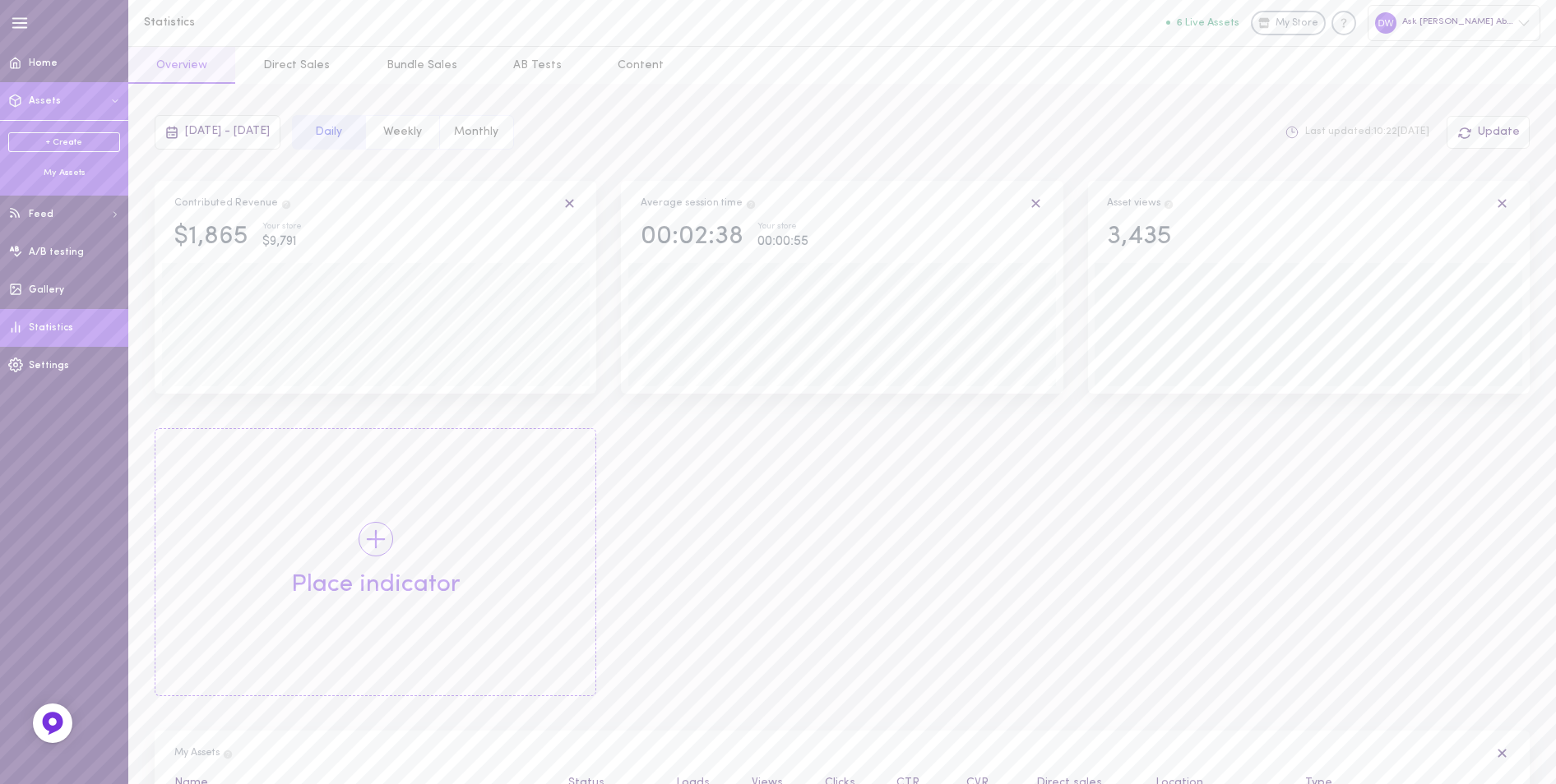
click at [91, 174] on div "My Assets" at bounding box center [64, 173] width 112 height 12
